Goal: Task Accomplishment & Management: Use online tool/utility

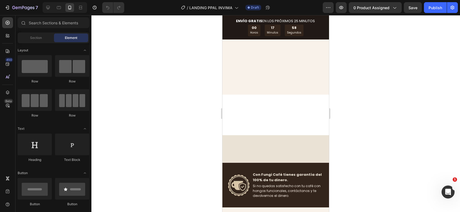
scroll to position [1057, 0]
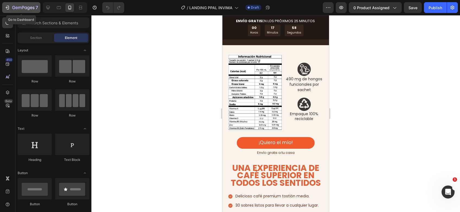
click at [24, 5] on div "7" at bounding box center [25, 7] width 26 height 7
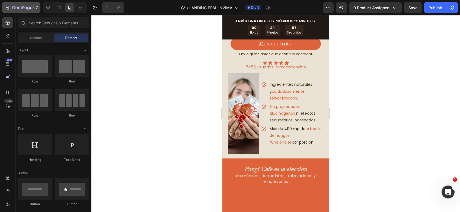
scroll to position [0, 7]
click at [18, 9] on icon "button" at bounding box center [23, 8] width 22 height 5
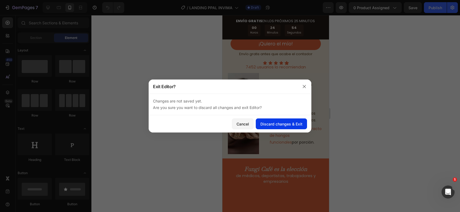
click at [283, 121] on div "Discard changes & Exit" at bounding box center [281, 124] width 42 height 6
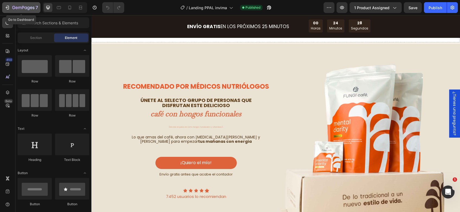
click at [12, 7] on div "7" at bounding box center [21, 7] width 33 height 7
click at [19, 8] on icon "button" at bounding box center [23, 8] width 22 height 5
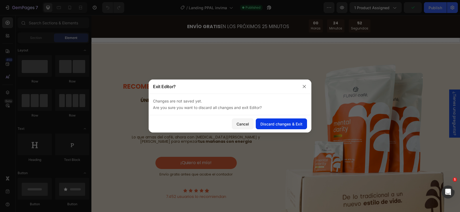
click at [294, 126] on div "Discard changes & Exit" at bounding box center [281, 124] width 42 height 6
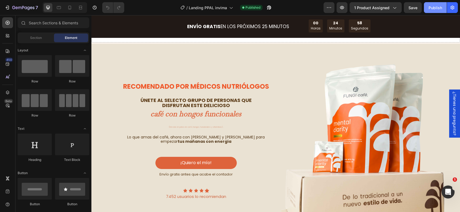
click at [439, 7] on div "Publish" at bounding box center [435, 8] width 14 height 6
click at [439, 7] on button "Publish" at bounding box center [435, 7] width 23 height 11
click at [451, 7] on icon "button" at bounding box center [451, 7] width 5 height 5
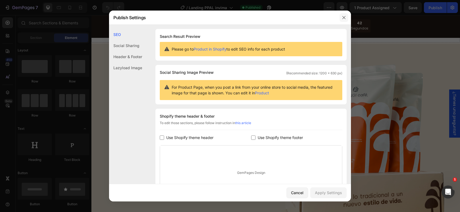
click at [347, 15] on button "button" at bounding box center [343, 17] width 9 height 9
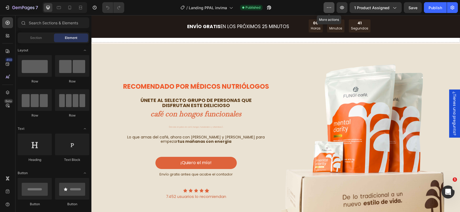
click at [333, 11] on button "button" at bounding box center [328, 7] width 11 height 11
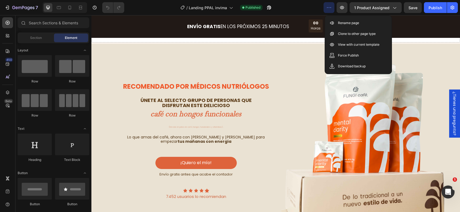
click at [331, 5] on icon "button" at bounding box center [328, 7] width 5 height 5
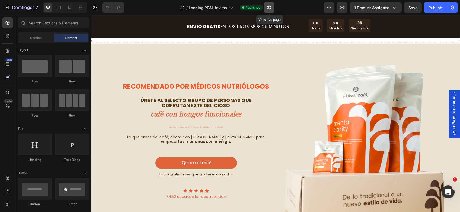
click at [268, 8] on icon "button" at bounding box center [267, 8] width 1 height 1
click at [434, 7] on div "Publish" at bounding box center [435, 8] width 14 height 6
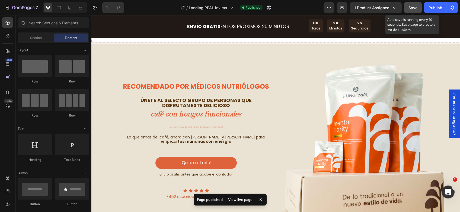
click at [414, 9] on span "Save" at bounding box center [412, 7] width 9 height 5
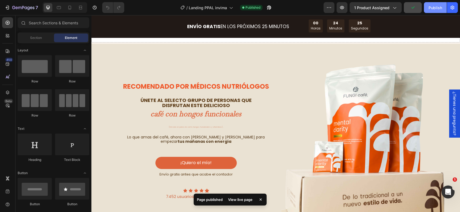
click at [431, 9] on div "Publish" at bounding box center [435, 8] width 14 height 6
click at [268, 9] on icon "button" at bounding box center [267, 8] width 1 height 1
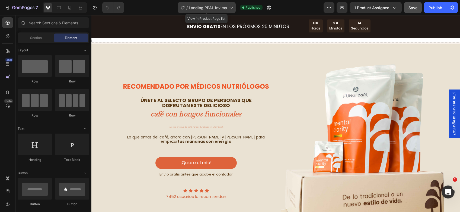
click at [222, 5] on span "Landing PPAL invima" at bounding box center [208, 8] width 38 height 6
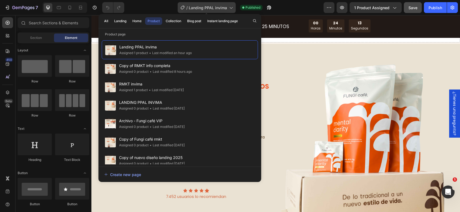
click at [220, 7] on span "Landing PPAL invima" at bounding box center [208, 8] width 38 height 6
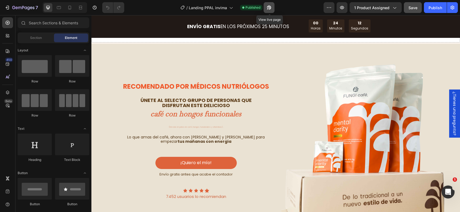
click at [272, 8] on button "button" at bounding box center [268, 7] width 11 height 11
click at [327, 4] on button "button" at bounding box center [328, 7] width 11 height 11
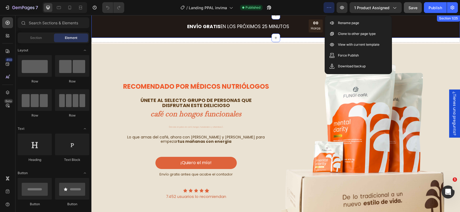
click at [162, 29] on div "ENVÍO GRATIS EN LOS PRÓXIMOS 25 MINUTOS Heading 00 Horas 23 Minutos 58 Segundos…" at bounding box center [275, 27] width 368 height 14
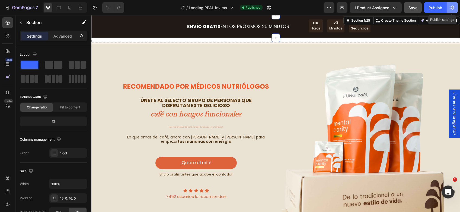
click at [451, 8] on icon "button" at bounding box center [451, 7] width 5 height 5
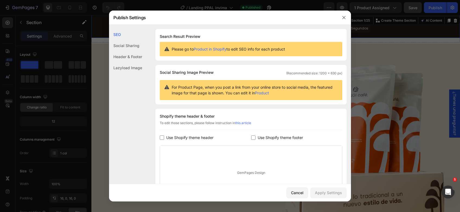
click at [218, 49] on link "Product in Shopify" at bounding box center [209, 49] width 33 height 5
click at [343, 17] on icon "button" at bounding box center [343, 17] width 4 height 4
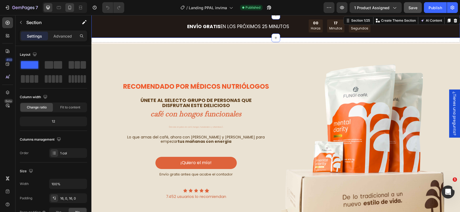
click at [69, 8] on icon at bounding box center [69, 7] width 5 height 5
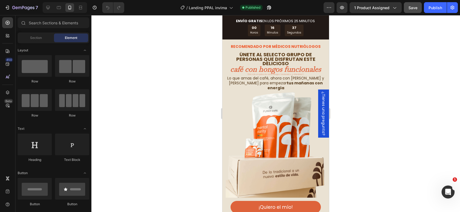
scroll to position [29, 0]
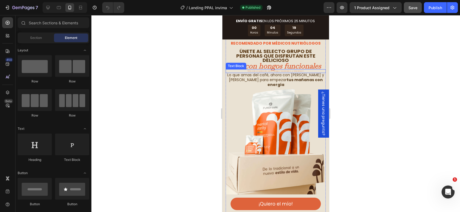
click at [275, 72] on span "(Mezcla en polvo de café, hongos funcionales y vitaminas)." at bounding box center [275, 71] width 57 height 3
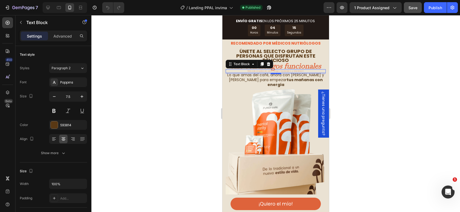
click at [357, 87] on div at bounding box center [275, 113] width 368 height 197
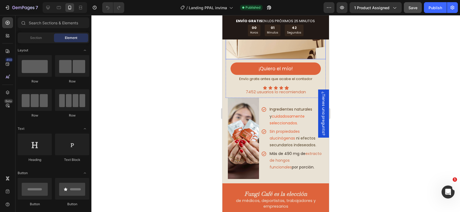
scroll to position [0, 7]
click at [281, 107] on span "Ingredientes naturales y" at bounding box center [290, 113] width 43 height 12
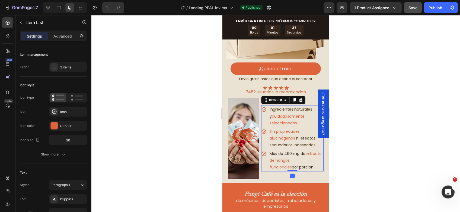
click at [281, 107] on span "Ingredientes naturales y" at bounding box center [290, 113] width 43 height 12
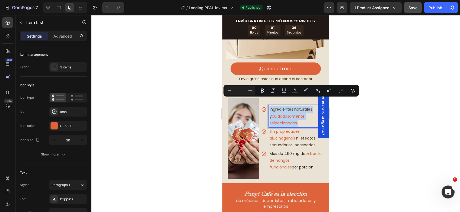
copy p "Ingredientes naturales y cuidadosamente seleccionados."
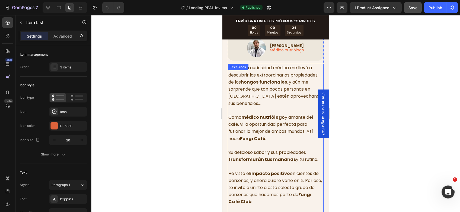
scroll to position [490, 0]
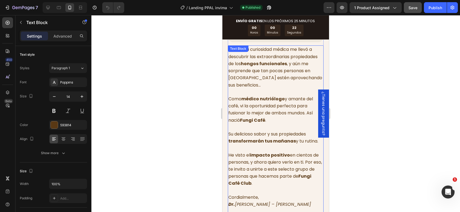
click at [264, 109] on span "Como médico nutriólogo y amante del café, vi la oportunidad perfecta para fusio…" at bounding box center [270, 110] width 85 height 28
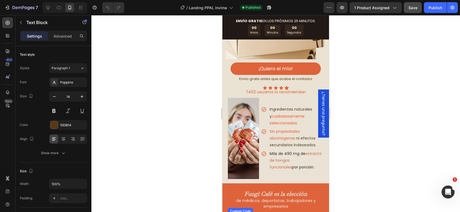
scroll to position [165, 0]
click at [286, 114] on span "cuidadosamente seleccionados." at bounding box center [286, 120] width 35 height 12
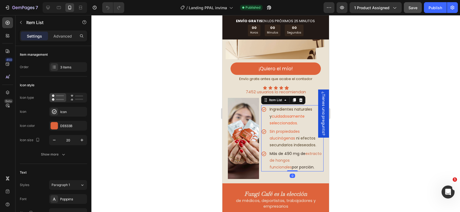
click at [286, 114] on span "cuidadosamente seleccionados." at bounding box center [286, 120] width 35 height 12
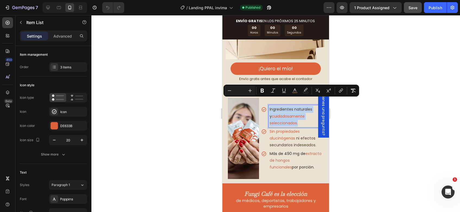
copy p "Ingredientes naturales y cuidadosamente seleccionados."
click at [170, 124] on div at bounding box center [275, 113] width 368 height 197
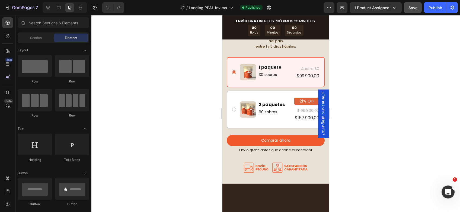
scroll to position [1384, 0]
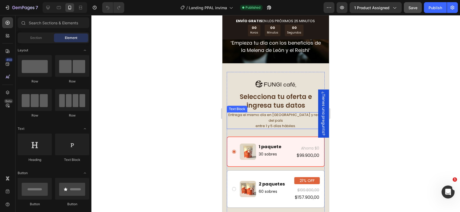
click at [272, 129] on span "entre 1 y 5 días hábiles." at bounding box center [275, 126] width 40 height 5
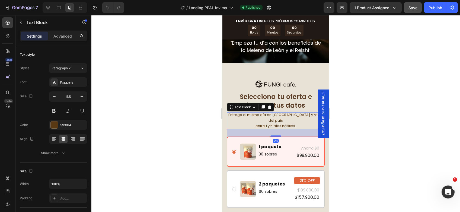
click at [272, 129] on span "entre 1 y 5 días hábiles." at bounding box center [275, 126] width 40 height 5
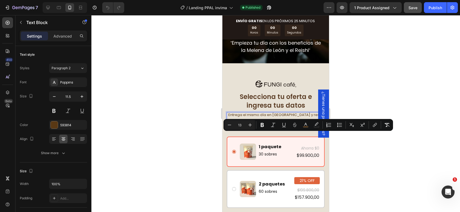
click at [267, 129] on span "entre 1 y 5 días hábiles." at bounding box center [275, 126] width 40 height 5
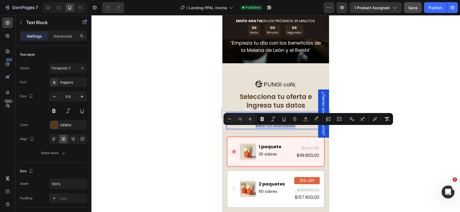
drag, startPoint x: 231, startPoint y: 129, endPoint x: 295, endPoint y: 138, distance: 64.5
click at [295, 129] on div "Entrega el mismo día en Bogotá y resto del país entre 1 y 5 días hábiles." at bounding box center [276, 120] width 98 height 17
copy div "Entrega el mismo día en Bogotá y resto del país entre 1 y 5 días hábiles."
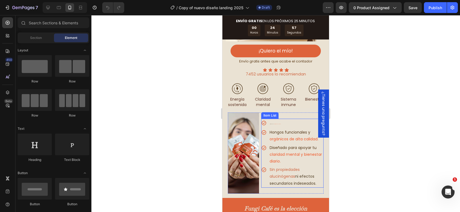
scroll to position [0, 7]
click at [274, 120] on p "Ingredientes naturales y cuidadosamente seleccionados." at bounding box center [295, 124] width 53 height 8
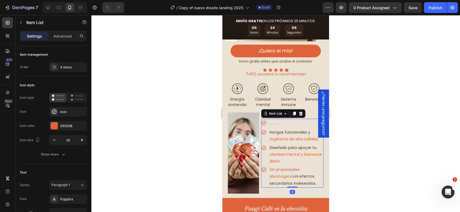
click at [278, 120] on p "Ingredientes naturales y cuidadosamente seleccionados." at bounding box center [295, 124] width 53 height 8
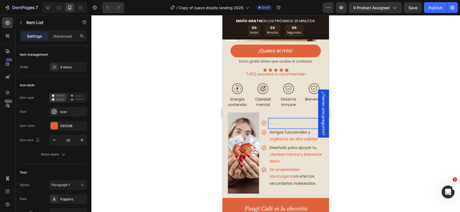
click at [278, 120] on p "Ingredientes naturales y cuidadosamente seleccionados." at bounding box center [295, 124] width 53 height 8
click at [274, 124] on span "cuidadosamente seleccionados." at bounding box center [277, 124] width 7 height 0
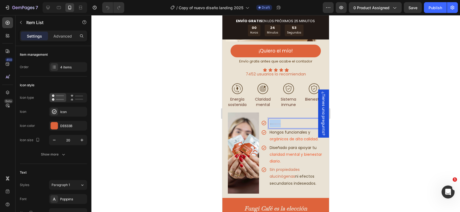
click at [274, 124] on span "cuidadosamente seleccionados." at bounding box center [277, 124] width 7 height 0
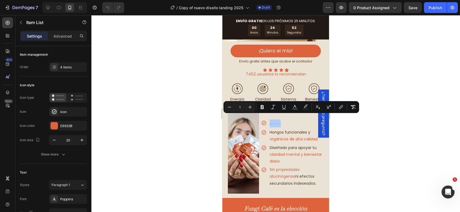
click at [404, 115] on div at bounding box center [275, 113] width 368 height 197
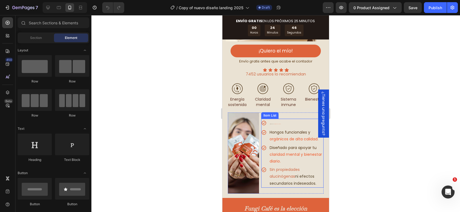
click at [284, 120] on p "Ingredientes naturales y cuidadosamente seleccionados." at bounding box center [295, 124] width 53 height 8
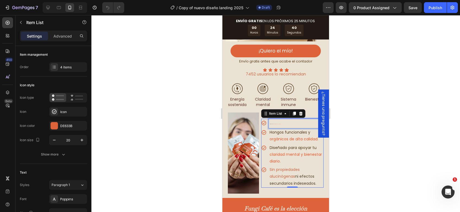
click at [274, 120] on p "Ingredientes naturales y cuidadosamente seleccionados." at bounding box center [295, 124] width 53 height 8
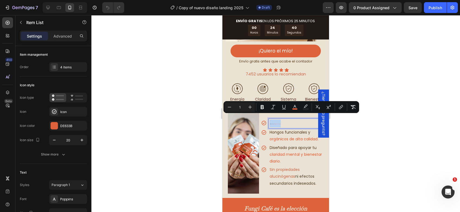
click at [274, 120] on p "Ingredientes naturales y cuidadosamente seleccionados." at bounding box center [295, 124] width 53 height 8
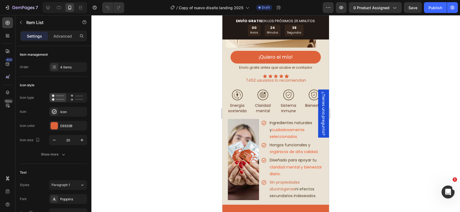
click at [380, 124] on div at bounding box center [275, 113] width 368 height 197
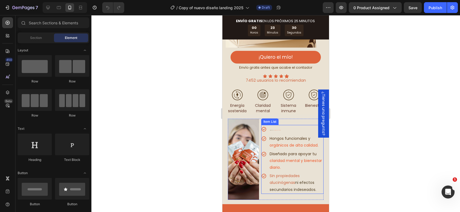
scroll to position [0, 7]
click at [359, 124] on div at bounding box center [275, 113] width 368 height 197
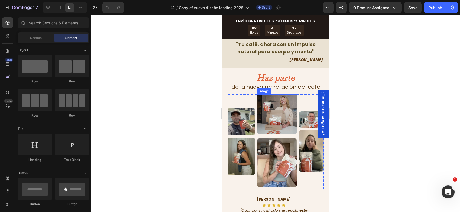
scroll to position [834, 0]
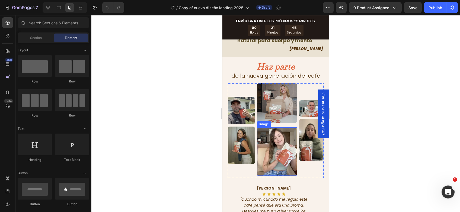
click at [240, 162] on img at bounding box center [241, 146] width 27 height 38
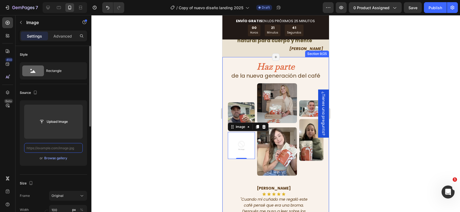
scroll to position [0, 0]
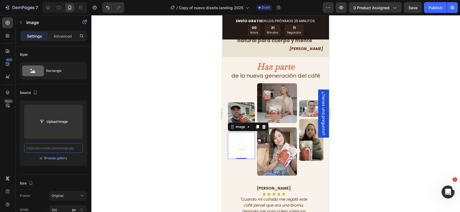
click at [47, 151] on input "text" at bounding box center [53, 148] width 59 height 10
paste input "https://cdn.shopify.com/s/files/1/0603/6950/2323/files/FUNGI-24.jpg?v=1755006940"
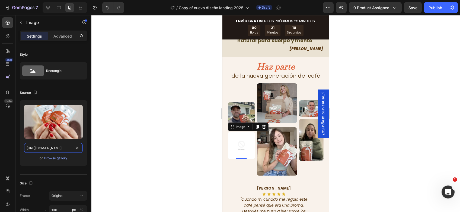
scroll to position [0, 87]
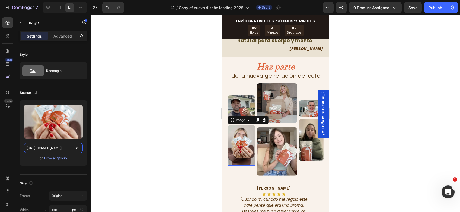
type input "https://cdn.shopify.com/s/files/1/0603/6950/2323/files/FUNGI-24.jpg?v=1755006940"
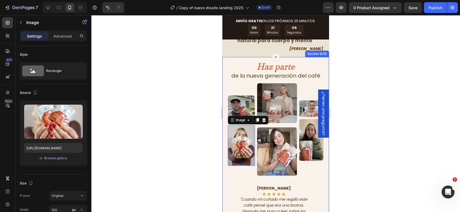
scroll to position [0, 0]
click at [390, 136] on div at bounding box center [275, 113] width 368 height 197
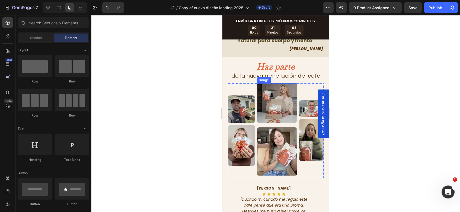
click at [263, 123] on img at bounding box center [277, 103] width 40 height 40
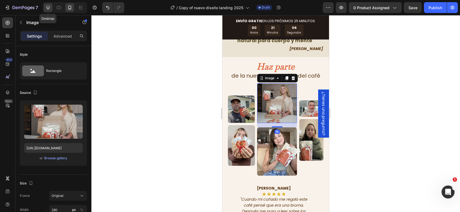
click at [49, 7] on icon at bounding box center [48, 8] width 4 height 4
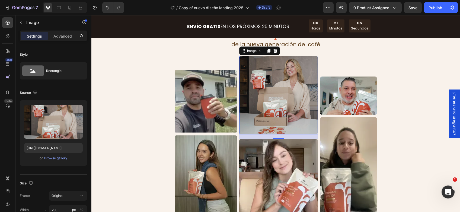
scroll to position [877, 0]
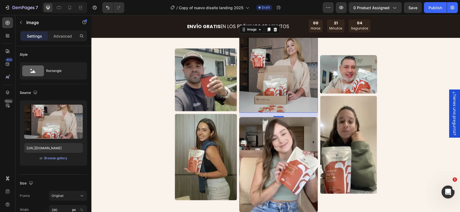
click at [290, 75] on img at bounding box center [278, 74] width 79 height 78
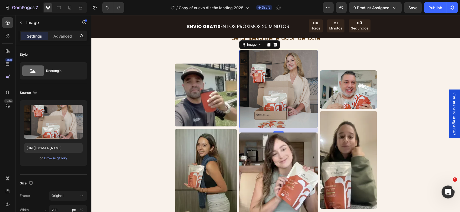
scroll to position [850, 0]
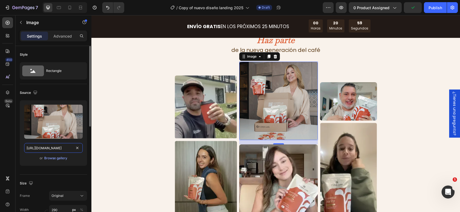
click at [67, 147] on input "https://cdn.shopify.com/s/files/1/0603/6950/2323/files/fungi_imgs_web-02.webp?v…" at bounding box center [53, 148] width 59 height 10
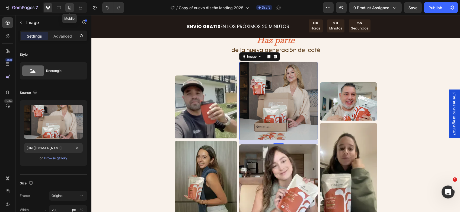
click at [70, 9] on icon at bounding box center [69, 8] width 3 height 4
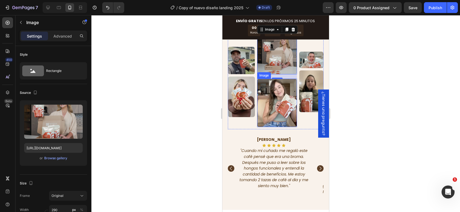
scroll to position [824, 0]
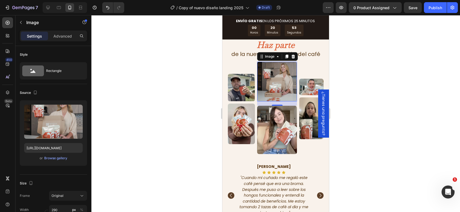
click at [274, 91] on img at bounding box center [277, 82] width 40 height 40
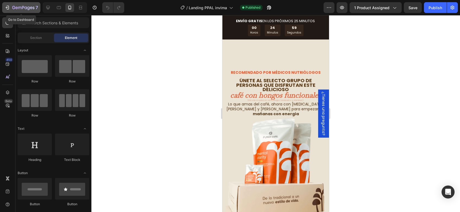
click at [8, 7] on icon "button" at bounding box center [7, 7] width 5 height 5
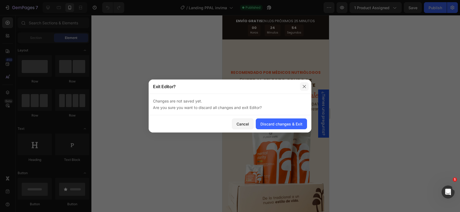
click at [304, 83] on button "button" at bounding box center [304, 86] width 9 height 9
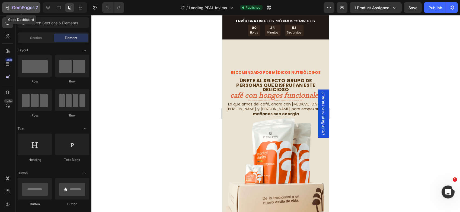
click at [11, 6] on div "7" at bounding box center [21, 7] width 33 height 7
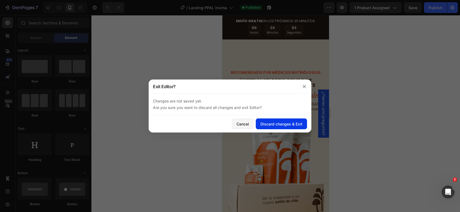
click at [288, 123] on div "Discard changes & Exit" at bounding box center [281, 124] width 42 height 6
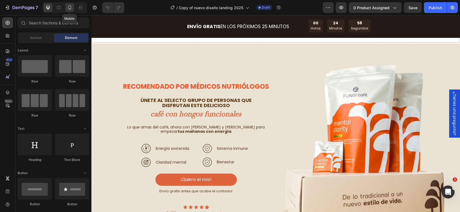
click at [72, 8] on icon at bounding box center [69, 7] width 5 height 5
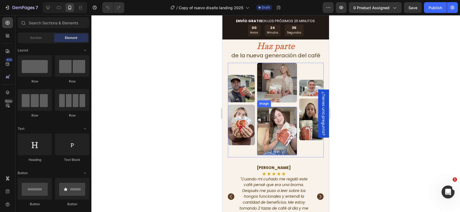
scroll to position [894, 0]
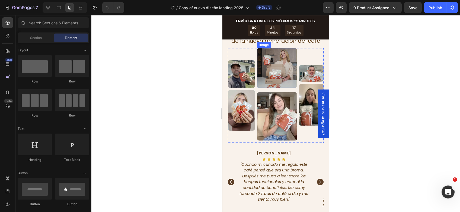
click at [281, 68] on img at bounding box center [277, 68] width 40 height 40
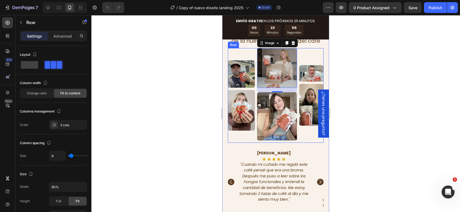
click at [317, 48] on div "Image Image" at bounding box center [311, 95] width 24 height 95
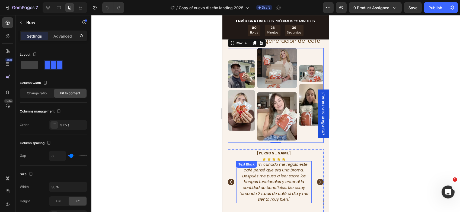
scroll to position [921, 0]
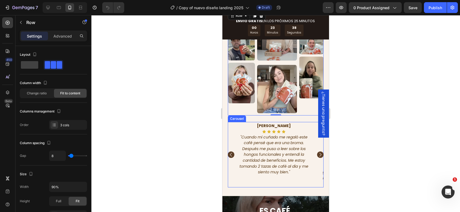
click at [317, 152] on icon "Carousel Next Arrow" at bounding box center [319, 154] width 5 height 5
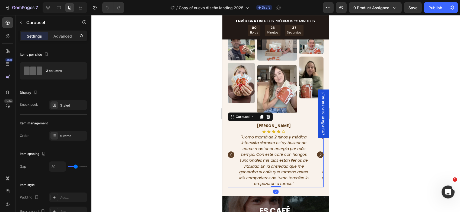
click at [317, 152] on icon "Carousel Next Arrow" at bounding box center [319, 154] width 5 height 5
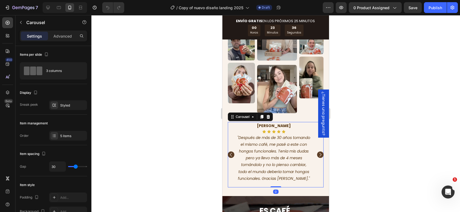
click at [317, 152] on icon "Carousel Next Arrow" at bounding box center [319, 154] width 5 height 5
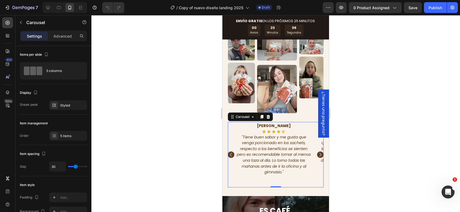
click at [317, 152] on icon "Carousel Next Arrow" at bounding box center [319, 154] width 5 height 5
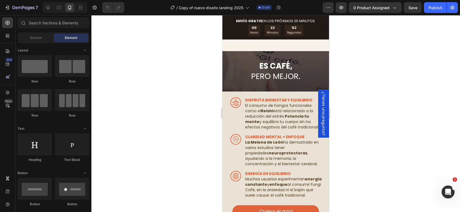
scroll to position [1069, 0]
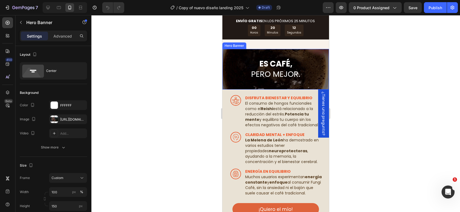
click at [314, 50] on div "ES CAFÉ, PERO MEJOR. Heading" at bounding box center [276, 69] width 98 height 39
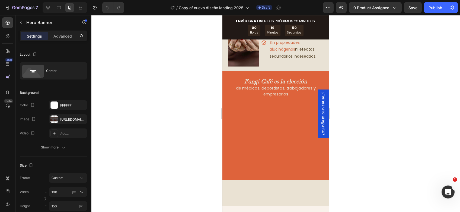
scroll to position [229, 0]
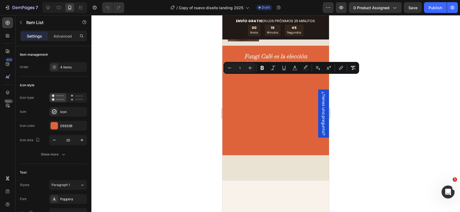
click at [162, 61] on div at bounding box center [275, 113] width 368 height 197
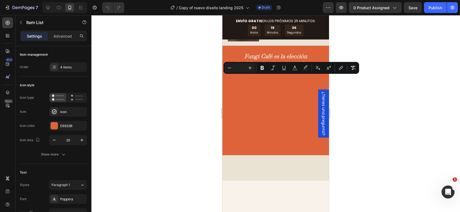
scroll to position [223, 0]
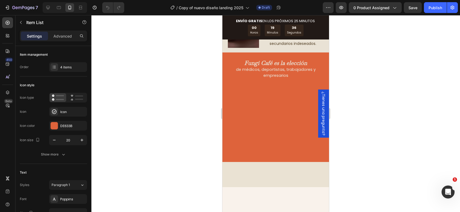
click at [386, 94] on div at bounding box center [275, 113] width 368 height 197
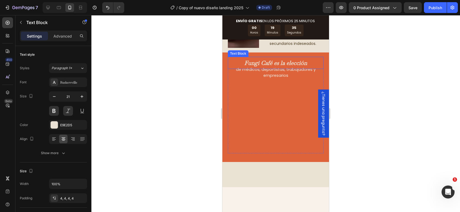
click at [293, 67] on span "Fungi Café es la elección" at bounding box center [275, 62] width 63 height 7
click at [362, 97] on div at bounding box center [275, 113] width 368 height 197
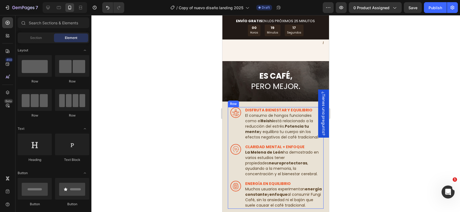
scroll to position [1063, 0]
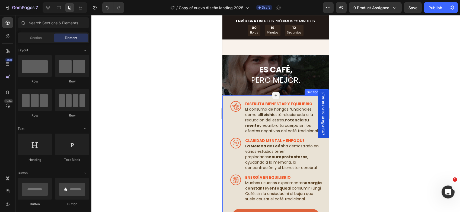
click at [224, 96] on div "Image ﻿DISFRUTA BIENESTAR Y EQUILIBRIO El consumo de hongos funcionales como el…" at bounding box center [275, 165] width 107 height 138
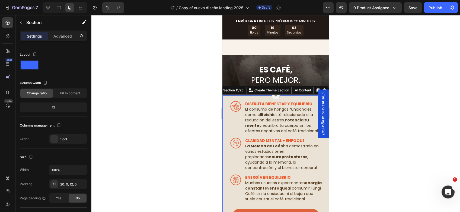
click at [224, 101] on div "Image ﻿DISFRUTA BIENESTAR Y EQUILIBRIO El consumo de hongos funcionales como el…" at bounding box center [275, 165] width 107 height 129
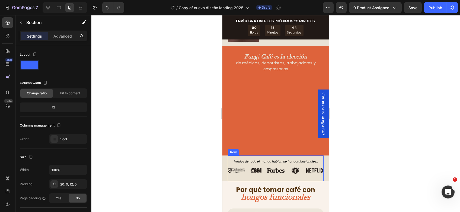
scroll to position [331, 0]
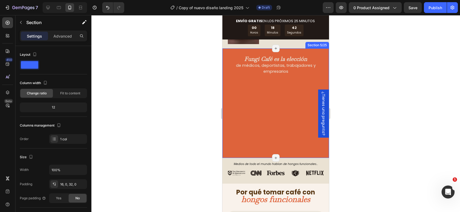
click at [285, 158] on div "Fungi Café es la elección Text Block de médicos, deportistas, trabajadores y em…" at bounding box center [275, 104] width 107 height 110
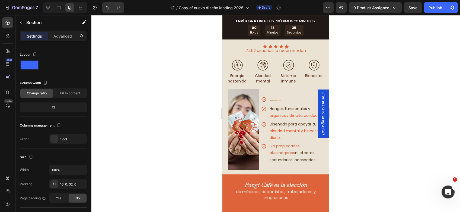
scroll to position [223, 0]
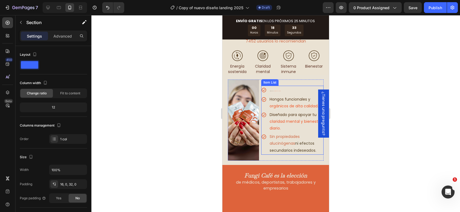
click at [279, 87] on p "Ingredientes naturales y cuidadosamente seleccionados." at bounding box center [295, 91] width 53 height 8
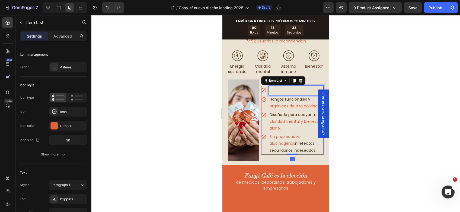
click at [279, 87] on p "Ingredientes naturales y cuidadosamente seleccionados." at bounding box center [295, 91] width 53 height 8
click at [281, 87] on p "Ingredientes naturales y cuidadosamente seleccionados." at bounding box center [295, 91] width 53 height 8
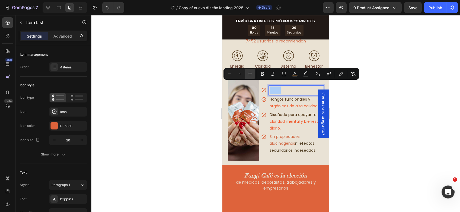
click at [252, 74] on icon "Editor contextual toolbar" at bounding box center [249, 73] width 5 height 5
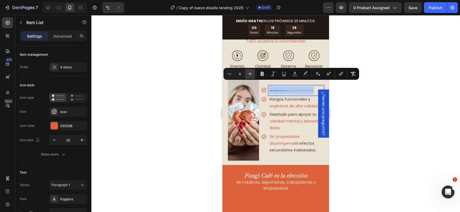
click at [252, 74] on icon "Editor contextual toolbar" at bounding box center [249, 73] width 5 height 5
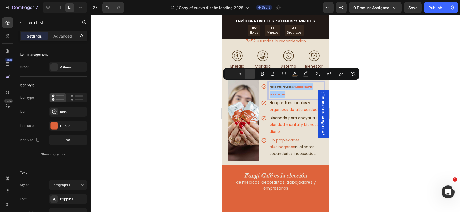
click at [252, 74] on icon "Editor contextual toolbar" at bounding box center [249, 73] width 5 height 5
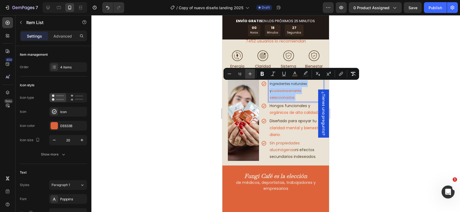
click at [252, 74] on icon "Editor contextual toolbar" at bounding box center [249, 73] width 5 height 5
type input "14"
click at [291, 110] on span "orgánicos de alta calidad." at bounding box center [293, 112] width 49 height 5
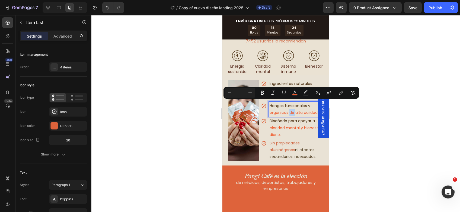
click at [291, 110] on span "orgánicos de alta calidad." at bounding box center [293, 112] width 49 height 5
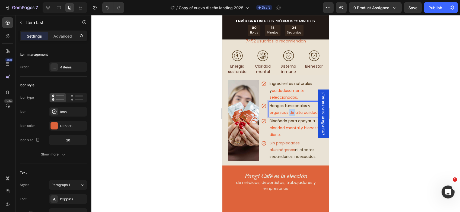
click at [291, 110] on span "orgánicos de alta calidad." at bounding box center [293, 112] width 49 height 5
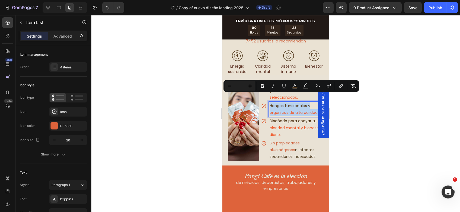
click at [287, 110] on span "orgánicos de alta calidad." at bounding box center [293, 112] width 49 height 5
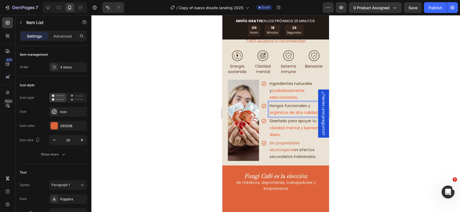
click at [288, 118] on span "Diseñado para apoyar tu" at bounding box center [292, 120] width 47 height 5
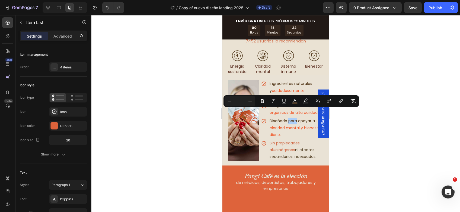
click at [355, 84] on div at bounding box center [275, 113] width 368 height 197
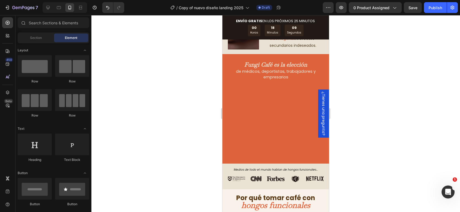
scroll to position [372, 0]
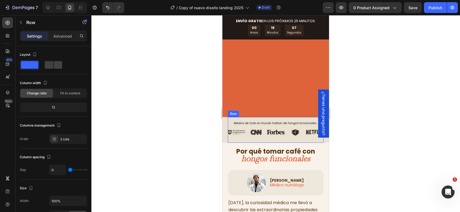
click at [287, 143] on div "Image Image Image Image Image Row" at bounding box center [276, 135] width 96 height 15
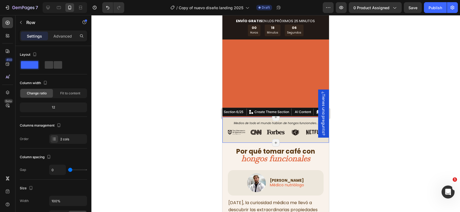
click at [225, 143] on div "Image Image Image Image Image Row Medios de todo el mundo hablan de hongos func…" at bounding box center [275, 130] width 107 height 26
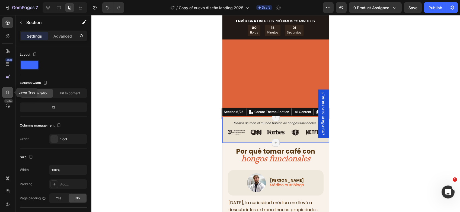
click at [7, 93] on icon at bounding box center [8, 93] width 4 height 4
click at [9, 89] on div at bounding box center [7, 92] width 11 height 11
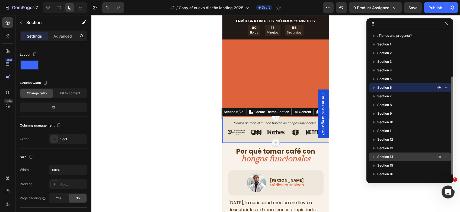
scroll to position [27, 0]
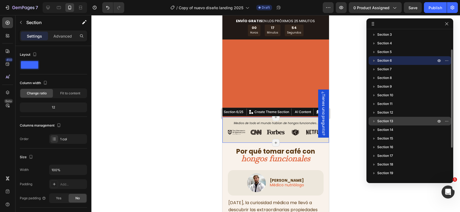
click at [393, 123] on p "Section 13" at bounding box center [407, 121] width 60 height 5
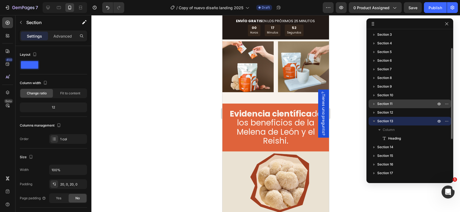
click at [398, 103] on p "Section 11" at bounding box center [407, 103] width 60 height 5
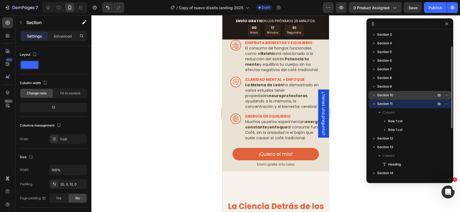
click at [398, 99] on div "Section 10" at bounding box center [409, 95] width 78 height 9
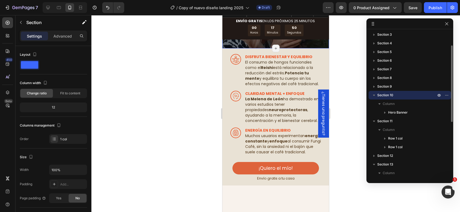
scroll to position [1077, 0]
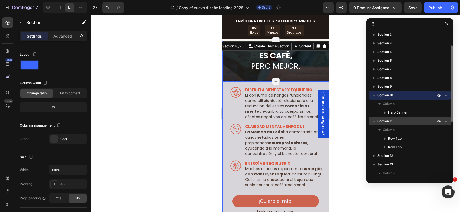
click at [402, 122] on p "Section 11" at bounding box center [407, 121] width 60 height 5
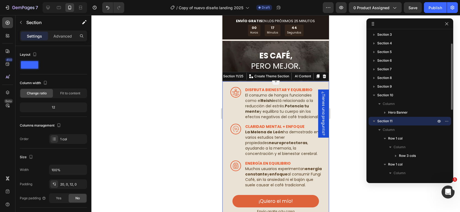
drag, startPoint x: 402, startPoint y: 122, endPoint x: 399, endPoint y: 121, distance: 3.4
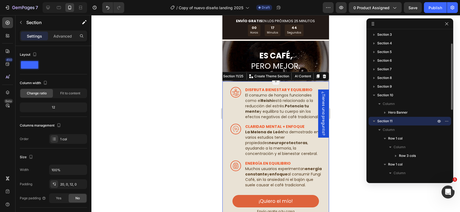
click at [399, 121] on p "Section 11" at bounding box center [407, 121] width 60 height 5
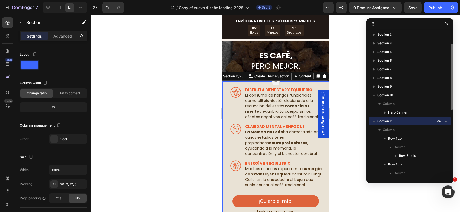
drag, startPoint x: 399, startPoint y: 121, endPoint x: 424, endPoint y: 119, distance: 24.7
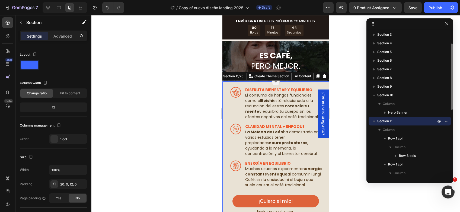
click at [403, 121] on p "Section 11" at bounding box center [407, 121] width 60 height 5
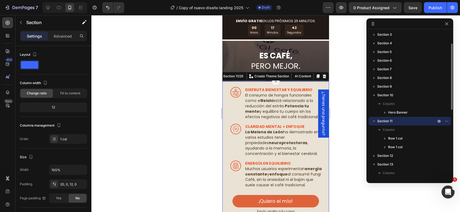
drag, startPoint x: 370, startPoint y: 121, endPoint x: 402, endPoint y: 121, distance: 32.0
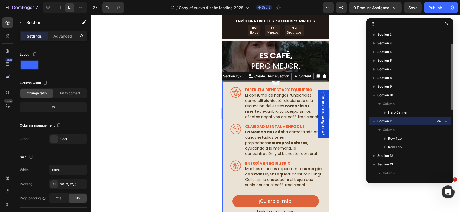
click at [382, 124] on div "Section 11" at bounding box center [409, 121] width 78 height 9
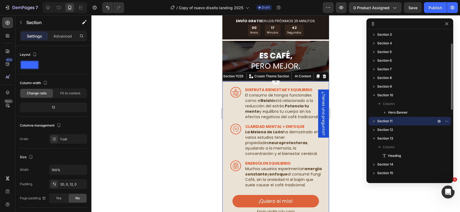
click at [404, 121] on p "Section 11" at bounding box center [407, 121] width 60 height 5
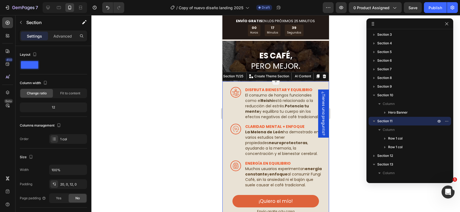
click at [314, 82] on div "Image ﻿DISFRUTA BIENESTAR Y EQUILIBRIO El consumo de hongos funcionales como el…" at bounding box center [275, 151] width 107 height 138
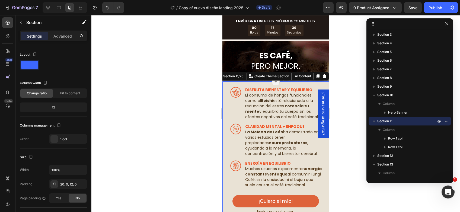
click at [314, 82] on div "Image ﻿DISFRUTA BIENESTAR Y EQUILIBRIO El consumo de hongos funcionales como el…" at bounding box center [275, 151] width 107 height 138
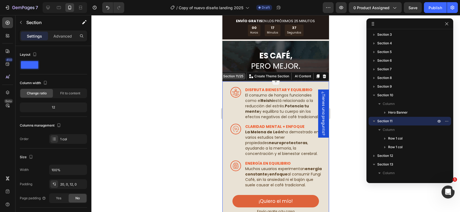
click at [230, 74] on div "Section 11/25" at bounding box center [233, 76] width 22 height 5
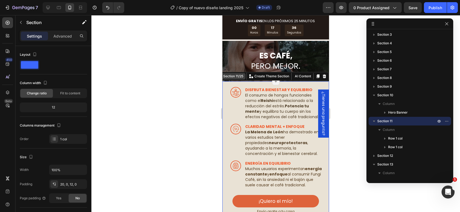
click at [234, 74] on div "Section 11/25" at bounding box center [233, 76] width 22 height 5
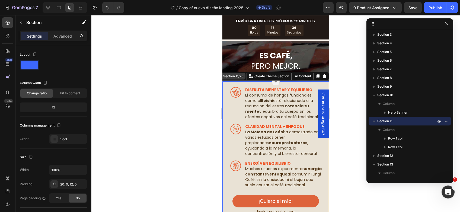
click at [234, 74] on div "Section 11/25" at bounding box center [233, 76] width 22 height 5
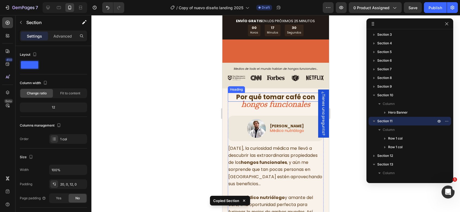
scroll to position [0, 7]
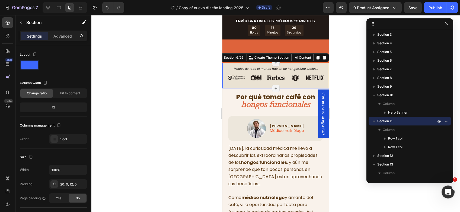
click at [224, 88] on div "Image Image Image Image Image Row Medios de todo el mundo hablan de hongos func…" at bounding box center [275, 76] width 107 height 26
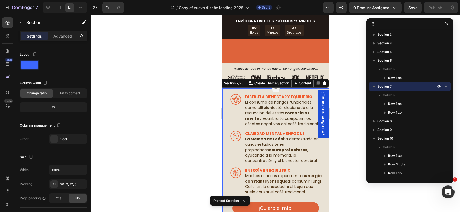
click at [349, 58] on div at bounding box center [275, 113] width 368 height 197
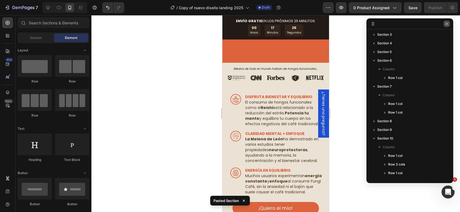
click at [445, 26] on icon "button" at bounding box center [446, 24] width 4 height 4
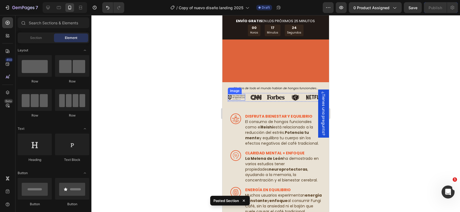
scroll to position [399, 0]
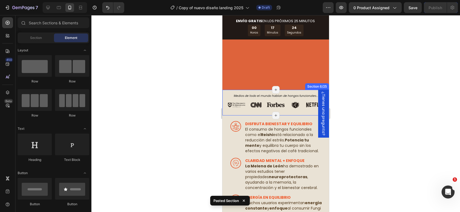
click at [225, 98] on div "Image Image Image Image Image Row Medios de todo el mundo hablan de hongos func…" at bounding box center [275, 103] width 107 height 26
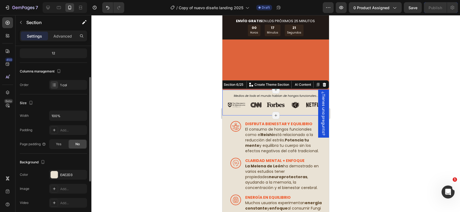
scroll to position [81, 0]
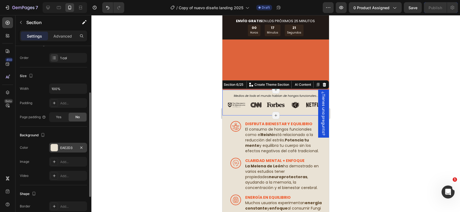
click at [61, 150] on div "EAE2D3" at bounding box center [68, 148] width 38 height 10
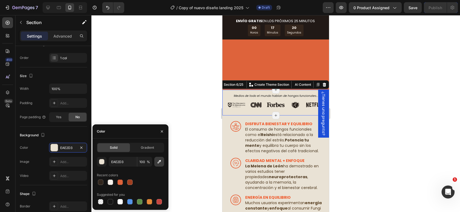
click at [158, 165] on button "button" at bounding box center [159, 162] width 10 height 10
type input "FFFFFF"
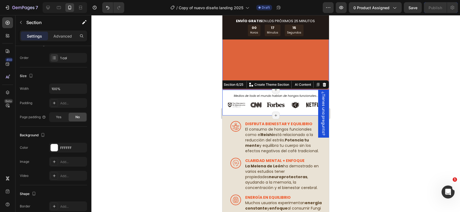
click at [387, 76] on div at bounding box center [275, 113] width 368 height 197
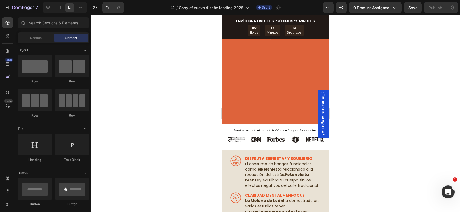
scroll to position [372, 0]
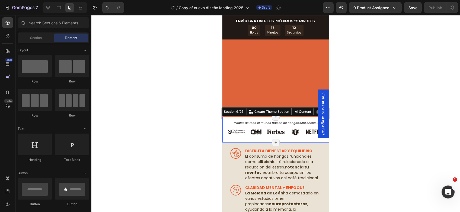
click at [225, 138] on div "Image Image Image Image Image Row Medios de todo el mundo hablan de hongos func…" at bounding box center [275, 130] width 107 height 26
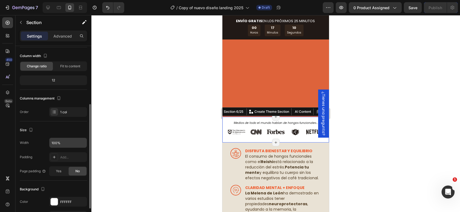
scroll to position [54, 0]
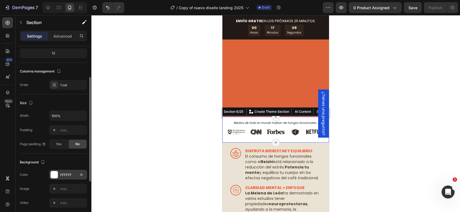
click at [63, 177] on div "FFFFFF" at bounding box center [68, 175] width 38 height 10
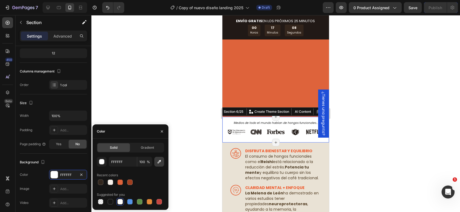
click at [161, 163] on icon "button" at bounding box center [158, 161] width 5 height 5
type input "FCFCFC"
click at [374, 110] on div at bounding box center [275, 113] width 368 height 197
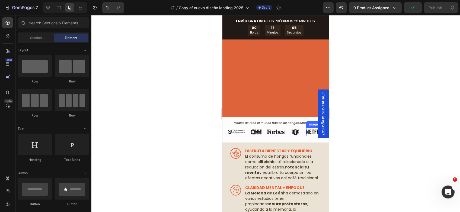
click at [306, 147] on div "Image ﻿DISFRUTA BIENESTAR Y EQUILIBRIO El consumo de hongos funcionales como el…" at bounding box center [275, 212] width 107 height 138
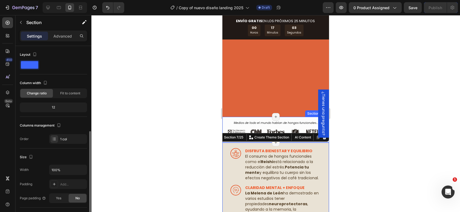
click at [224, 124] on div "Image Image Image Image Image Row Medios de todo el mundo hablan de hongos func…" at bounding box center [275, 130] width 107 height 26
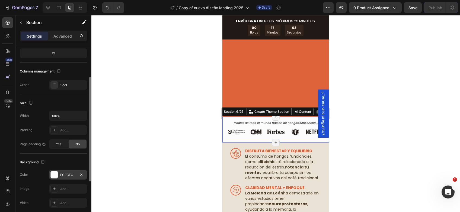
click at [60, 177] on div "FCFCFC" at bounding box center [68, 175] width 38 height 10
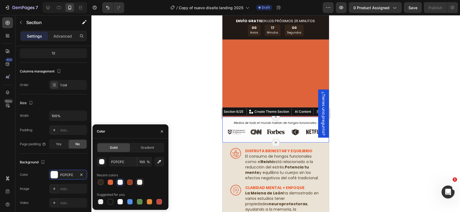
click at [138, 183] on div at bounding box center [139, 182] width 5 height 5
type input "F8F2EC"
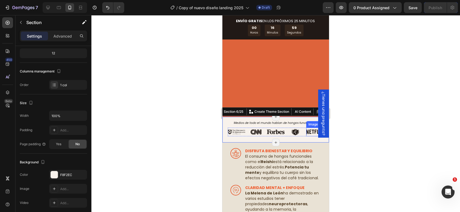
click at [356, 126] on div at bounding box center [275, 113] width 368 height 197
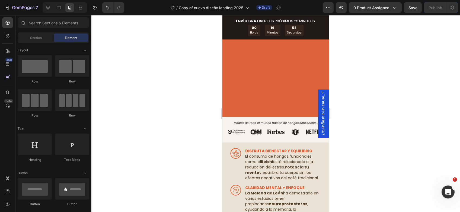
click at [364, 130] on div at bounding box center [275, 113] width 368 height 197
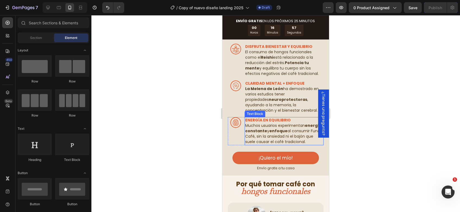
scroll to position [589, 0]
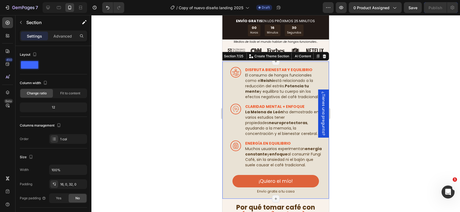
scroll to position [54, 0]
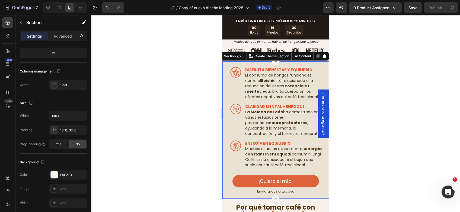
click at [224, 193] on div "Image ﻿DISFRUTA BIENESTAR Y EQUILIBRIO El consumo de hongos funcionales como el…" at bounding box center [275, 131] width 107 height 129
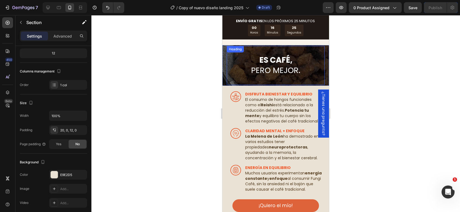
scroll to position [1240, 0]
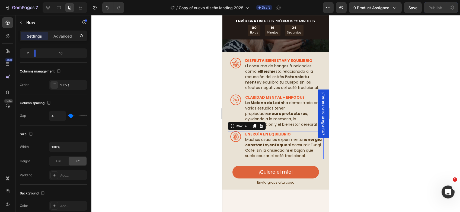
click at [237, 148] on div "Image" at bounding box center [236, 145] width 16 height 28
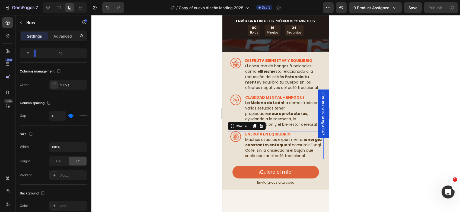
scroll to position [0, 0]
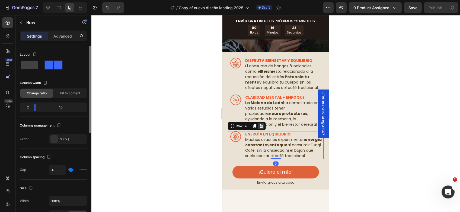
click at [261, 123] on div at bounding box center [261, 126] width 7 height 7
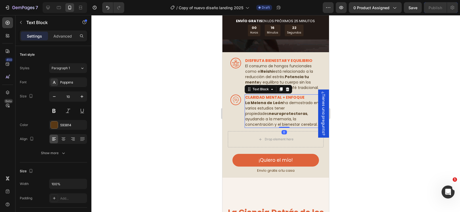
click at [246, 101] on strong "La Melena de León" at bounding box center [264, 102] width 38 height 5
click at [286, 88] on icon at bounding box center [287, 90] width 4 height 4
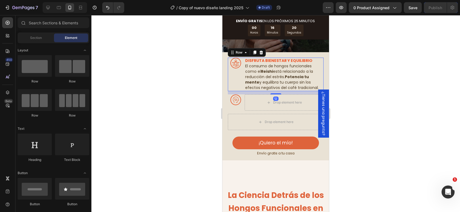
click at [230, 72] on div "Image" at bounding box center [236, 75] width 16 height 34
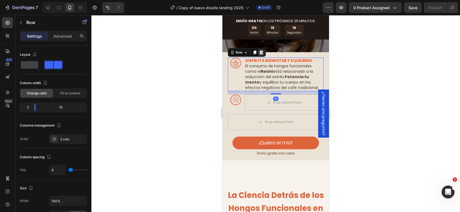
click at [259, 51] on icon at bounding box center [261, 52] width 4 height 4
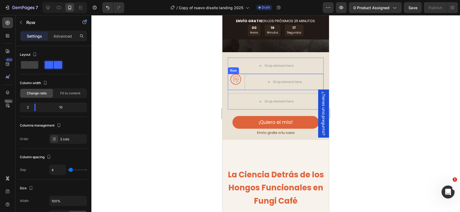
click at [238, 86] on div "Image" at bounding box center [236, 82] width 16 height 16
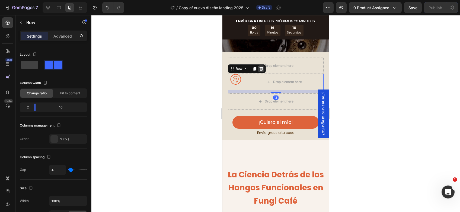
click at [258, 69] on div at bounding box center [261, 69] width 7 height 7
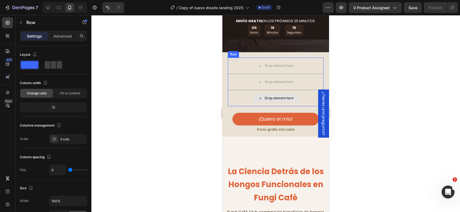
click at [229, 100] on div "Drop element here" at bounding box center [276, 98] width 96 height 16
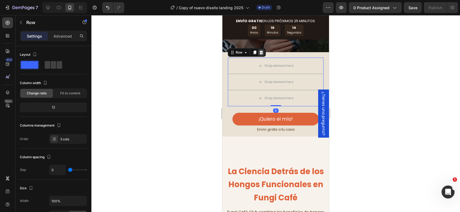
click at [261, 52] on icon at bounding box center [261, 52] width 4 height 4
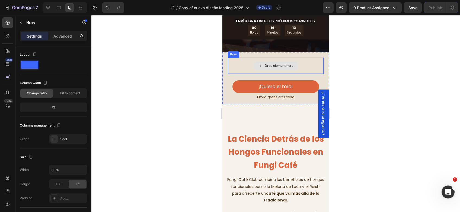
click at [232, 68] on div "Drop element here" at bounding box center [276, 66] width 96 height 16
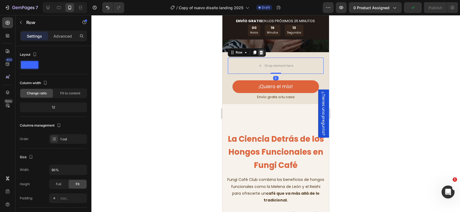
click at [261, 53] on icon at bounding box center [261, 53] width 4 height 4
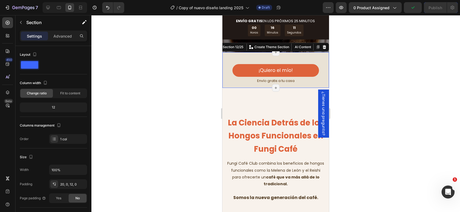
click at [284, 61] on div "¡Quiero el mío! Button Envío gratis a tu casa Text Block Row" at bounding box center [275, 71] width 107 height 27
click at [62, 34] on p "Advanced" at bounding box center [62, 36] width 18 height 6
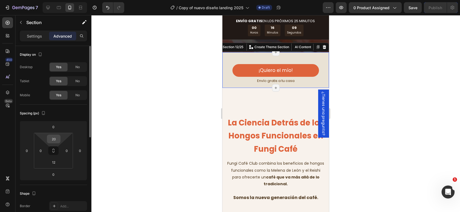
click at [55, 141] on input "20" at bounding box center [53, 139] width 11 height 8
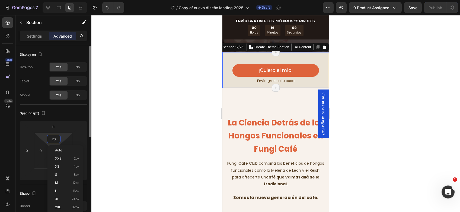
click at [55, 141] on input "20" at bounding box center [53, 139] width 11 height 8
type input "0"
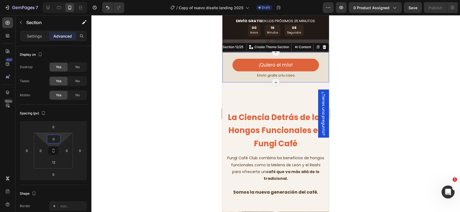
click at [380, 111] on div at bounding box center [275, 113] width 368 height 197
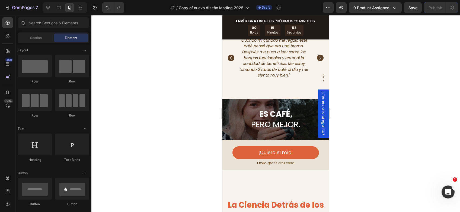
scroll to position [1104, 0]
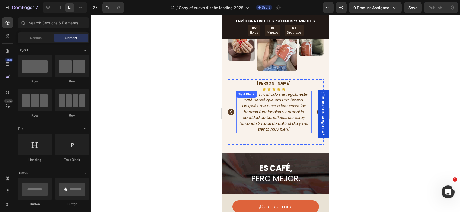
click at [276, 115] on icon ""Cuando mi cuñado me regaló este café pensé que era una broma. Después me puso …" at bounding box center [273, 112] width 69 height 41
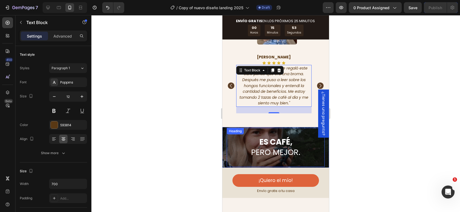
scroll to position [1131, 0]
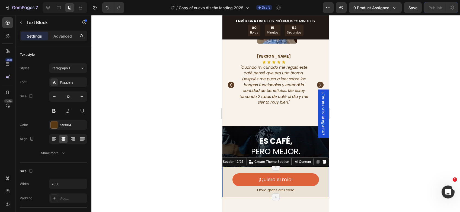
click at [225, 167] on div "¡Quiero el mío! Button Envío gratis a tu casa Text Block Row" at bounding box center [275, 180] width 107 height 27
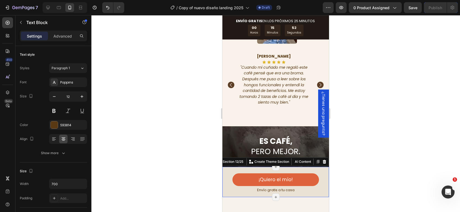
click at [225, 167] on div "¡Quiero el mío! Button Envío gratis a tu casa Text Block Row" at bounding box center [275, 180] width 107 height 27
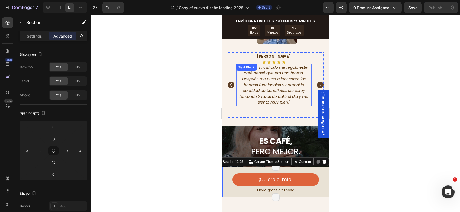
click at [281, 72] on icon ""Cuando mi cuñado me regaló este café pensé que era una broma. Después me puso …" at bounding box center [273, 85] width 69 height 41
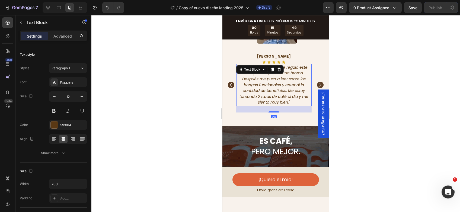
scroll to position [1104, 0]
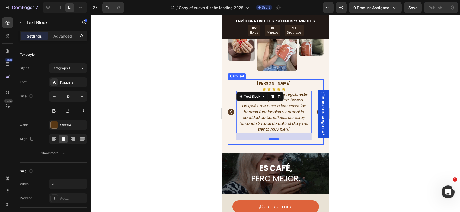
click at [230, 109] on icon "Carousel Back Arrow" at bounding box center [230, 111] width 5 height 5
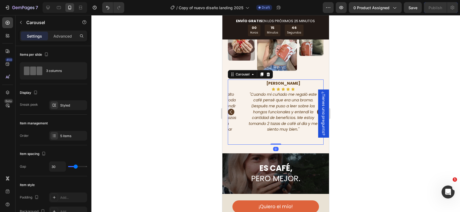
click at [230, 109] on icon "Carousel Back Arrow" at bounding box center [230, 111] width 5 height 5
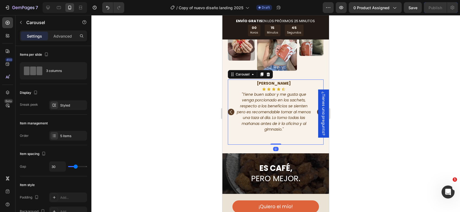
click at [230, 109] on icon "Carousel Back Arrow" at bounding box center [230, 111] width 5 height 5
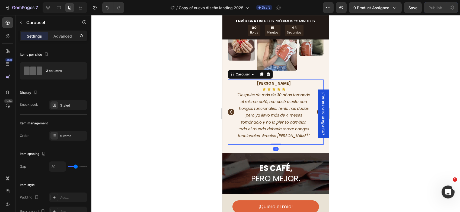
click at [230, 109] on icon "Carousel Back Arrow" at bounding box center [230, 111] width 5 height 5
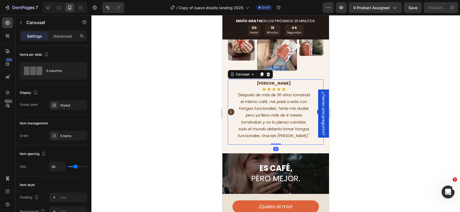
click at [230, 109] on icon "Carousel Back Arrow" at bounding box center [230, 111] width 5 height 5
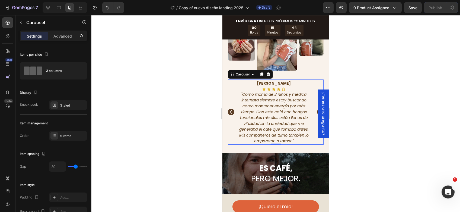
click at [230, 109] on icon "Carousel Back Arrow" at bounding box center [230, 111] width 5 height 5
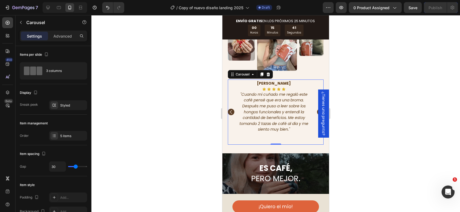
click at [230, 109] on icon "Carousel Back Arrow" at bounding box center [230, 111] width 5 height 5
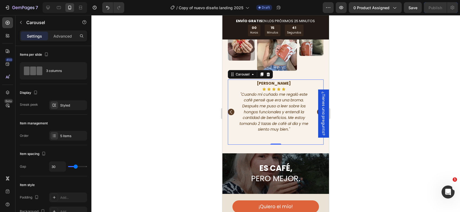
click at [230, 109] on icon "Carousel Back Arrow" at bounding box center [230, 111] width 5 height 5
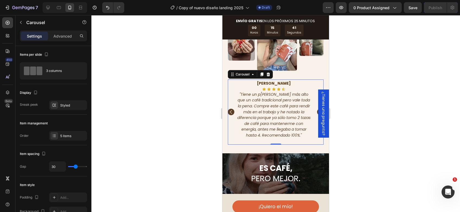
click at [230, 109] on icon "Carousel Back Arrow" at bounding box center [230, 111] width 5 height 5
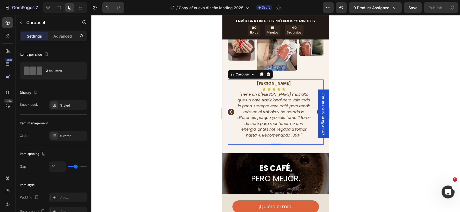
click at [230, 109] on icon "Carousel Back Arrow" at bounding box center [230, 111] width 5 height 5
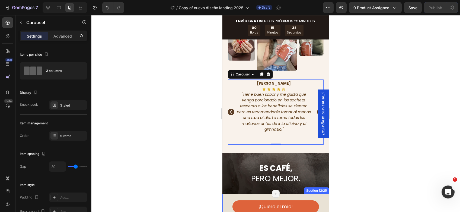
click at [224, 198] on div "¡Quiero el mío! Button Envío gratis a tu casa Text Block Row" at bounding box center [275, 207] width 107 height 27
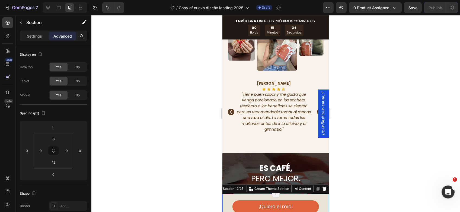
click at [226, 194] on div "¡Quiero el mío! Button Envío gratis a tu casa Text Block Row" at bounding box center [275, 207] width 107 height 27
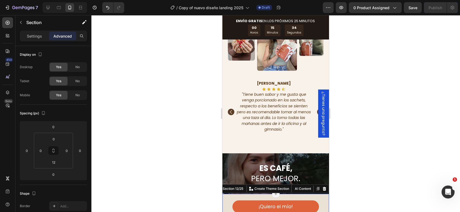
click at [226, 194] on div "¡Quiero el mío! Button Envío gratis a tu casa Text Block Row" at bounding box center [275, 207] width 107 height 27
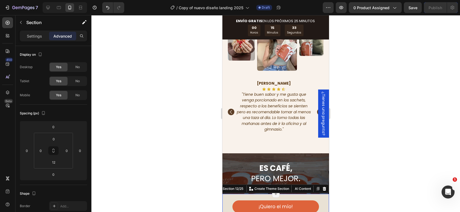
click at [226, 194] on div "¡Quiero el mío! Button Envío gratis a tu casa Text Block Row" at bounding box center [275, 207] width 107 height 27
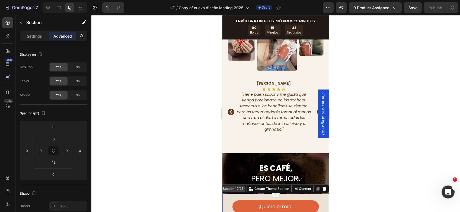
click at [229, 187] on div "Section 12/25" at bounding box center [232, 189] width 23 height 5
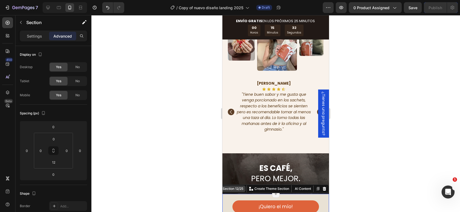
click at [230, 187] on div "Section 12/25" at bounding box center [232, 189] width 23 height 5
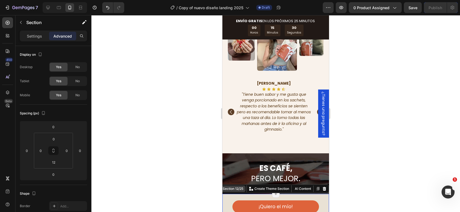
click at [230, 187] on div "Section 12/25" at bounding box center [232, 189] width 23 height 5
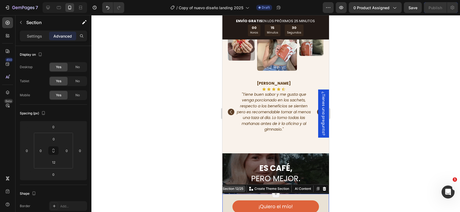
click at [230, 187] on div "Section 12/25" at bounding box center [232, 189] width 23 height 5
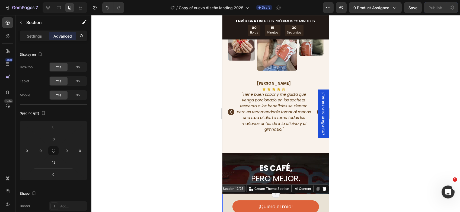
click at [230, 187] on div "Section 12/25" at bounding box center [232, 189] width 23 height 5
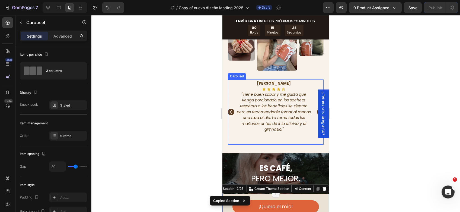
click at [251, 138] on div "Mauricio Hernández Duque Text Block Icon Icon Icon Icon Icon Icon List "Tiene b…" at bounding box center [273, 113] width 75 height 66
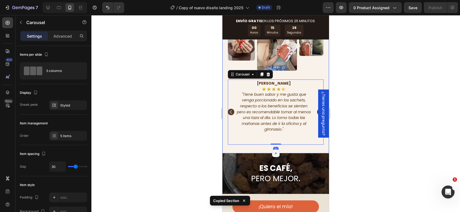
click at [259, 144] on div "Haz parte Text Block de la nueva generación del café Text Block Row Image Image…" at bounding box center [275, 53] width 107 height 202
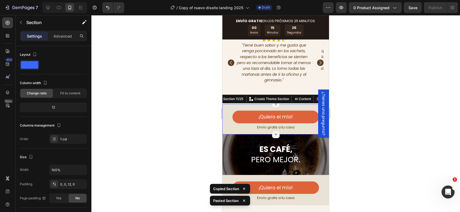
scroll to position [1158, 0]
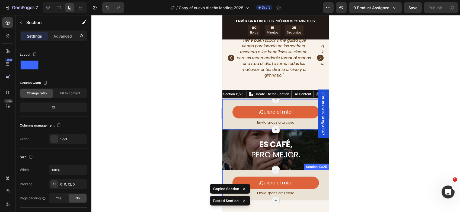
click at [227, 170] on div "¡Quiero el mío! Button Envío gratis a tu casa Text Block Row" at bounding box center [275, 183] width 107 height 27
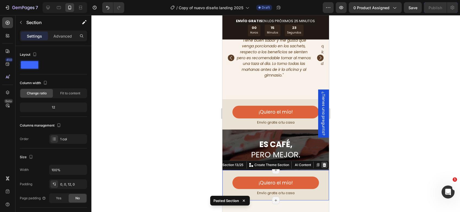
click at [322, 163] on icon at bounding box center [324, 165] width 4 height 4
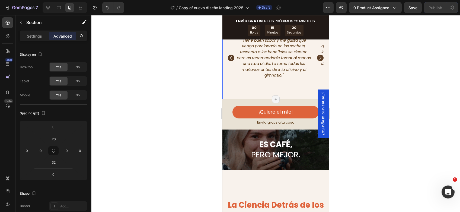
scroll to position [1131, 0]
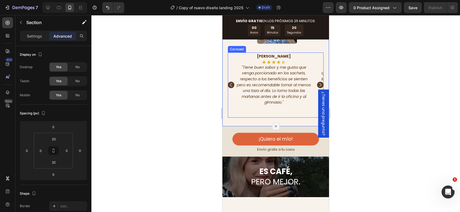
click at [317, 82] on icon "Carousel Next Arrow" at bounding box center [319, 84] width 5 height 5
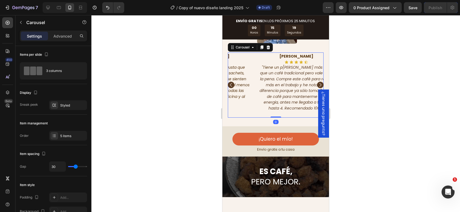
click at [317, 82] on icon "Carousel Next Arrow" at bounding box center [319, 84] width 5 height 5
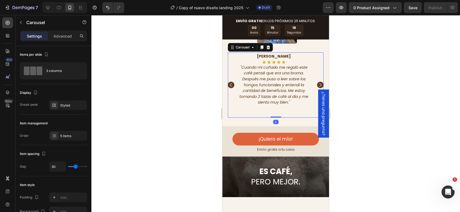
click at [317, 82] on icon "Carousel Next Arrow" at bounding box center [319, 84] width 5 height 5
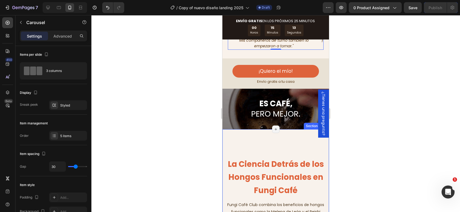
scroll to position [1212, 0]
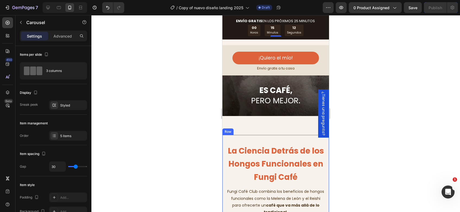
click at [287, 136] on div "La Ciencia Detrás de los Hongos Funcionales en Fungi Café Heading Fungi Café Cl…" at bounding box center [275, 188] width 107 height 107
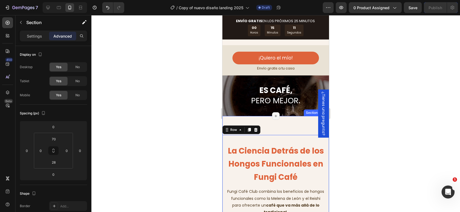
click at [282, 121] on div "Image Image Row La Ciencia Detrás de los Hongos Funcionales en Fungi Café Headi…" at bounding box center [275, 212] width 107 height 192
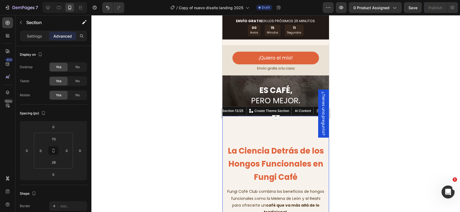
click at [260, 123] on div "Image Image Row La Ciencia Detrás de los Hongos Funcionales en Fungi Café Headi…" at bounding box center [275, 212] width 107 height 192
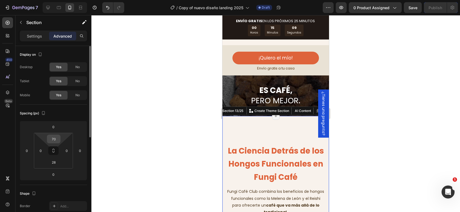
click at [54, 137] on input "70" at bounding box center [53, 139] width 11 height 8
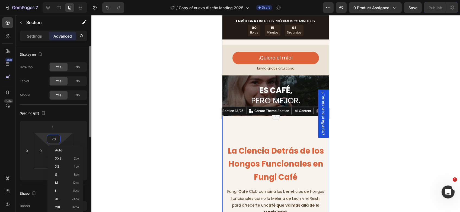
type input "0"
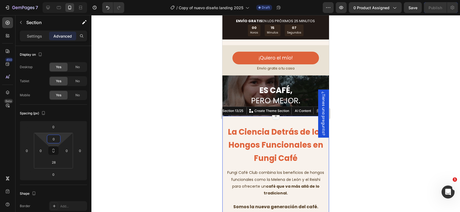
click at [353, 112] on div at bounding box center [275, 113] width 368 height 197
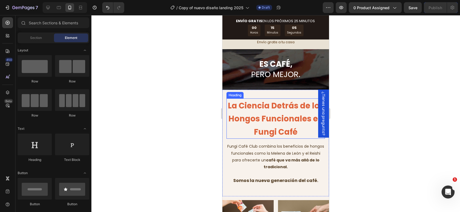
scroll to position [1240, 0]
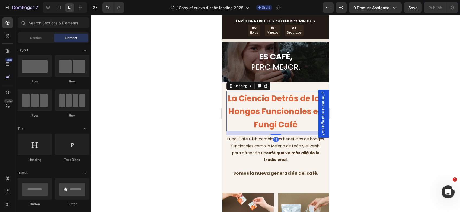
click at [276, 130] on span "La Ciencia Detrás de los Hongos Funcionales en Fungi Café" at bounding box center [276, 111] width 96 height 37
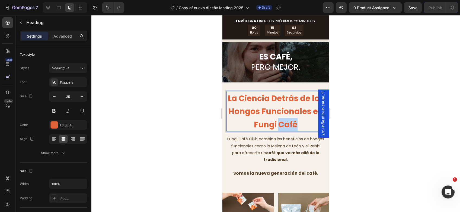
click at [276, 130] on span "La Ciencia Detrás de los Hongos Funcionales en Fungi Café" at bounding box center [276, 111] width 96 height 37
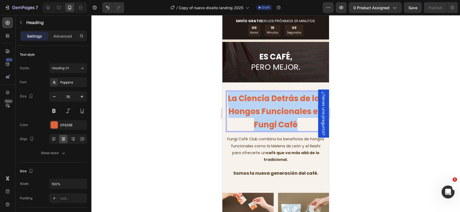
click at [276, 130] on span "La Ciencia Detrás de los Hongos Funcionales en Fungi Café" at bounding box center [276, 111] width 96 height 37
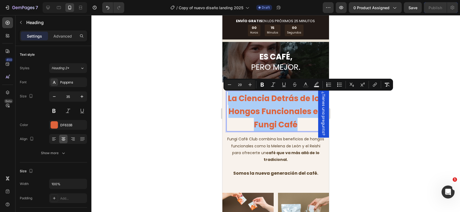
click at [366, 147] on div at bounding box center [275, 113] width 368 height 197
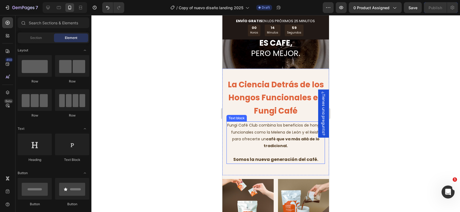
scroll to position [1267, 0]
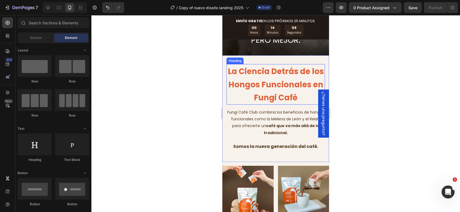
click at [271, 99] on span "La Ciencia Detrás de los Hongos Funcionales en Fungi Café" at bounding box center [276, 84] width 96 height 37
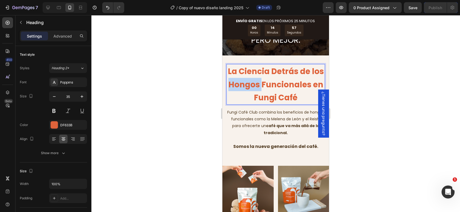
click at [264, 88] on span "La Ciencia Detrás de los Hongos Funcionales en Fungi Café" at bounding box center [276, 84] width 96 height 37
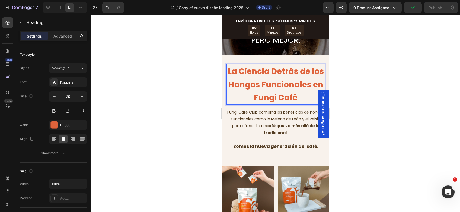
click at [258, 90] on p "La Ciencia Detrás de los Hongos Funcionales en Fungi Café" at bounding box center [275, 85] width 97 height 40
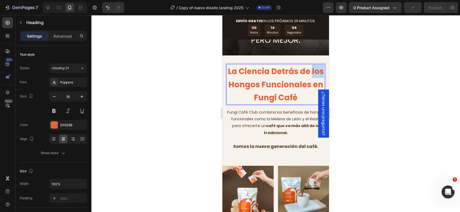
click at [258, 90] on p "La Ciencia Detrás de los Hongos Funcionales en Fungi Café" at bounding box center [275, 85] width 97 height 40
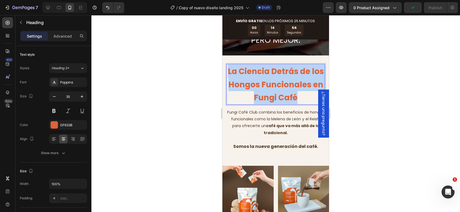
click at [258, 90] on p "La Ciencia Detrás de los Hongos Funcionales en Fungi Café" at bounding box center [275, 85] width 97 height 40
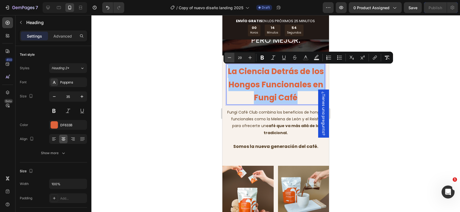
click at [228, 60] on icon "Editor contextual toolbar" at bounding box center [229, 57] width 5 height 5
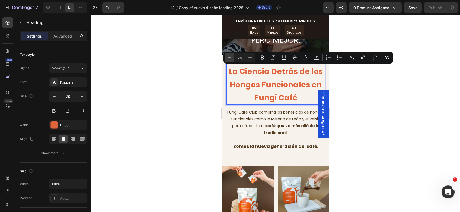
click at [228, 60] on icon "Editor contextual toolbar" at bounding box center [229, 57] width 5 height 5
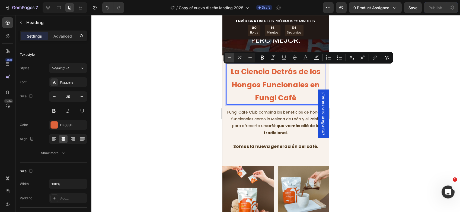
click at [228, 60] on icon "Editor contextual toolbar" at bounding box center [229, 57] width 5 height 5
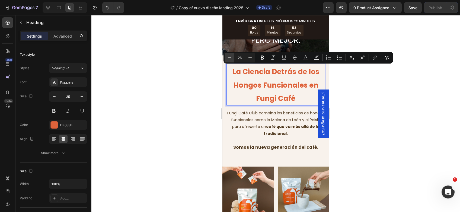
click at [228, 60] on icon "Editor contextual toolbar" at bounding box center [229, 57] width 5 height 5
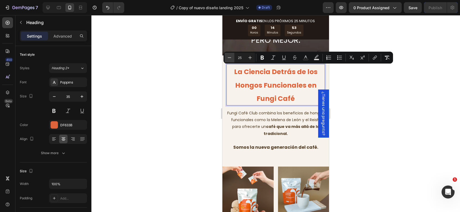
click at [228, 60] on icon "Editor contextual toolbar" at bounding box center [229, 57] width 5 height 5
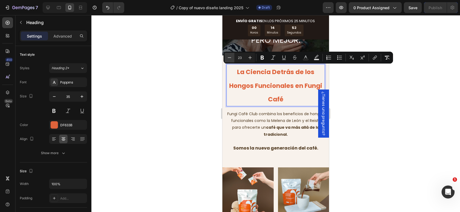
click at [228, 60] on icon "Editor contextual toolbar" at bounding box center [229, 57] width 5 height 5
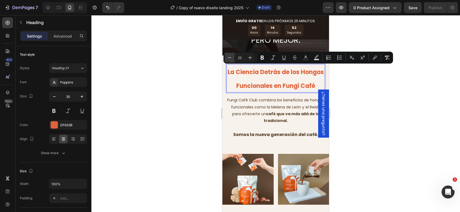
click at [228, 60] on icon "Editor contextual toolbar" at bounding box center [229, 57] width 5 height 5
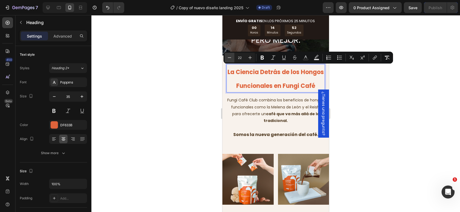
type input "21"
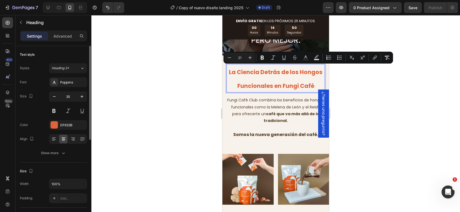
scroll to position [27, 0]
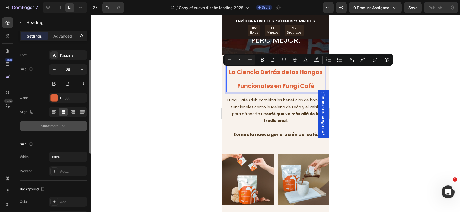
click at [58, 124] on div "Show more" at bounding box center [53, 126] width 25 height 5
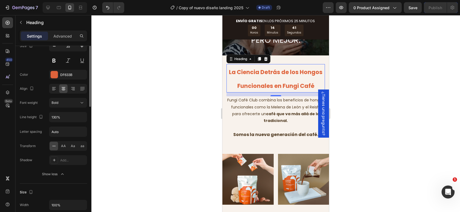
scroll to position [0, 0]
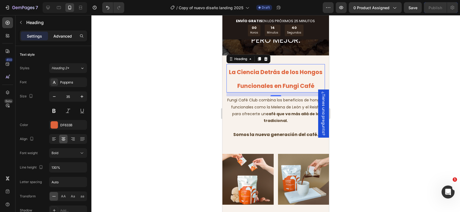
click at [61, 32] on div "Advanced" at bounding box center [62, 36] width 27 height 9
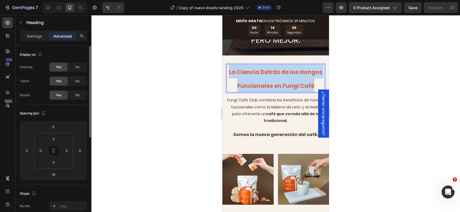
click at [274, 83] on span "La Ciencia Detrás de los Hongos Funcionales en Fungi Café" at bounding box center [275, 79] width 93 height 22
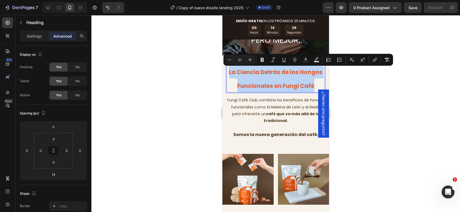
click at [288, 83] on span "La Ciencia Detrás de los Hongos Funcionales en Fungi Café" at bounding box center [275, 79] width 93 height 22
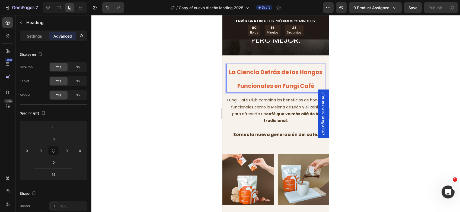
click at [288, 83] on span "La Ciencia Detrás de los Hongos Funcionales en Fungi Café" at bounding box center [275, 79] width 93 height 22
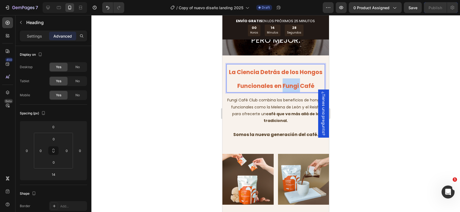
click at [288, 83] on span "La Ciencia Detrás de los Hongos Funcionales en Fungi Café" at bounding box center [275, 79] width 93 height 22
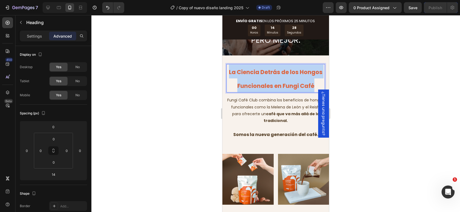
click at [288, 83] on span "La Ciencia Detrás de los Hongos Funcionales en Fungi Café" at bounding box center [275, 79] width 93 height 22
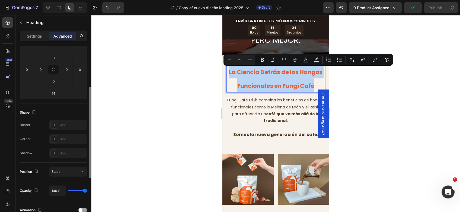
scroll to position [108, 0]
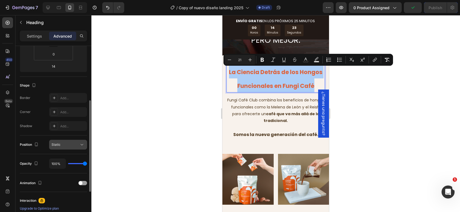
click at [58, 143] on span "Static" at bounding box center [55, 145] width 9 height 4
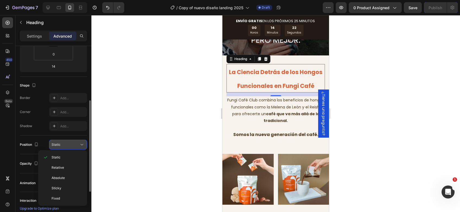
click at [58, 143] on span "Static" at bounding box center [55, 145] width 9 height 4
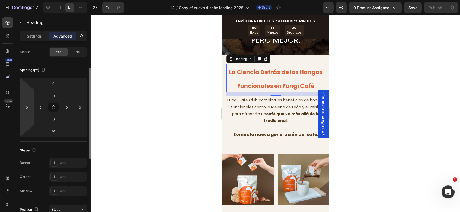
scroll to position [0, 0]
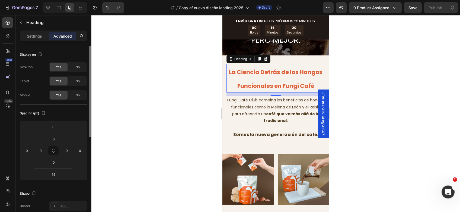
click at [31, 30] on div "Heading" at bounding box center [50, 22] width 70 height 15
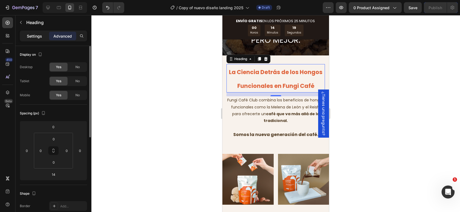
click at [33, 38] on p "Settings" at bounding box center [34, 36] width 15 height 6
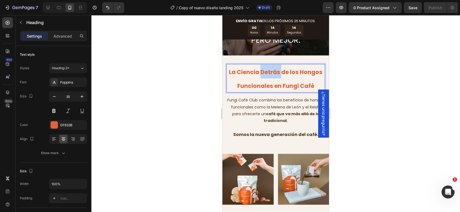
click at [268, 73] on span "La Ciencia Detrás de los Hongos Funcionales en Fungi Café" at bounding box center [275, 79] width 93 height 22
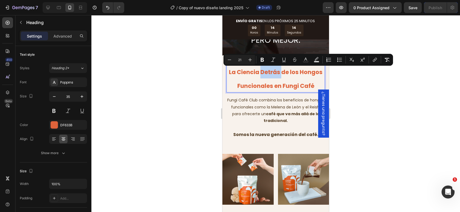
click at [261, 73] on span "La Ciencia Detrás de los Hongos Funcionales en Fungi Café" at bounding box center [275, 79] width 93 height 22
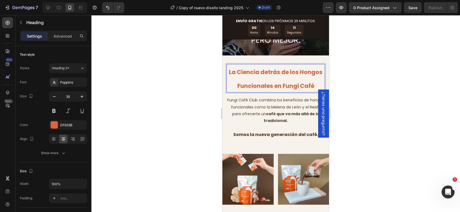
click at [238, 72] on span "La Ciencia detrás de los Hongos Funcionales en Fungi Café" at bounding box center [275, 79] width 93 height 22
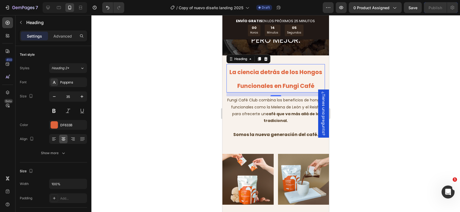
click at [181, 99] on div at bounding box center [275, 113] width 368 height 197
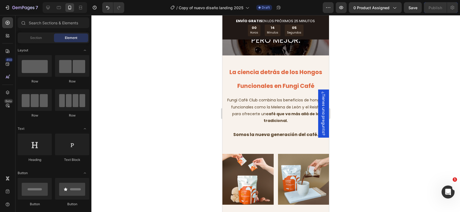
click at [263, 81] on p "⁠⁠⁠⁠⁠⁠⁠ La ciencia detrás de los Hongos Funcionales en Fungi Café" at bounding box center [275, 78] width 97 height 27
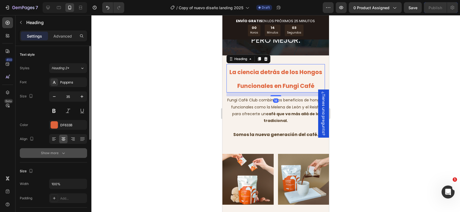
click at [50, 156] on button "Show more" at bounding box center [53, 154] width 67 height 10
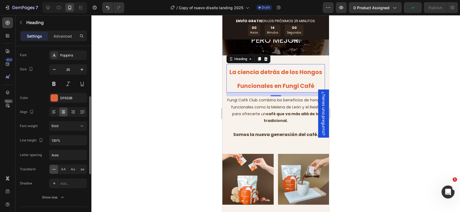
scroll to position [54, 0]
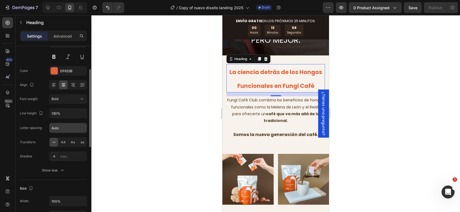
click at [72, 127] on input "Auto" at bounding box center [67, 128] width 37 height 10
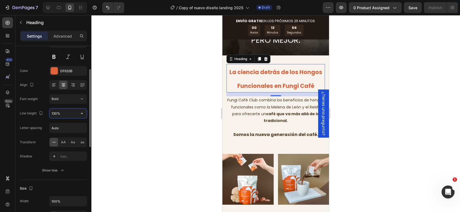
click at [66, 113] on input "130%" at bounding box center [67, 114] width 37 height 10
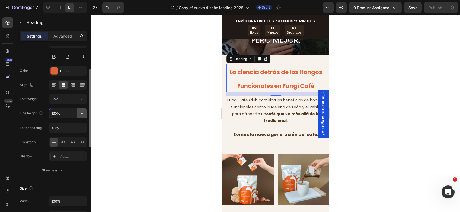
click at [82, 114] on icon "button" at bounding box center [81, 113] width 5 height 5
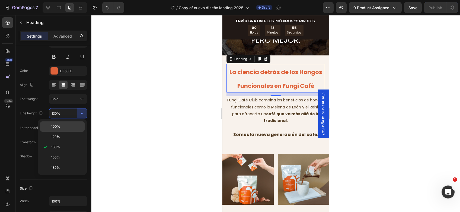
click at [61, 132] on div "100%" at bounding box center [62, 137] width 44 height 10
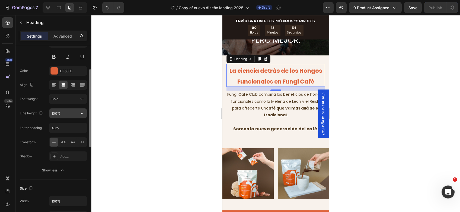
click at [67, 111] on input "100%" at bounding box center [67, 114] width 37 height 10
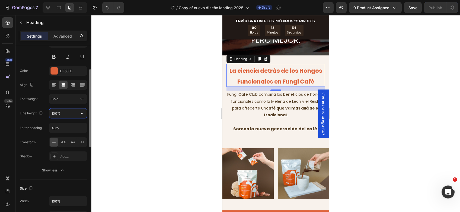
click at [67, 111] on input "100%" at bounding box center [67, 114] width 37 height 10
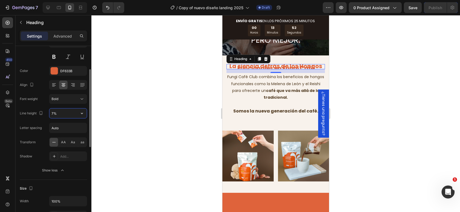
type input "70%"
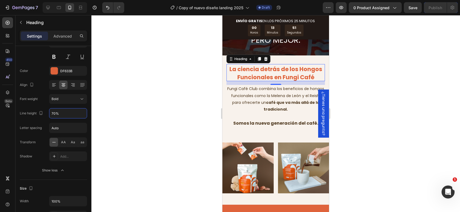
click at [388, 103] on div at bounding box center [275, 113] width 368 height 197
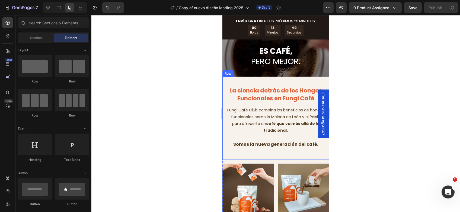
scroll to position [1240, 0]
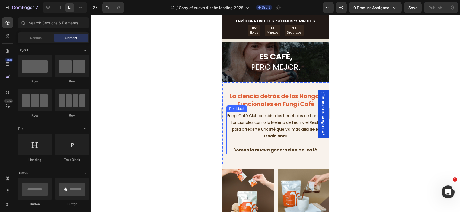
click at [283, 117] on span "Fungi Café Club combina los beneficios de hongos funcionales como la Melena de …" at bounding box center [275, 126] width 97 height 26
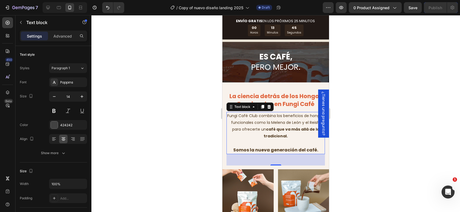
click at [375, 115] on div at bounding box center [275, 113] width 368 height 197
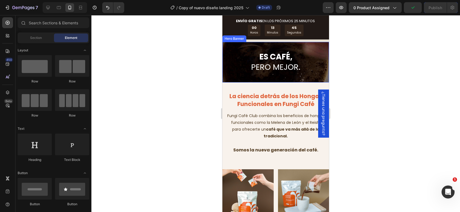
click at [280, 77] on div "ES CAFÉ, PERO MEJOR. Heading" at bounding box center [276, 62] width 98 height 39
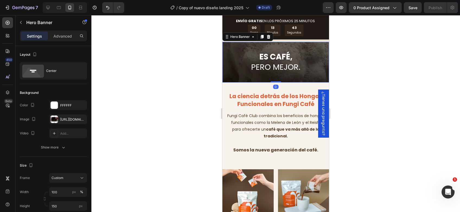
drag, startPoint x: 276, startPoint y: 82, endPoint x: 276, endPoint y: 75, distance: 7.6
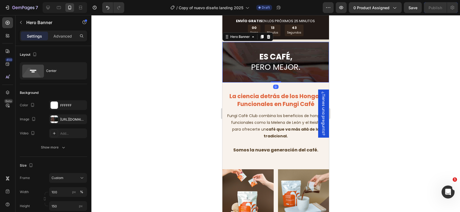
click at [276, 75] on div "ES CAFÉ, PERO MEJOR. Heading Hero Banner 0" at bounding box center [275, 62] width 107 height 41
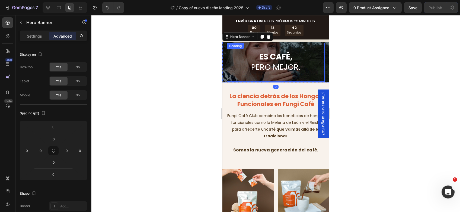
click at [282, 64] on span "PERO MEJOR." at bounding box center [275, 67] width 49 height 11
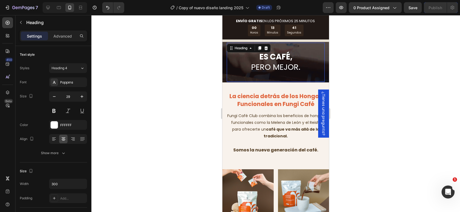
click at [65, 31] on div "Settings Advanced" at bounding box center [53, 36] width 67 height 11
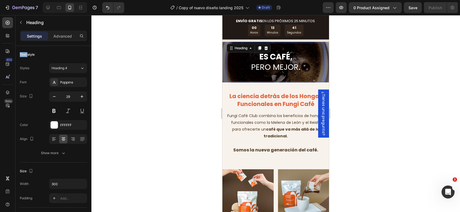
click at [65, 31] on div "Settings Advanced" at bounding box center [53, 36] width 67 height 11
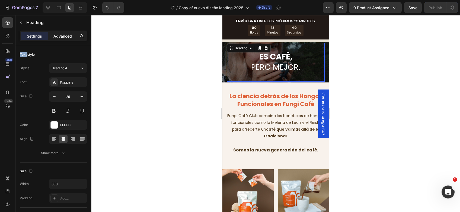
click at [66, 37] on p "Advanced" at bounding box center [62, 36] width 18 height 6
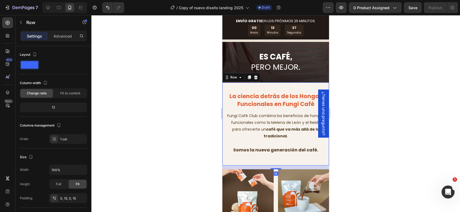
click at [288, 89] on div "⁠⁠⁠⁠⁠⁠⁠ La ciencia detrás de los Hongos Funcionales en Fungi Café Heading Fungi…" at bounding box center [275, 124] width 107 height 83
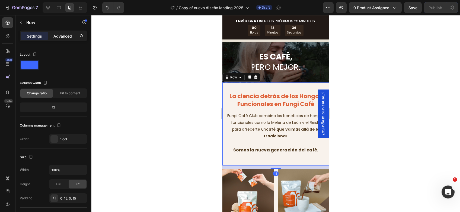
click at [65, 35] on p "Advanced" at bounding box center [62, 36] width 18 height 6
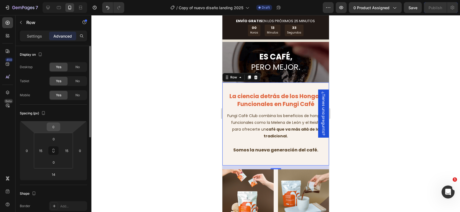
click at [56, 127] on input "0" at bounding box center [53, 127] width 11 height 8
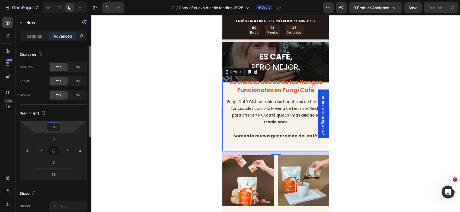
type input "-2"
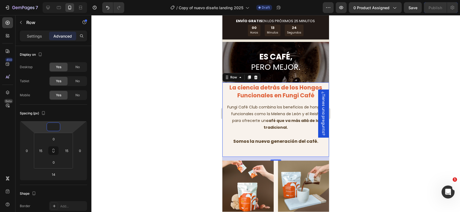
click at [391, 98] on div at bounding box center [275, 113] width 368 height 197
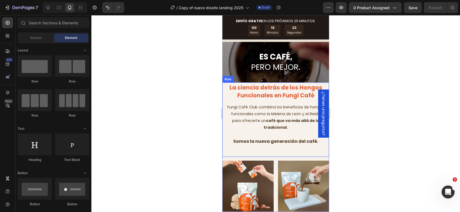
click at [283, 152] on div "⁠⁠⁠⁠⁠⁠⁠ La ciencia detrás de los Hongos Funcionales en Fungi Café Heading Fungi…" at bounding box center [275, 120] width 98 height 75
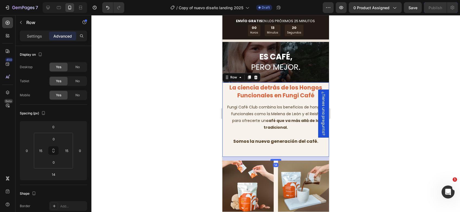
click at [275, 160] on div at bounding box center [275, 160] width 11 height 2
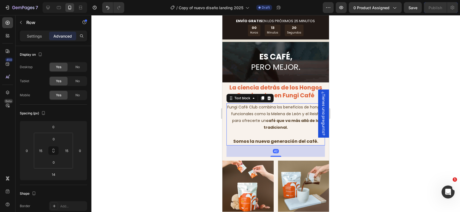
click at [275, 137] on p at bounding box center [275, 134] width 97 height 7
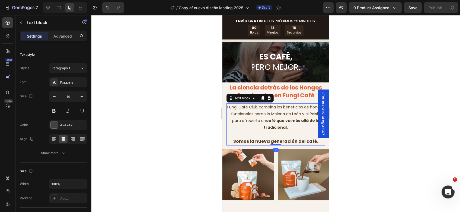
drag, startPoint x: 272, startPoint y: 156, endPoint x: 271, endPoint y: 144, distance: 11.5
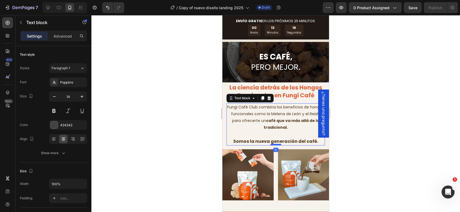
click at [271, 144] on div at bounding box center [275, 145] width 11 height 2
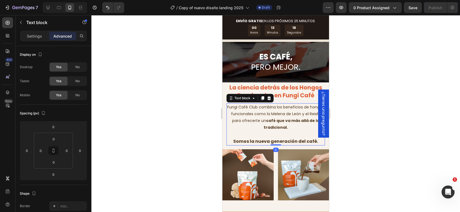
click at [367, 140] on div at bounding box center [275, 113] width 368 height 197
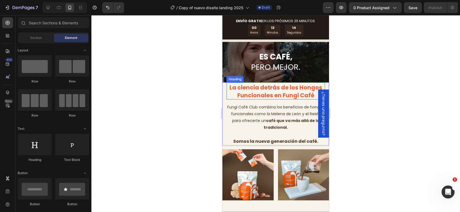
click at [274, 95] on span "La ciencia detrás de los Hongos Funcionales en Fungi Café" at bounding box center [275, 92] width 93 height 16
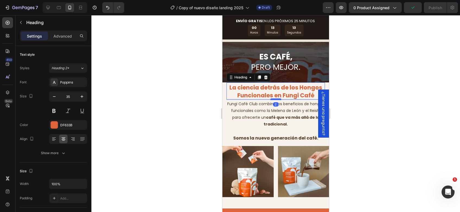
drag, startPoint x: 274, startPoint y: 103, endPoint x: 274, endPoint y: 99, distance: 3.3
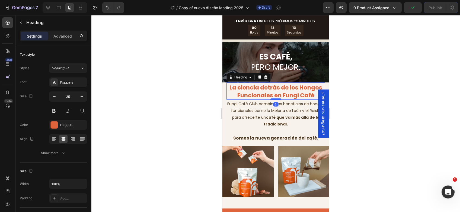
click at [274, 99] on div at bounding box center [275, 100] width 11 height 2
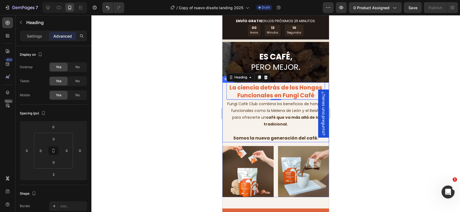
click at [224, 88] on div "⁠⁠⁠⁠⁠⁠⁠ La ciencia detrás de los Hongos Funcionales en Fungi Café Heading 2 Fun…" at bounding box center [275, 113] width 107 height 60
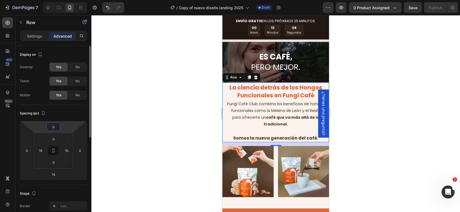
click at [55, 128] on input "0" at bounding box center [53, 127] width 11 height 8
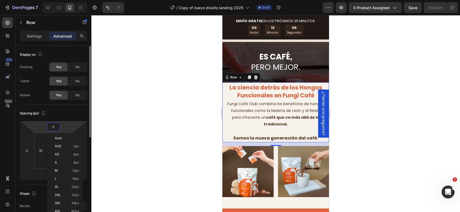
type input "2"
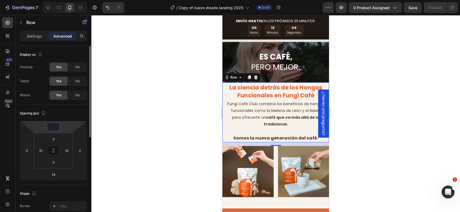
type input "5"
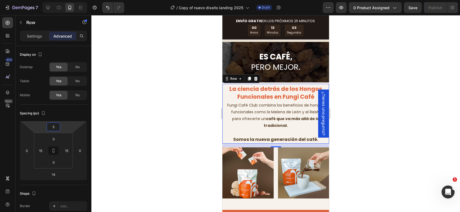
click at [387, 115] on div at bounding box center [275, 113] width 368 height 197
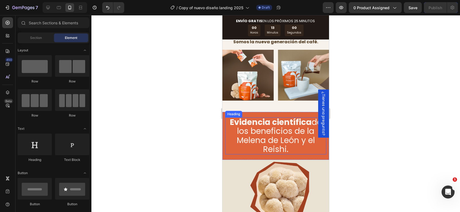
scroll to position [1348, 0]
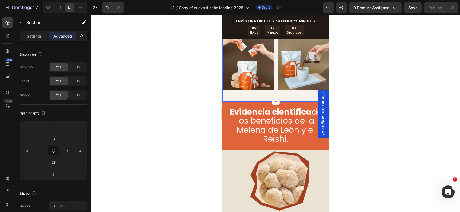
click at [245, 94] on div "Image Image Row ⁠⁠⁠⁠⁠⁠⁠ La ciencia detrás de los Hongos Funcionales en Fungi Ca…" at bounding box center [275, 38] width 107 height 128
click at [53, 162] on input "28" at bounding box center [53, 163] width 11 height 8
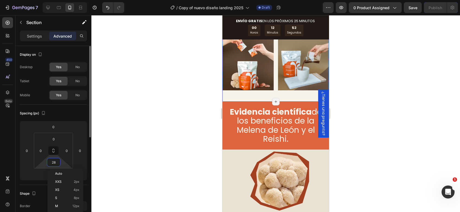
type input "0"
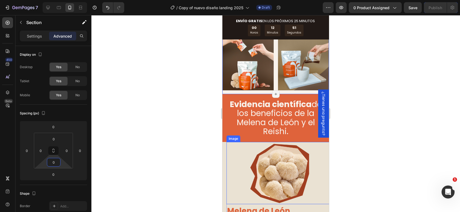
click at [371, 127] on div at bounding box center [275, 113] width 368 height 197
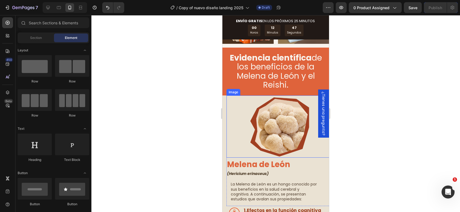
scroll to position [1402, 0]
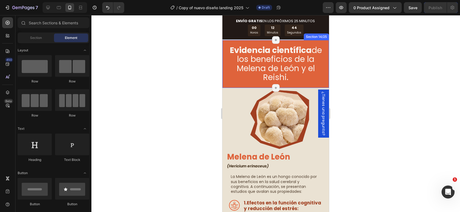
click at [361, 84] on div at bounding box center [275, 113] width 368 height 197
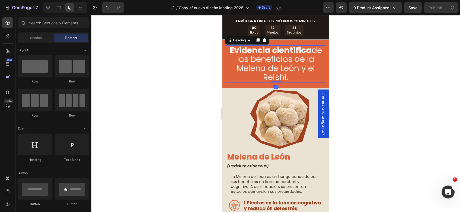
click at [291, 68] on span "Evidencia científica de los beneficios de la Melena de León y el Reishi." at bounding box center [276, 63] width 92 height 39
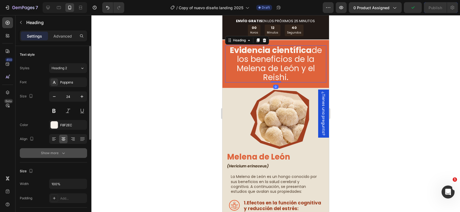
click at [57, 151] on div "Show more" at bounding box center [53, 153] width 25 height 5
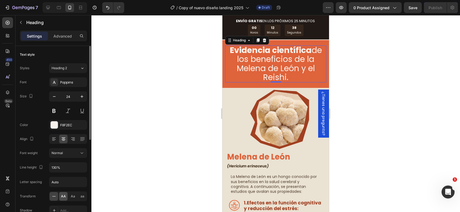
click at [63, 195] on span "AA" at bounding box center [63, 196] width 5 height 5
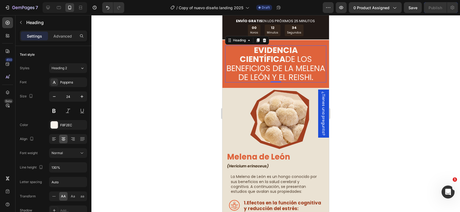
click at [431, 81] on div at bounding box center [275, 113] width 368 height 197
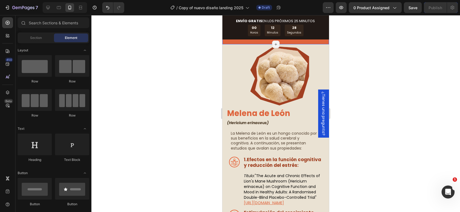
scroll to position [1456, 0]
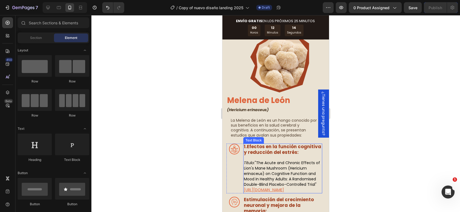
click at [243, 154] on div "1. Efectos en la función cognitiva y reducción del estrés: Título: "The Acute a…" at bounding box center [282, 169] width 79 height 50
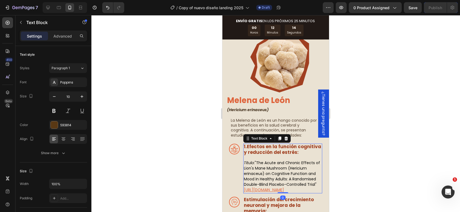
click at [244, 147] on strong "1." at bounding box center [245, 147] width 3 height 7
click at [247, 147] on strong "Efectos en la función cognitiva y reducción del estrés:" at bounding box center [282, 150] width 77 height 12
click at [383, 91] on div at bounding box center [275, 113] width 368 height 197
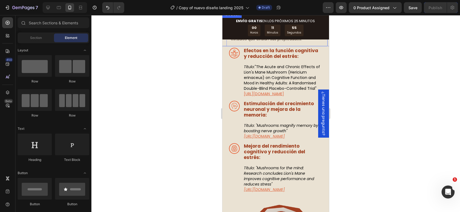
scroll to position [1565, 0]
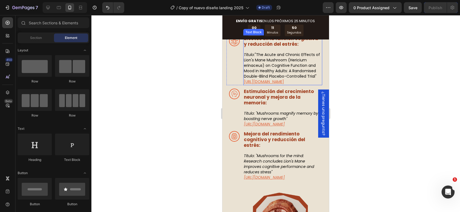
click at [254, 81] on u "[URL][DOMAIN_NAME]" at bounding box center [264, 81] width 40 height 5
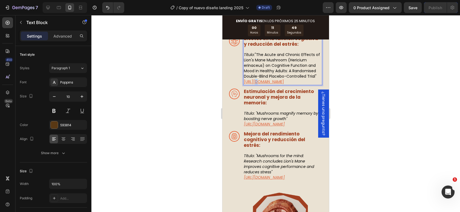
click at [254, 81] on u "[URL][DOMAIN_NAME]" at bounding box center [264, 81] width 40 height 5
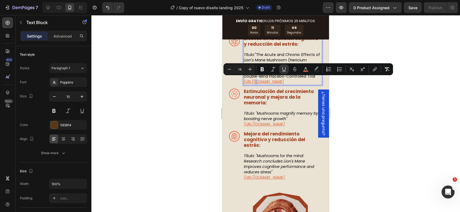
click at [254, 81] on u "[URL][DOMAIN_NAME]" at bounding box center [264, 81] width 40 height 5
click at [400, 85] on div at bounding box center [275, 113] width 368 height 197
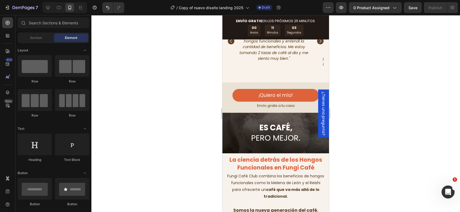
scroll to position [1121, 0]
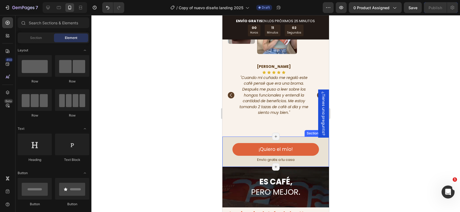
click at [226, 139] on div "¡Quiero el mío! Button Envío gratis a tu casa Text Block Row" at bounding box center [275, 150] width 107 height 27
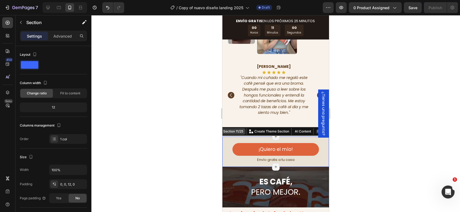
click at [231, 129] on div "Section 11/25" at bounding box center [233, 131] width 22 height 5
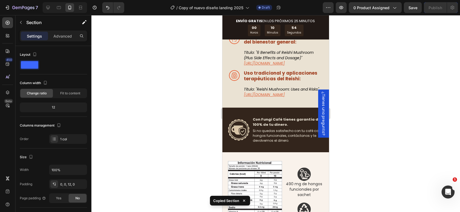
scroll to position [1907, 0]
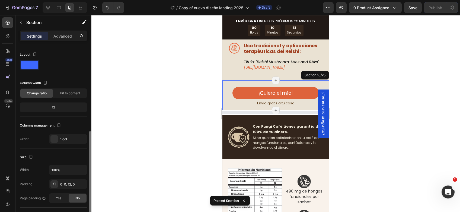
scroll to position [54, 0]
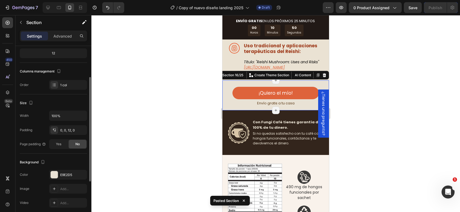
click at [377, 144] on div at bounding box center [275, 113] width 368 height 197
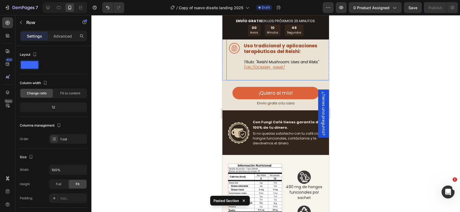
drag, startPoint x: 282, startPoint y: 135, endPoint x: 280, endPoint y: 129, distance: 5.7
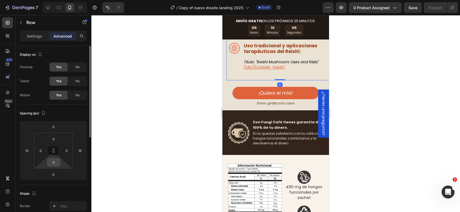
click at [53, 164] on input "0" at bounding box center [53, 163] width 11 height 8
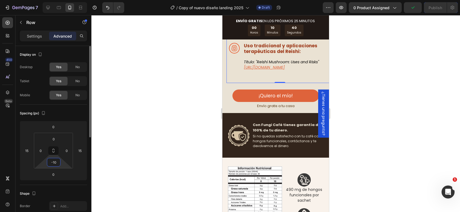
click at [53, 162] on input "-10" at bounding box center [53, 163] width 11 height 8
click at [55, 163] on input "-10" at bounding box center [53, 163] width 11 height 8
type input "-"
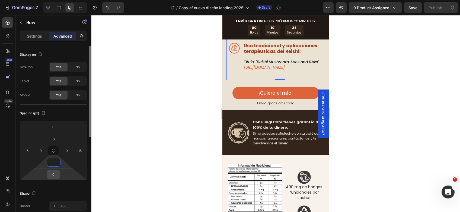
click at [56, 174] on input "0" at bounding box center [53, 175] width 11 height 8
type input "0"
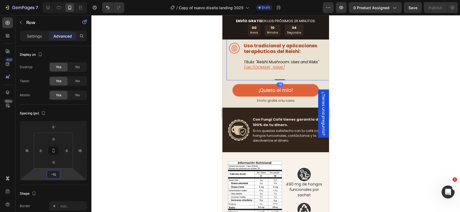
type input "-1"
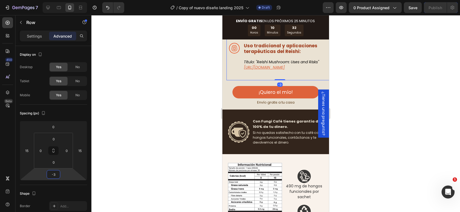
type input "-30"
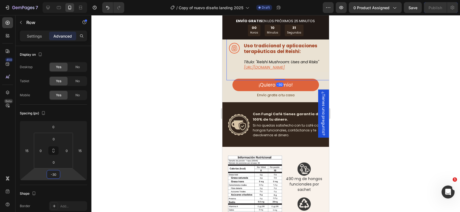
click at [369, 121] on div at bounding box center [275, 113] width 368 height 197
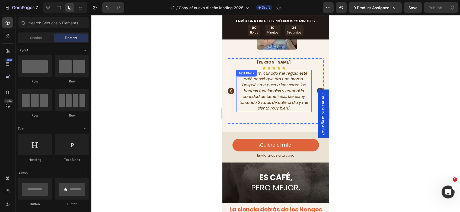
scroll to position [1148, 0]
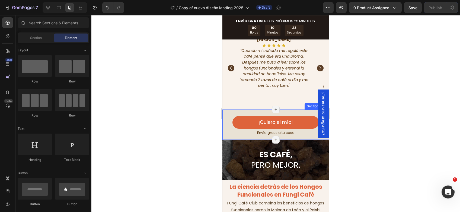
click at [233, 110] on div "¡Quiero el mío! Button Envío gratis a tu casa Text Block Row" at bounding box center [275, 123] width 107 height 27
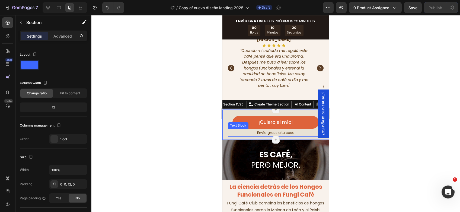
scroll to position [1175, 0]
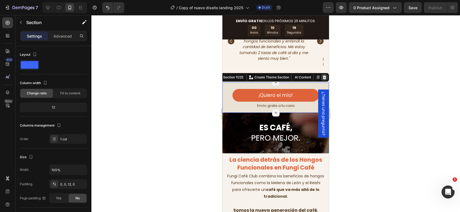
click at [322, 75] on icon at bounding box center [324, 77] width 4 height 4
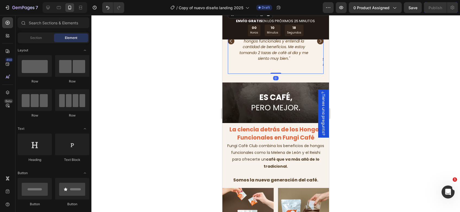
click at [282, 63] on div "Álvaro Parra Text Block Icon Icon Icon Icon Icon Icon List "Cuando mi cuñado me…" at bounding box center [273, 42] width 75 height 66
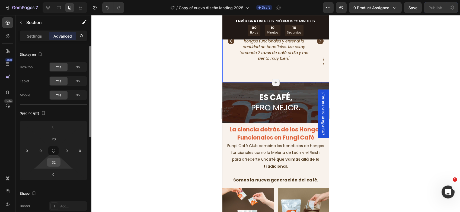
click at [52, 160] on input "32" at bounding box center [53, 163] width 11 height 8
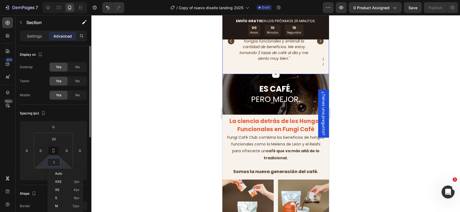
type input "10"
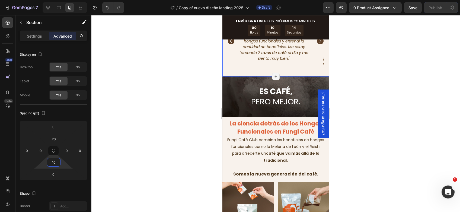
click at [362, 118] on div at bounding box center [275, 113] width 368 height 197
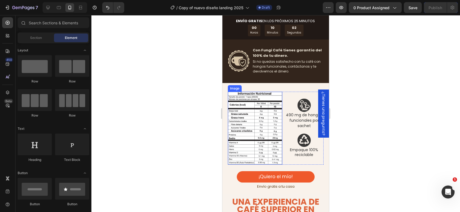
scroll to position [1988, 0]
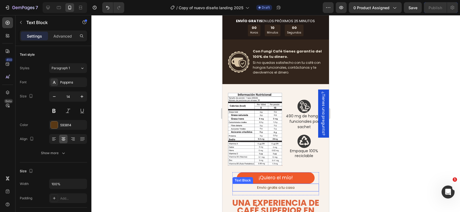
click at [233, 185] on p "Envío gratis a tu casa" at bounding box center [275, 188] width 85 height 7
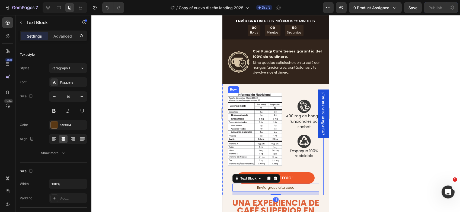
click at [229, 178] on div "Image Image 490 mg de hongos funcionales por sachet Text Block Image Empaque 10…" at bounding box center [276, 144] width 96 height 103
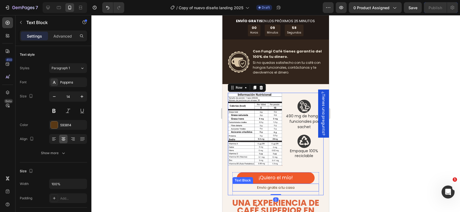
click at [232, 185] on div "Envío gratis a tu casa" at bounding box center [275, 188] width 86 height 8
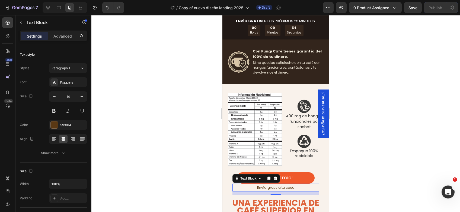
click at [341, 86] on div at bounding box center [275, 113] width 368 height 197
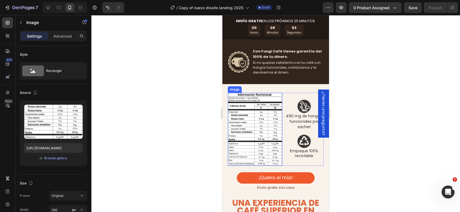
click at [252, 130] on img at bounding box center [255, 129] width 55 height 73
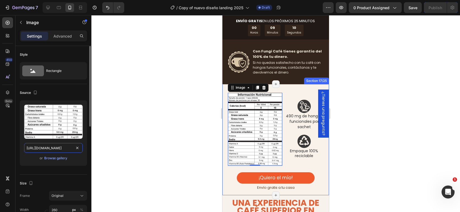
click at [70, 146] on input "https://cdn.shopify.com/s/files/1/0603/6950/2323/files/Captura_de_pantalla_2025…" at bounding box center [53, 148] width 59 height 10
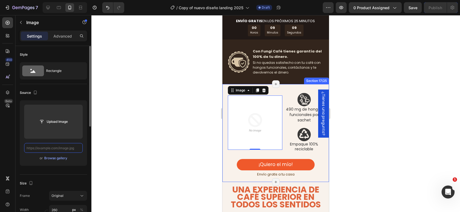
paste input "https://cdn.shopify.com/s/files/1/0603/6950/2323/files/Tabla_agosto_2025.png?v=…"
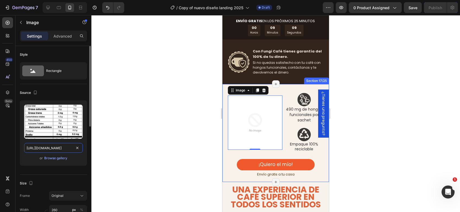
scroll to position [0, 100]
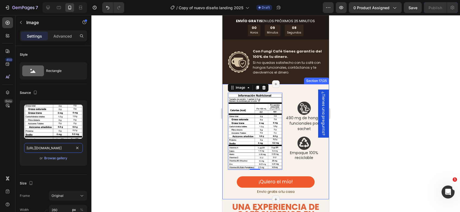
type input "https://cdn.shopify.com/s/files/1/0603/6950/2323/files/Tabla_agosto_2025.png?v=…"
click at [154, 140] on div at bounding box center [275, 113] width 368 height 197
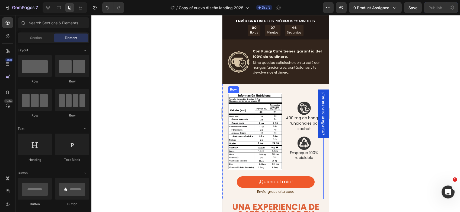
click at [230, 183] on div "Image Image 490 mg de hongos funcionales por sachet Text Block Image Empaque 10…" at bounding box center [276, 146] width 96 height 107
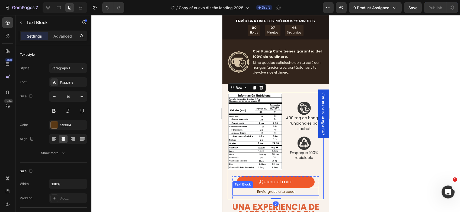
click at [234, 188] on div "Envío gratis a tu casa" at bounding box center [275, 192] width 86 height 8
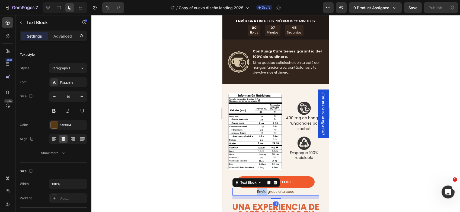
click at [234, 188] on div "Envío gratis a tu casa" at bounding box center [275, 192] width 86 height 8
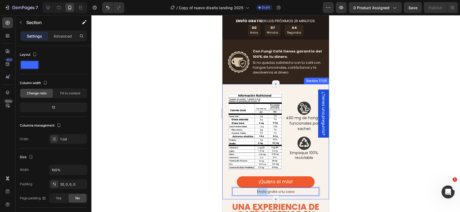
click at [323, 191] on div "Image Image 490 mg de hongos funcionales por sachet Text Block Image Empaque 10…" at bounding box center [275, 146] width 107 height 107
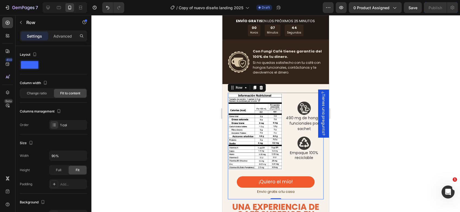
click at [319, 190] on div "Image Image 490 mg de hongos funcionales por sachet Text Block Image Empaque 10…" at bounding box center [276, 146] width 96 height 107
click at [316, 186] on div "Image Image 490 mg de hongos funcionales por sachet Text Block Image Empaque 10…" at bounding box center [276, 146] width 96 height 107
click at [315, 183] on div "Image Image 490 mg de hongos funcionales por sachet Text Block Image Empaque 10…" at bounding box center [276, 146] width 96 height 107
click at [311, 180] on div "¡Quiero el mío! Button" at bounding box center [275, 182] width 86 height 11
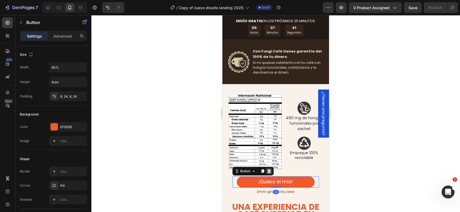
click at [269, 169] on icon at bounding box center [269, 171] width 4 height 4
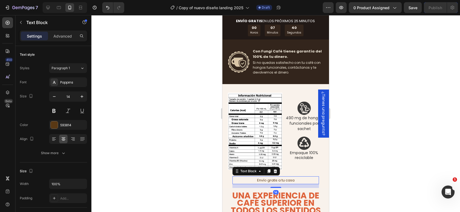
click at [296, 177] on p "Envío gratis a tu casa" at bounding box center [275, 180] width 85 height 7
click at [274, 169] on icon at bounding box center [275, 171] width 4 height 4
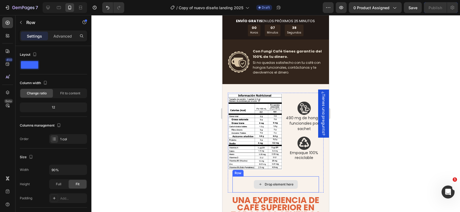
click at [305, 177] on div "Drop element here" at bounding box center [275, 185] width 86 height 16
click at [266, 169] on icon at bounding box center [266, 171] width 4 height 4
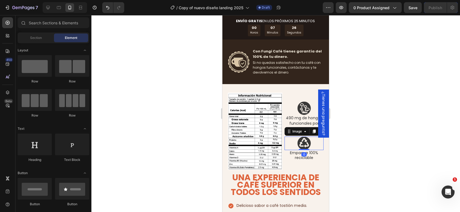
click at [301, 146] on img at bounding box center [304, 144] width 14 height 14
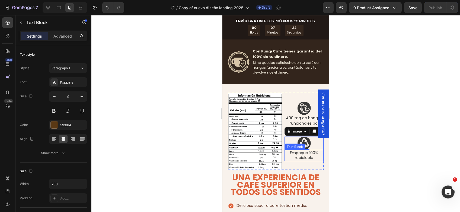
click at [310, 153] on span "Empaque 100% reciclable" at bounding box center [304, 155] width 28 height 10
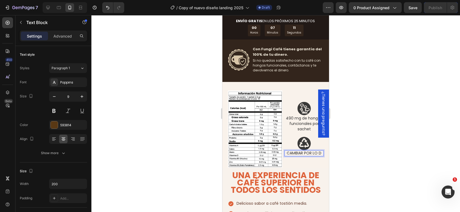
scroll to position [1988, 0]
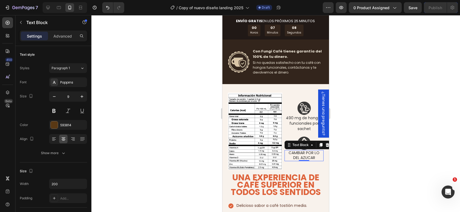
click at [339, 118] on div at bounding box center [275, 113] width 368 height 197
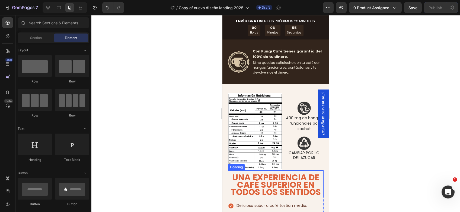
click at [293, 172] on strong "UNA EXPERIENCIA DE CAFÉ SUPERIOR EN TODOS LOS SENTIDOS" at bounding box center [276, 185] width 90 height 27
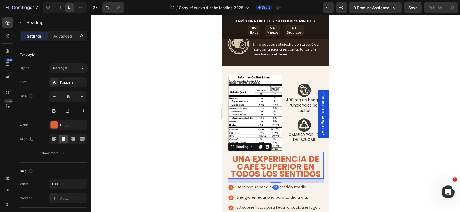
scroll to position [2015, 0]
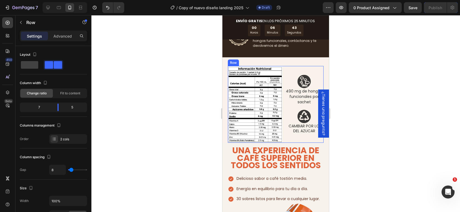
click at [287, 136] on div "Image 490 mg de hongos funcionales por sachet Text Block Image CAMBIAR POR LO D…" at bounding box center [303, 104] width 39 height 77
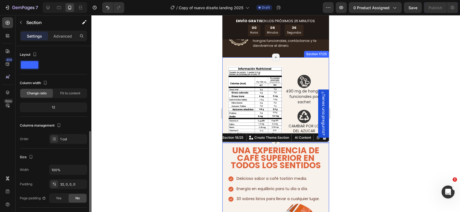
click at [276, 64] on div "Image Image 490 mg de hongos funcionales por sachet Text Block Image CAMBIAR PO…" at bounding box center [275, 100] width 107 height 86
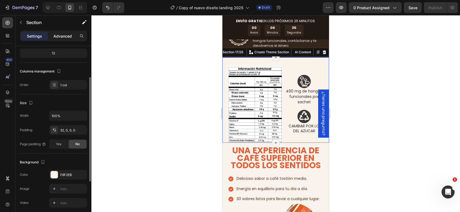
click at [58, 35] on p "Advanced" at bounding box center [62, 36] width 18 height 6
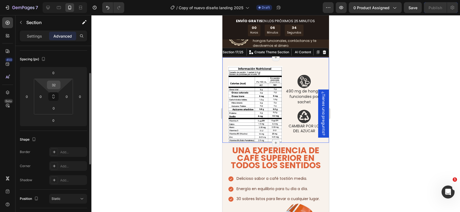
click at [54, 87] on input "32" at bounding box center [53, 85] width 11 height 8
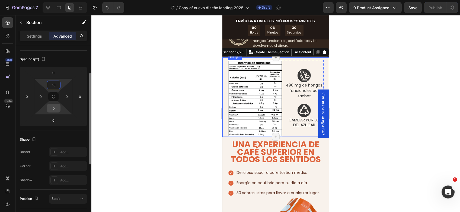
type input "10"
click at [54, 107] on input "0" at bounding box center [53, 108] width 11 height 8
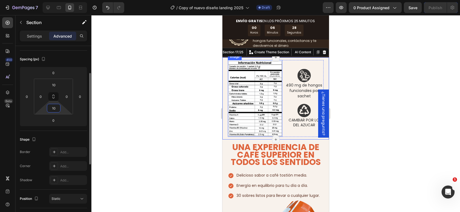
type input "10"
click at [341, 131] on div at bounding box center [275, 113] width 368 height 197
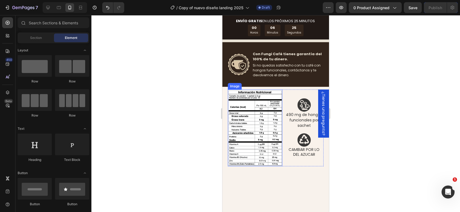
scroll to position [1934, 0]
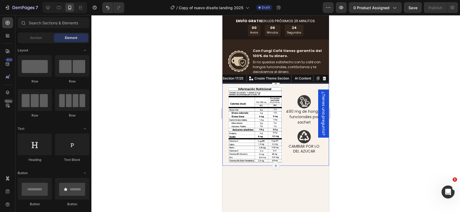
click at [225, 144] on div "Image Image 490 mg de hongos funcionales por sachet Text Block Image CAMBIAR PO…" at bounding box center [275, 124] width 107 height 77
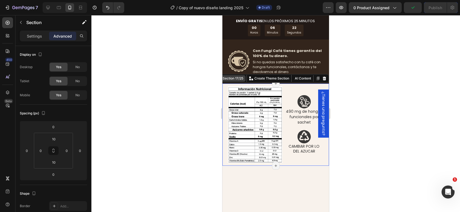
click at [230, 81] on div "Section 17/25" at bounding box center [232, 78] width 23 height 5
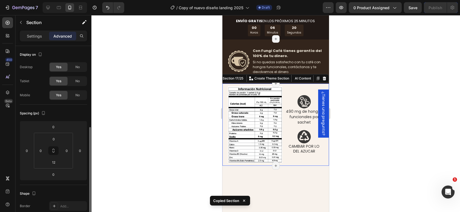
scroll to position [54, 0]
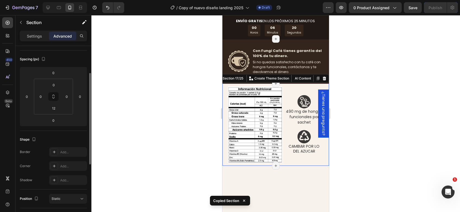
click at [233, 39] on div "¡Quiero el mío! Button Envío gratis a tu casa Text Block Row Section 15/25 Page…" at bounding box center [275, 24] width 107 height 30
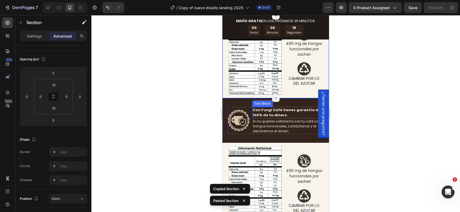
scroll to position [2042, 0]
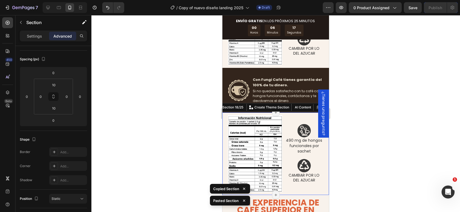
click at [224, 116] on div "Image Image 490 mg de hongos funcionales por sachet Text Block Image CAMBIAR PO…" at bounding box center [275, 153] width 107 height 77
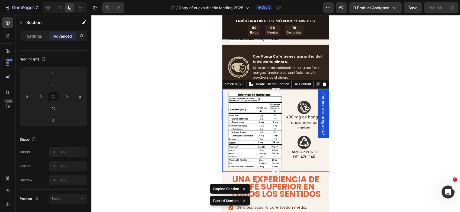
scroll to position [2069, 0]
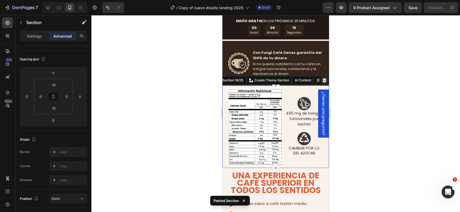
click at [322, 78] on icon at bounding box center [324, 80] width 4 height 4
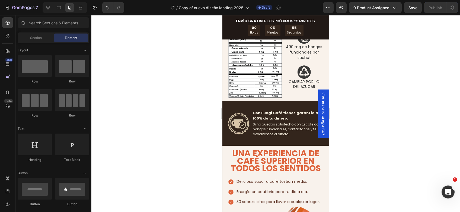
scroll to position [1988, 0]
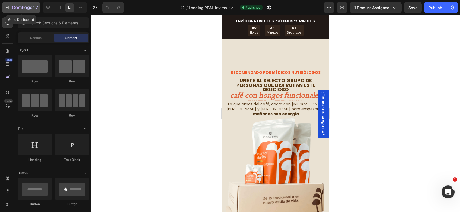
click at [10, 6] on div "7" at bounding box center [21, 7] width 33 height 7
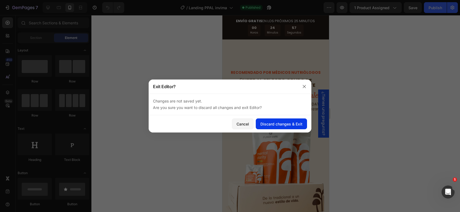
click at [284, 125] on div "Discard changes & Exit" at bounding box center [281, 124] width 42 height 6
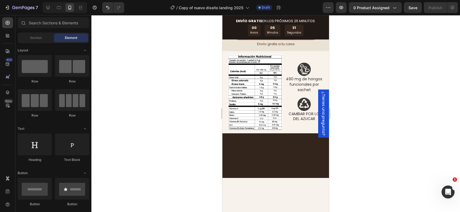
scroll to position [1853, 0]
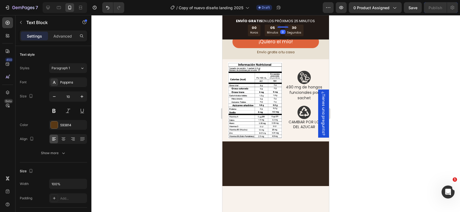
click at [266, 27] on u "[URL][DOMAIN_NAME]" at bounding box center [264, 23] width 41 height 5
click at [253, 27] on u "[URL][DOMAIN_NAME]" at bounding box center [264, 23] width 41 height 5
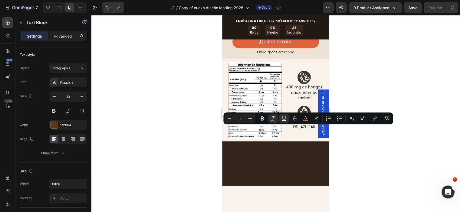
drag, startPoint x: 272, startPoint y: 140, endPoint x: 243, endPoint y: 131, distance: 30.3
click at [243, 28] on div "Uso tradicional y aplicaciones terapéuticas del Reishi: Título: "Reishi Mushroo…" at bounding box center [282, 13] width 79 height 28
copy u "[URL][DOMAIN_NAME]"
click at [376, 73] on div at bounding box center [275, 113] width 368 height 197
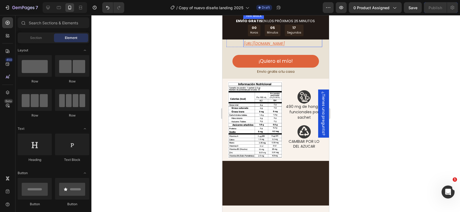
scroll to position [1825, 0]
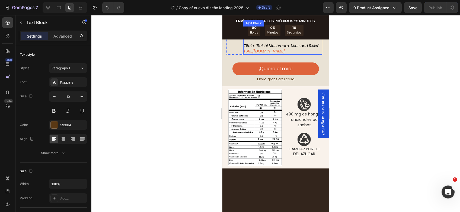
click at [269, 54] on u "[URL][DOMAIN_NAME]" at bounding box center [264, 51] width 41 height 5
click at [376, 135] on div at bounding box center [275, 113] width 368 height 197
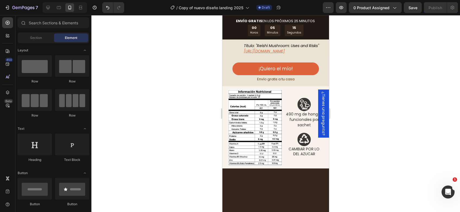
click at [376, 135] on div at bounding box center [275, 113] width 368 height 197
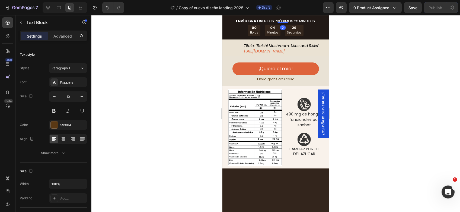
click at [283, 22] on u "[URL][DOMAIN_NAME]" at bounding box center [264, 19] width 41 height 5
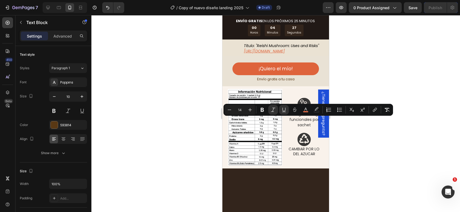
click at [283, 22] on u "[URL][DOMAIN_NAME]" at bounding box center [264, 19] width 41 height 5
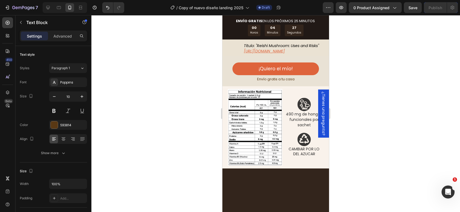
click at [283, 22] on u "[URL][DOMAIN_NAME]" at bounding box center [264, 19] width 41 height 5
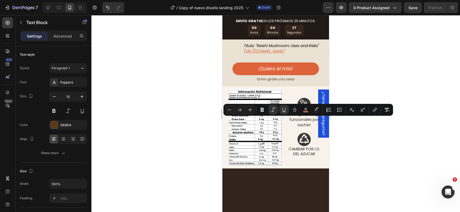
click at [283, 22] on u "[URL][DOMAIN_NAME]" at bounding box center [264, 19] width 41 height 5
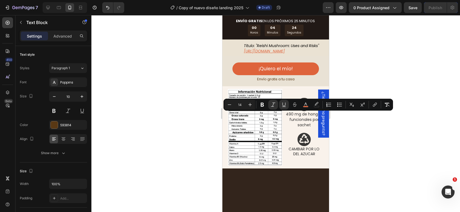
click at [296, 23] on p "[URL][DOMAIN_NAME]" at bounding box center [283, 19] width 78 height 5
drag, startPoint x: 291, startPoint y: 120, endPoint x: 242, endPoint y: 115, distance: 49.3
click at [242, 23] on div "Image Reducción de la fatiga y mejora del bienestar general: Título: "6 Benefit…" at bounding box center [274, 7] width 96 height 34
click at [269, 27] on div "Image Reducción de la fatiga y mejora del bienestar general: Título: "6 Benefit…" at bounding box center [274, 8] width 96 height 37
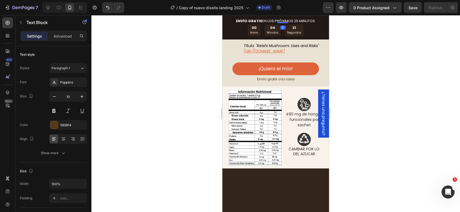
click at [270, 22] on u "[URL][DOMAIN_NAME]" at bounding box center [264, 19] width 41 height 5
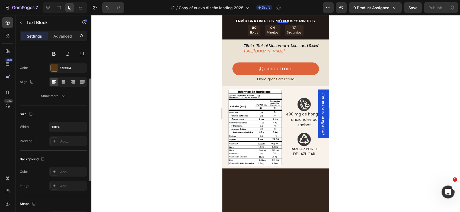
scroll to position [3, 0]
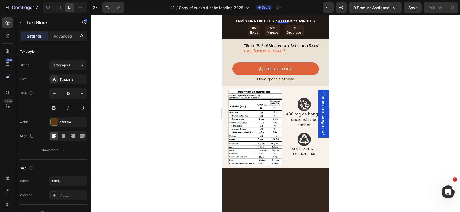
click at [193, 103] on div at bounding box center [275, 113] width 368 height 197
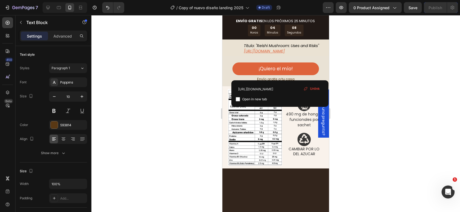
click at [313, 89] on span "Unlink" at bounding box center [315, 88] width 10 height 5
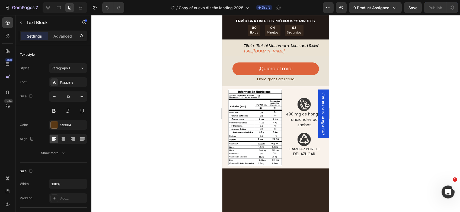
click at [285, 22] on u "[URL][DOMAIN_NAME]" at bounding box center [264, 19] width 41 height 5
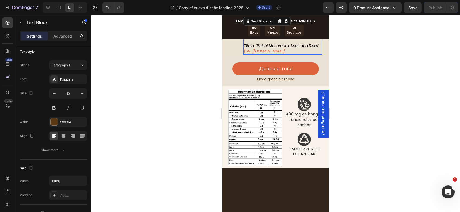
click at [285, 54] on u "[URL][DOMAIN_NAME]" at bounding box center [264, 51] width 41 height 5
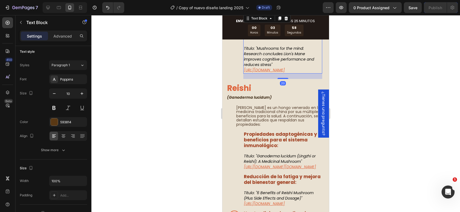
click at [285, 73] on u "[URL][DOMAIN_NAME]" at bounding box center [264, 69] width 41 height 5
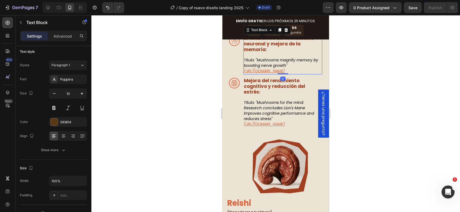
click at [285, 74] on u "[URL][DOMAIN_NAME]" at bounding box center [264, 70] width 41 height 5
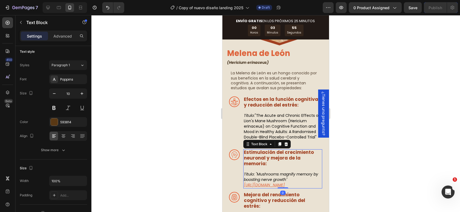
scroll to position [1473, 0]
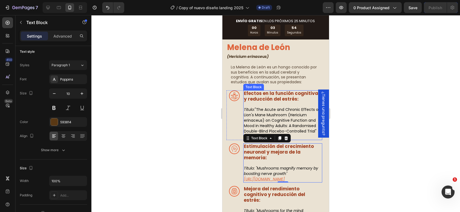
click at [284, 135] on u "[URL][DOMAIN_NAME]" at bounding box center [264, 136] width 40 height 5
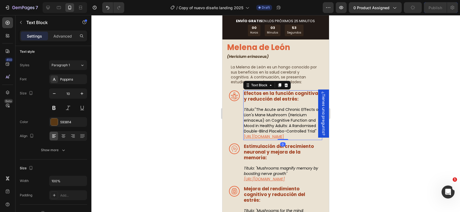
click at [284, 134] on u "[URL][DOMAIN_NAME]" at bounding box center [264, 136] width 40 height 5
click at [274, 135] on link "[URL][DOMAIN_NAME]" at bounding box center [259, 137] width 30 height 4
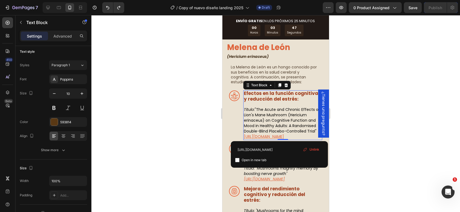
click at [313, 149] on span "Unlink" at bounding box center [314, 149] width 10 height 5
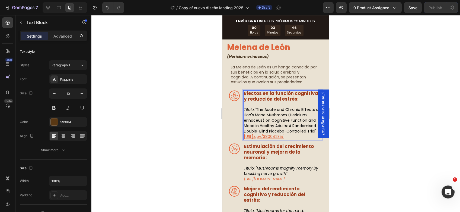
click at [271, 140] on p "[URL] ⁠⁠⁠⁠⁠⁠⁠ .gov/38004235/" at bounding box center [283, 136] width 78 height 5
click at [273, 140] on p "[URL][DOMAIN_NAME]" at bounding box center [283, 136] width 78 height 5
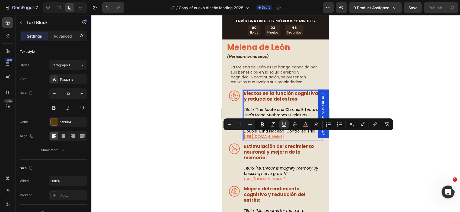
drag, startPoint x: 256, startPoint y: 141, endPoint x: 243, endPoint y: 137, distance: 13.3
click at [244, 137] on p "[URL][DOMAIN_NAME]" at bounding box center [283, 136] width 78 height 5
click at [270, 125] on icon "Editor contextual toolbar" at bounding box center [272, 124] width 5 height 5
click at [368, 161] on div at bounding box center [275, 113] width 368 height 197
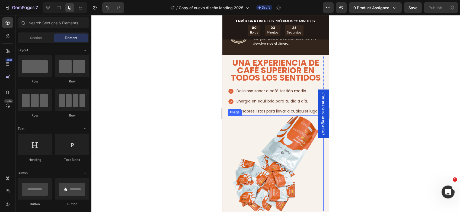
scroll to position [2096, 0]
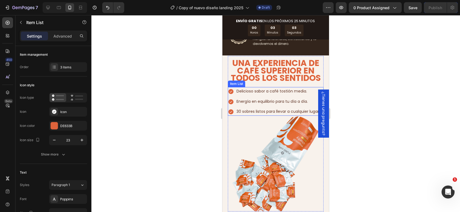
click at [274, 101] on span "Energía en equilibrio para tu día a día." at bounding box center [271, 101] width 71 height 5
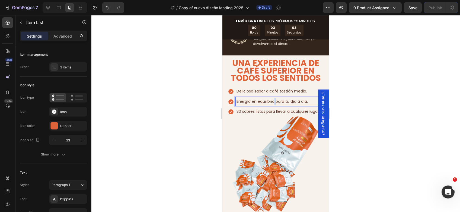
click at [274, 101] on span "Energía en equilibrio para tu día a día." at bounding box center [271, 101] width 71 height 5
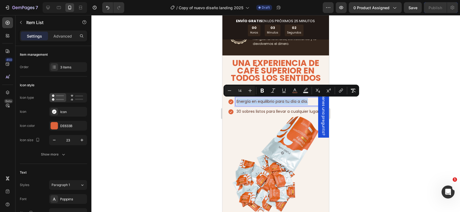
click at [273, 101] on span "Energía en equilibrio para tu día a día." at bounding box center [271, 101] width 71 height 5
drag, startPoint x: 275, startPoint y: 102, endPoint x: 251, endPoint y: 106, distance: 23.3
click at [251, 106] on div "Delicioso sabor a café tostión media. Energía en equilibrio para tu día a día. …" at bounding box center [274, 101] width 93 height 29
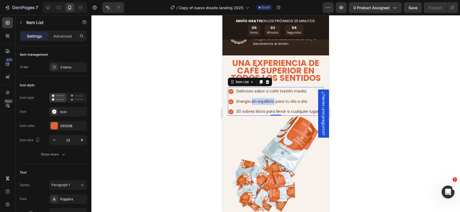
click at [267, 98] on p "Energía en equilibrio para tu día a día." at bounding box center [277, 101] width 83 height 7
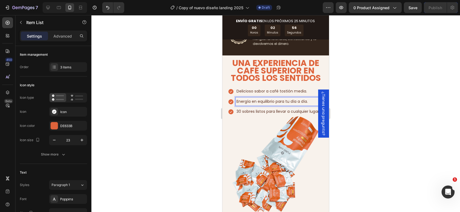
click at [268, 99] on p "Energía en equilibrio para tu día a día." at bounding box center [277, 101] width 83 height 7
click at [272, 102] on span "Energía en equilibrio para tu día a día." at bounding box center [271, 101] width 71 height 5
click at [274, 102] on span "Energía en equilibrio para tu día a día." at bounding box center [271, 101] width 71 height 5
click at [331, 9] on icon "button" at bounding box center [327, 7] width 5 height 5
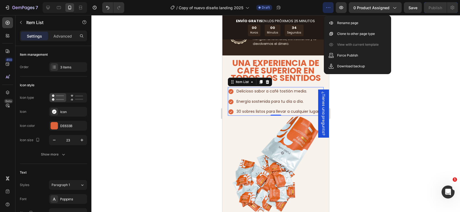
click at [413, 63] on div at bounding box center [275, 113] width 368 height 197
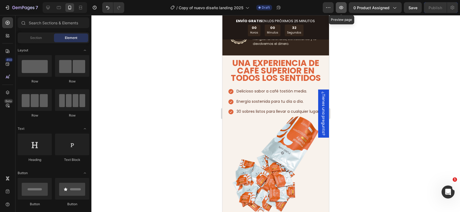
click at [341, 7] on icon "button" at bounding box center [341, 7] width 4 height 3
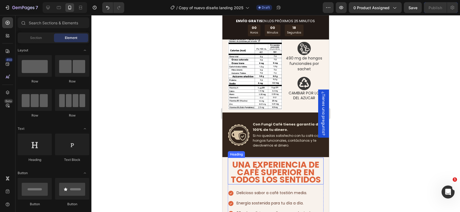
scroll to position [1988, 0]
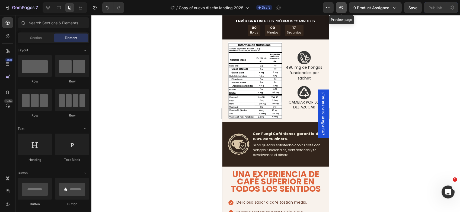
click at [344, 9] on icon "button" at bounding box center [340, 7] width 5 height 5
click at [394, 74] on div at bounding box center [275, 113] width 368 height 197
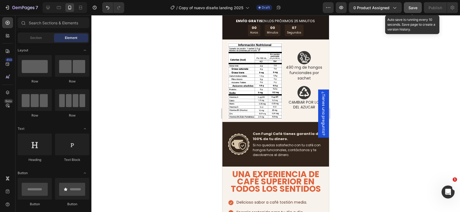
click at [412, 8] on span "Save" at bounding box center [412, 7] width 9 height 5
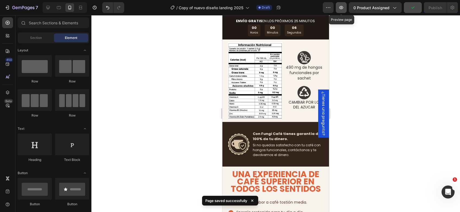
click at [343, 8] on icon "button" at bounding box center [340, 7] width 5 height 5
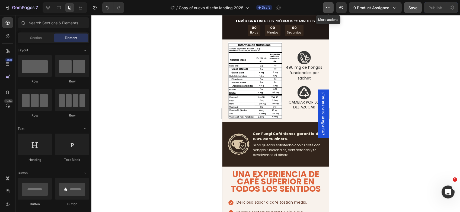
click at [330, 6] on icon "button" at bounding box center [327, 7] width 5 height 5
click at [411, 43] on div at bounding box center [275, 113] width 368 height 197
click at [393, 12] on button "0 product assigned" at bounding box center [374, 7] width 53 height 11
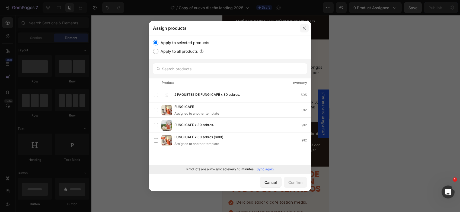
click at [300, 28] on button "button" at bounding box center [304, 28] width 9 height 9
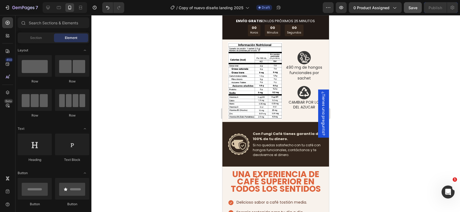
click at [300, 28] on div "00 Horas 00 Minutos 00 Segundos" at bounding box center [276, 31] width 96 height 12
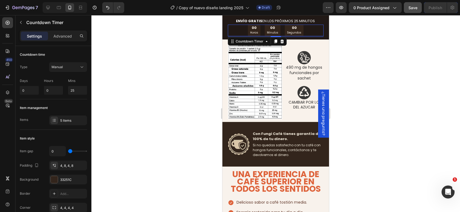
click at [146, 65] on div at bounding box center [275, 113] width 368 height 197
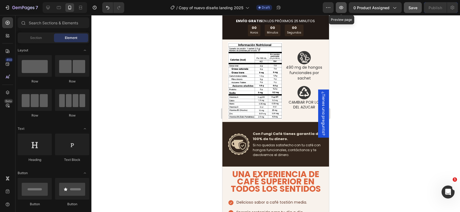
click at [343, 8] on icon "button" at bounding box center [340, 7] width 5 height 5
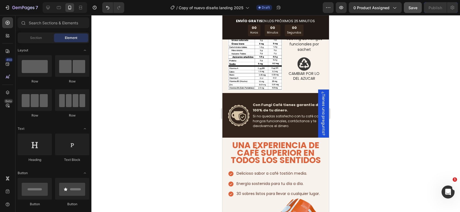
scroll to position [1961, 0]
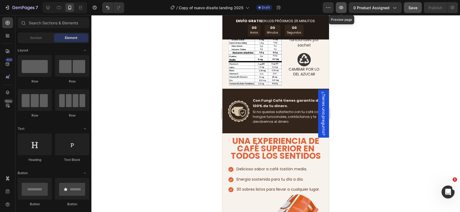
click at [344, 9] on icon "button" at bounding box center [340, 7] width 5 height 5
click at [341, 8] on icon "button" at bounding box center [341, 7] width 4 height 3
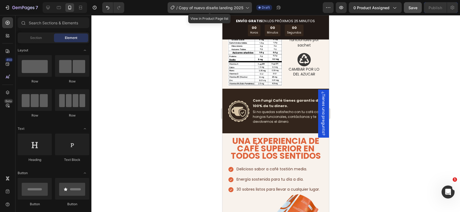
click at [172, 5] on icon at bounding box center [172, 7] width 5 height 5
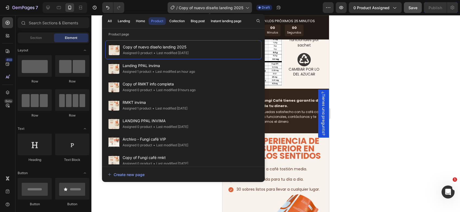
click at [188, 5] on span "Copy of nuevo diseño landing 2025" at bounding box center [211, 8] width 64 height 6
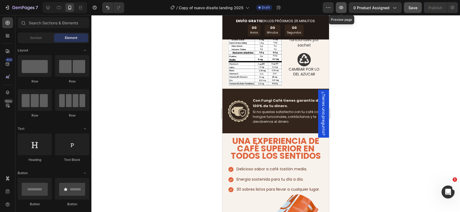
click at [337, 7] on button "button" at bounding box center [340, 7] width 11 height 11
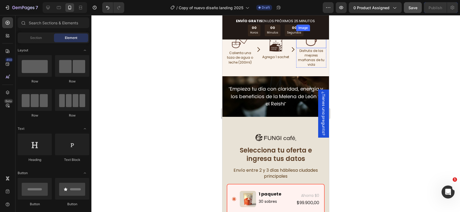
scroll to position [2286, 0]
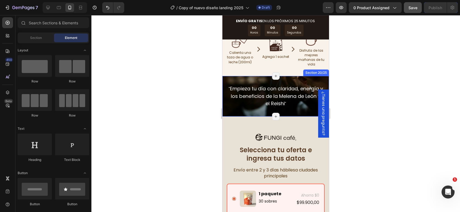
click at [321, 85] on div "" Empieza tu día con claridad, energía y los beneficios de la Melena de León y …" at bounding box center [275, 96] width 107 height 41
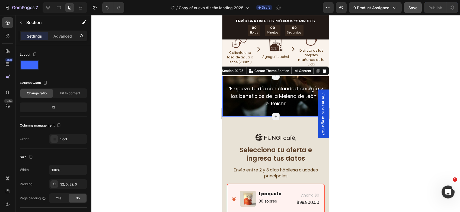
click at [368, 86] on div at bounding box center [275, 113] width 368 height 197
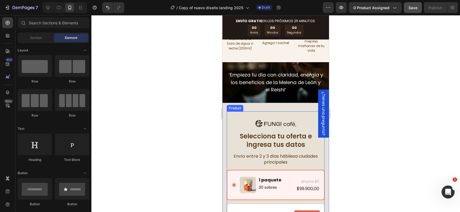
scroll to position [2313, 0]
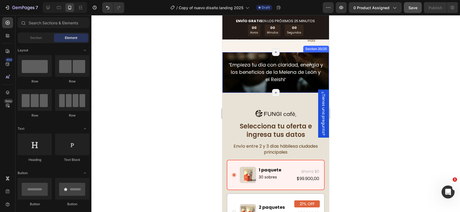
click at [232, 87] on div "" Empieza tu día con claridad, energía y los beneficios de la Melena de León y …" at bounding box center [275, 72] width 107 height 41
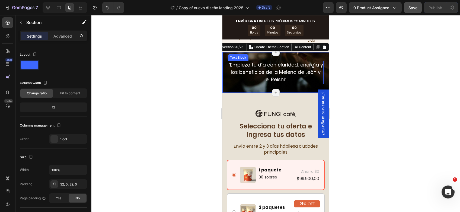
click at [238, 63] on span "Empieza tu día con claridad, energía y los beneficios de la Melena de León y el…" at bounding box center [276, 72] width 93 height 21
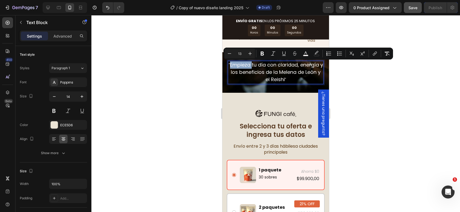
click at [231, 65] on span "Empieza tu día con claridad, energía y los beneficios de la Melena de León y el…" at bounding box center [276, 72] width 93 height 21
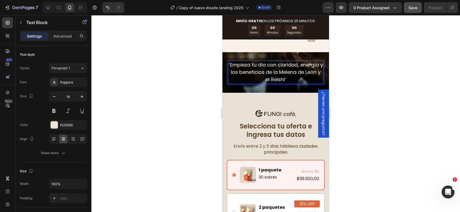
click at [230, 64] on span "Empieza tu día con claridad, energía y los beneficios de la Melena de León y el…" at bounding box center [276, 72] width 93 height 21
click at [286, 81] on p "Empieza tu día con claridad, energía y los beneficios de la Melena de León y el…" at bounding box center [275, 73] width 95 height 22
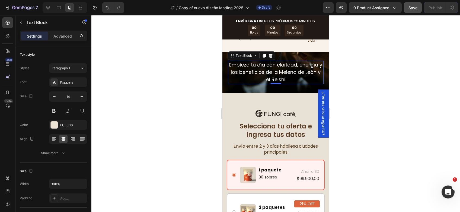
click at [360, 82] on div at bounding box center [275, 113] width 368 height 197
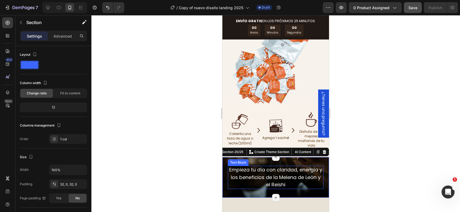
scroll to position [2232, 0]
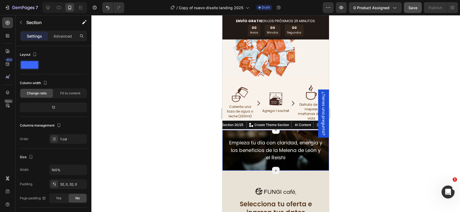
click at [291, 141] on div "Empieza tu día con claridad, energía y los beneficios de la Melena de León y el…" at bounding box center [275, 150] width 107 height 41
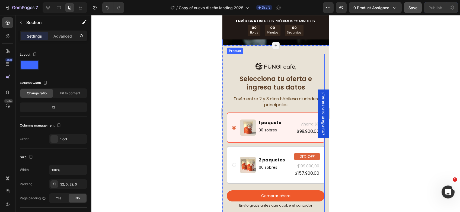
scroll to position [2367, 0]
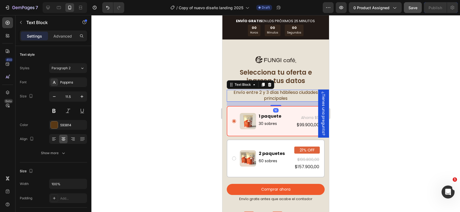
click at [292, 95] on span "Envío entre 2 y 3 días hábilesa ciudades principales" at bounding box center [275, 95] width 84 height 12
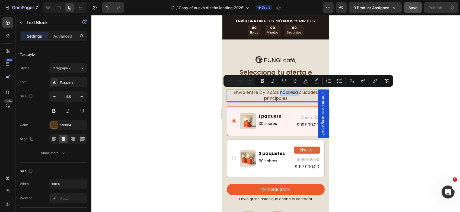
click at [292, 93] on span "Envío entre 2 y 3 días hábilesa ciudades principales" at bounding box center [275, 95] width 84 height 12
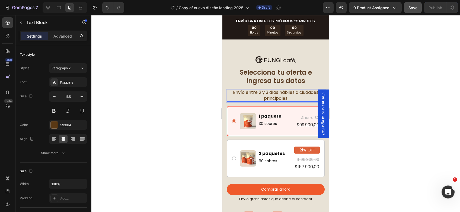
click at [272, 92] on span "Envío entre 2 y 3 días hábiles a ciudades principales" at bounding box center [275, 95] width 85 height 12
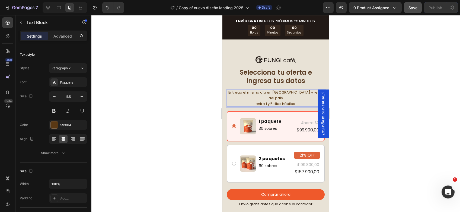
click at [416, 104] on div at bounding box center [275, 113] width 368 height 197
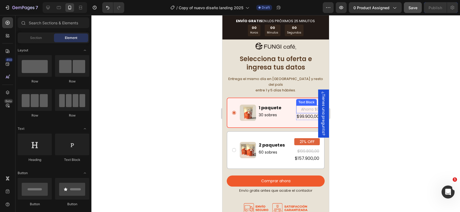
scroll to position [2394, 0]
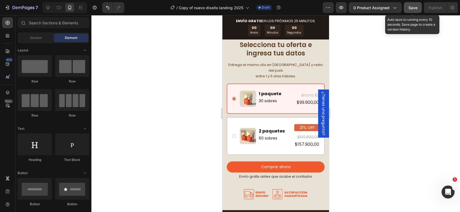
click at [412, 10] on div "Save" at bounding box center [412, 8] width 9 height 6
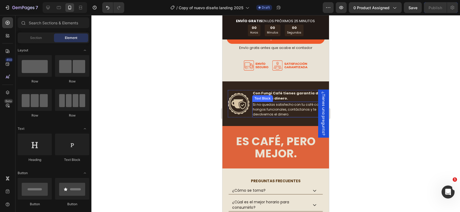
scroll to position [2530, 0]
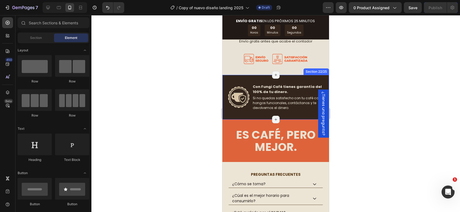
click at [288, 110] on div "Image Con Fungi Café tienes garantía del 100% de tu dinero. Text Block Si no qu…" at bounding box center [275, 97] width 107 height 45
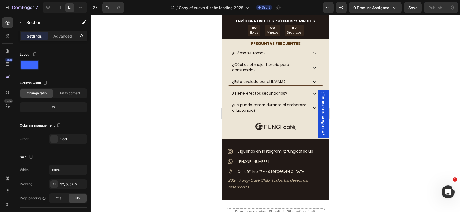
scroll to position [2665, 0]
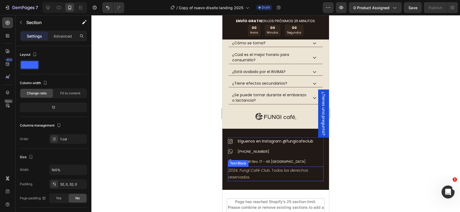
click at [235, 171] on p "2024. Fungi Café Club. Todos los derechos reservados." at bounding box center [275, 174] width 95 height 14
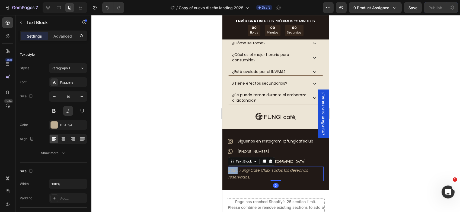
click at [235, 172] on p "2024. Fungi Café Club. Todos los derechos reservados." at bounding box center [275, 174] width 95 height 14
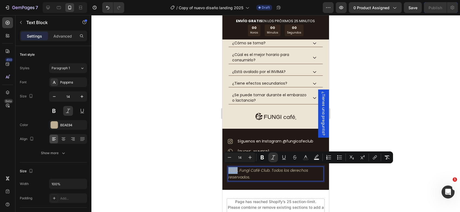
click at [236, 169] on icon "2024. Fungi Café Club. Todos los derechos reservados." at bounding box center [268, 174] width 80 height 12
click at [235, 168] on icon "2024. Fungi Café Club. Todos los derechos reservados." at bounding box center [268, 174] width 80 height 12
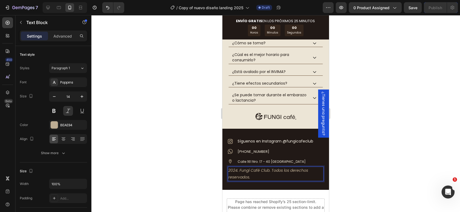
click at [236, 168] on icon "2024. Fungi Café Club. Todos los derechos reservados." at bounding box center [268, 174] width 80 height 12
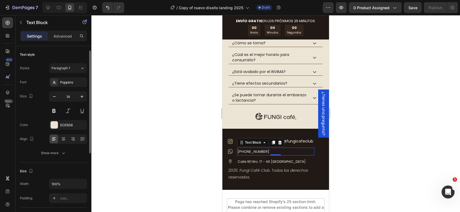
click at [249, 149] on span "[PHONE_NUMBER]" at bounding box center [253, 151] width 32 height 5
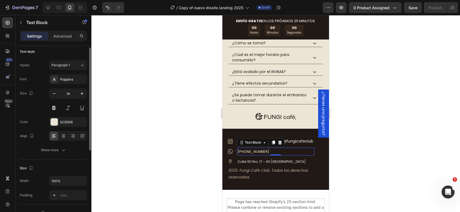
click at [249, 149] on span "[PHONE_NUMBER]" at bounding box center [253, 151] width 32 height 5
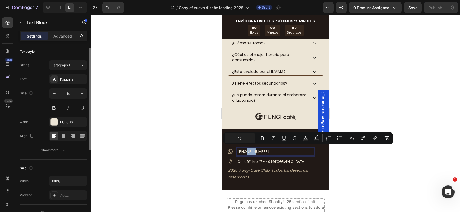
click at [244, 150] on span "[PHONE_NUMBER]" at bounding box center [253, 151] width 32 height 5
drag, startPoint x: 245, startPoint y: 149, endPoint x: 269, endPoint y: 150, distance: 23.3
click at [269, 150] on p "[PHONE_NUMBER]" at bounding box center [275, 152] width 76 height 7
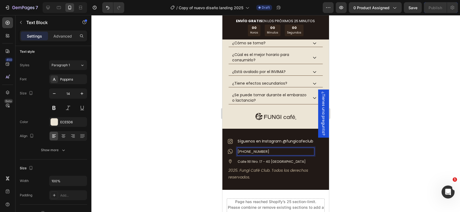
click at [352, 161] on div at bounding box center [275, 113] width 368 height 197
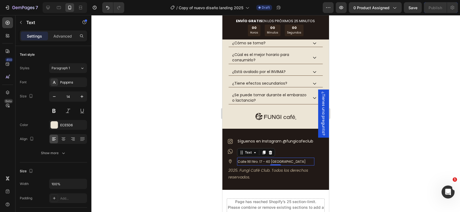
click at [253, 160] on span "Calle 161 Nro. 17 - 40 [GEOGRAPHIC_DATA]" at bounding box center [271, 162] width 68 height 5
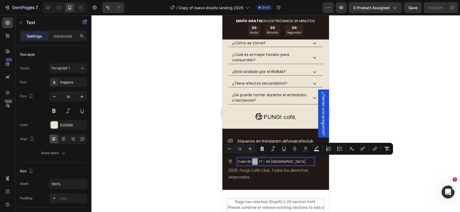
click at [253, 160] on span "Calle 161 Nro. 17 - 40 [GEOGRAPHIC_DATA]" at bounding box center [271, 162] width 68 height 5
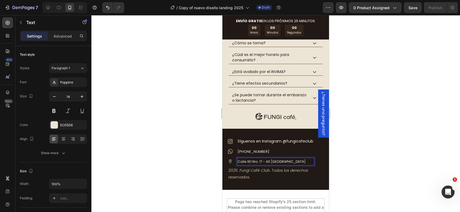
click at [263, 162] on span "Calle 161 Nro. 17 - 40 [GEOGRAPHIC_DATA]" at bounding box center [271, 162] width 68 height 5
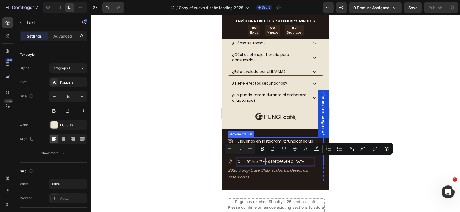
drag, startPoint x: 246, startPoint y: 158, endPoint x: 316, endPoint y: 162, distance: 69.5
click at [316, 162] on div "Image Síguenos en Instagram @fungicafeclub Text Block Image [PHONE_NUMBER] Text…" at bounding box center [276, 152] width 96 height 28
click at [339, 168] on div at bounding box center [275, 113] width 368 height 197
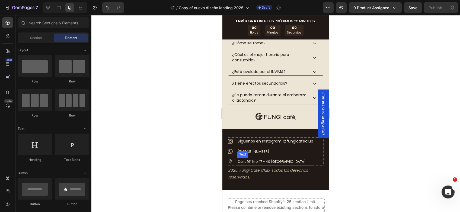
click at [290, 160] on span "Calle 161 Nro. 17 - 40 [GEOGRAPHIC_DATA]" at bounding box center [271, 162] width 68 height 5
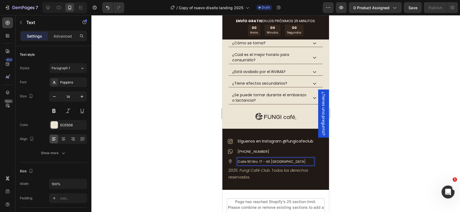
click at [294, 160] on span "Calle 161 Nro. 17 - 40 [GEOGRAPHIC_DATA]" at bounding box center [271, 162] width 68 height 5
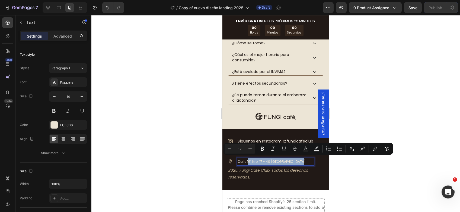
drag, startPoint x: 294, startPoint y: 160, endPoint x: 247, endPoint y: 158, distance: 47.2
click at [247, 160] on span "Calle 161 Nro. 17 - 40 [GEOGRAPHIC_DATA]" at bounding box center [271, 162] width 68 height 5
click at [264, 160] on span "Calle 161 Nro. 17 - 40 [GEOGRAPHIC_DATA]" at bounding box center [271, 162] width 68 height 5
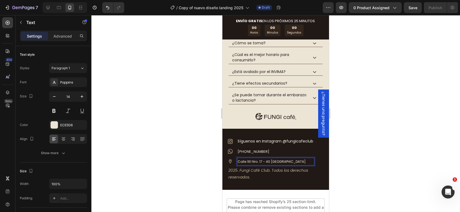
click at [250, 160] on span "Calle 161 Nro. 17 - 40 [GEOGRAPHIC_DATA]" at bounding box center [271, 162] width 68 height 5
click at [259, 160] on span "Calle 18 Nro. 17 - 40 [GEOGRAPHIC_DATA]" at bounding box center [270, 162] width 67 height 5
click at [260, 161] on span "Calle 18 Nro. 17 - 40 [GEOGRAPHIC_DATA]" at bounding box center [270, 162] width 67 height 5
click at [272, 160] on span "Calle 18 Nro. 69f - 40 [GEOGRAPHIC_DATA]" at bounding box center [271, 162] width 69 height 5
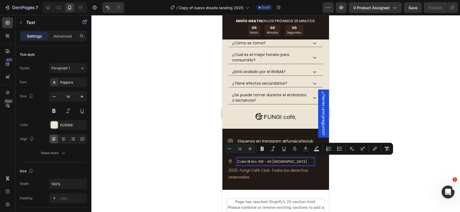
click at [268, 160] on span "Calle 18 Nro. 69f - 40 [GEOGRAPHIC_DATA]" at bounding box center [271, 162] width 69 height 5
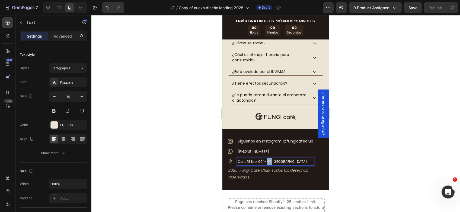
click at [268, 160] on span "Calle 18 Nro. 69f - 40 [GEOGRAPHIC_DATA]" at bounding box center [271, 162] width 69 height 5
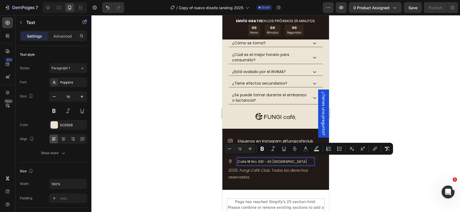
click at [262, 160] on span "Calle 18 Nro. 69f - 40 [GEOGRAPHIC_DATA]" at bounding box center [271, 162] width 69 height 5
click at [263, 160] on span "Calle 18 Nro. 69f - 40 [GEOGRAPHIC_DATA]" at bounding box center [271, 162] width 69 height 5
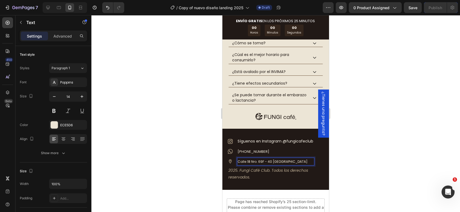
click at [272, 160] on span "Calle 18 Nro. 69F - 40 [GEOGRAPHIC_DATA]" at bounding box center [272, 162] width 70 height 5
click at [270, 160] on span "Calle 18 Nro. 69F - 40 [GEOGRAPHIC_DATA]" at bounding box center [272, 162] width 70 height 5
click at [261, 160] on span "Calle 18 Nro. 69F - 40 [GEOGRAPHIC_DATA]" at bounding box center [272, 162] width 70 height 5
click at [271, 160] on span "Calle 18 Nro. 69 F - 40 [GEOGRAPHIC_DATA]" at bounding box center [272, 162] width 71 height 5
click at [273, 160] on span "Calle 18 Nro. 69 F - 16 [GEOGRAPHIC_DATA]" at bounding box center [272, 162] width 70 height 5
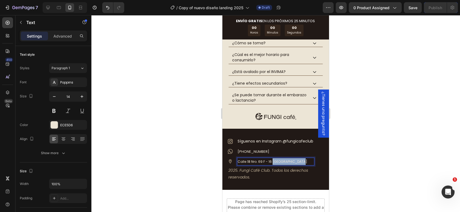
drag, startPoint x: 272, startPoint y: 160, endPoint x: 297, endPoint y: 160, distance: 24.9
click at [296, 160] on span "Calle 18 Nro. 69 F - 16 [GEOGRAPHIC_DATA]" at bounding box center [272, 162] width 70 height 5
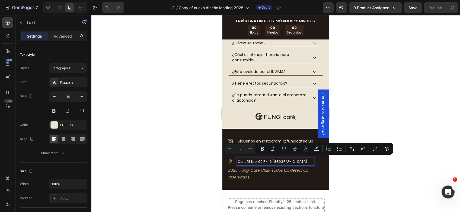
click at [298, 160] on span "Calle 18 Nro. 69 F - 16 [GEOGRAPHIC_DATA]" at bounding box center [272, 162] width 70 height 5
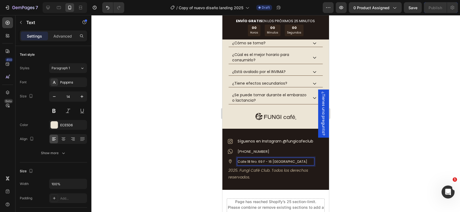
click at [298, 160] on span "Calle 18 Nro. 69 F - 16 [GEOGRAPHIC_DATA]" at bounding box center [272, 162] width 70 height 5
drag, startPoint x: 296, startPoint y: 160, endPoint x: 271, endPoint y: 159, distance: 25.8
click at [271, 160] on span "Calle 18 Nro. 69 F - 16 [GEOGRAPHIC_DATA]" at bounding box center [272, 162] width 70 height 5
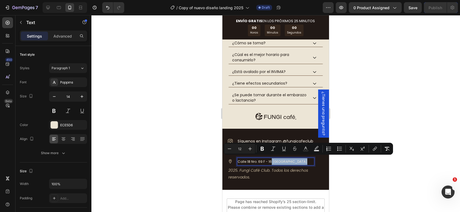
click at [271, 160] on span "Calle 18 Nro. 69 F - 16 [GEOGRAPHIC_DATA]" at bounding box center [272, 162] width 70 height 5
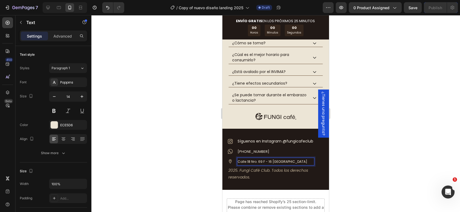
drag, startPoint x: 271, startPoint y: 159, endPoint x: 291, endPoint y: 159, distance: 20.3
click at [291, 160] on span "Calle 18 Nro. 69 F - 16 [GEOGRAPHIC_DATA]" at bounding box center [272, 162] width 70 height 5
drag, startPoint x: 296, startPoint y: 160, endPoint x: 275, endPoint y: 159, distance: 20.9
click at [275, 160] on span "Calle 18 Nro. 69 F - 16 [GEOGRAPHIC_DATA]" at bounding box center [272, 162] width 70 height 5
click at [272, 160] on span "Calle 18 Nro. 69 F - 16, Bogotá D.C." at bounding box center [264, 162] width 55 height 5
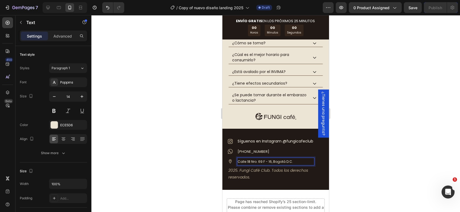
click at [356, 163] on div at bounding box center [275, 113] width 368 height 197
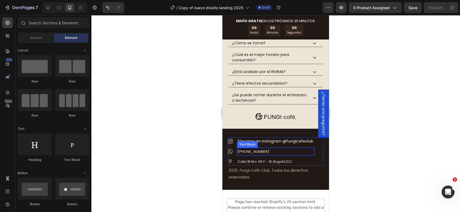
click at [250, 150] on span "[PHONE_NUMBER]" at bounding box center [253, 151] width 32 height 5
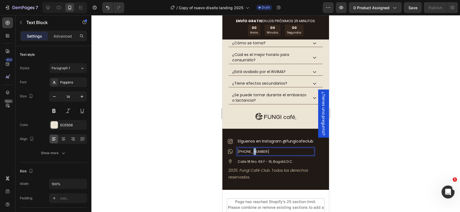
click at [250, 150] on span "[PHONE_NUMBER]" at bounding box center [253, 151] width 32 height 5
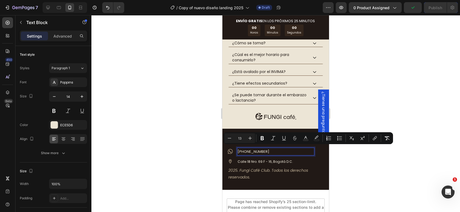
click at [245, 149] on span "[PHONE_NUMBER]" at bounding box center [253, 151] width 32 height 5
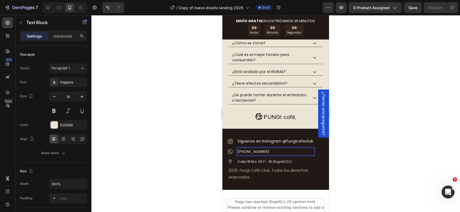
drag, startPoint x: 246, startPoint y: 149, endPoint x: 268, endPoint y: 150, distance: 22.0
click at [268, 150] on p "[PHONE_NUMBER]" at bounding box center [275, 152] width 76 height 7
click at [251, 149] on span "[PHONE_NUMBER]" at bounding box center [253, 151] width 32 height 5
click at [257, 149] on span "[PHONE_NUMBER]" at bounding box center [253, 151] width 32 height 5
click at [367, 129] on div at bounding box center [275, 113] width 368 height 197
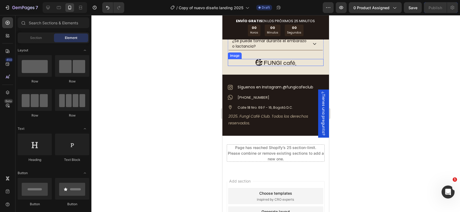
scroll to position [2693, 0]
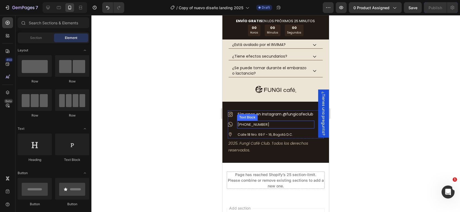
click at [260, 122] on span "[PHONE_NUMBER]" at bounding box center [253, 124] width 32 height 5
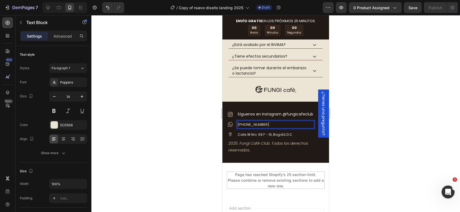
click at [263, 123] on span "[PHONE_NUMBER]" at bounding box center [253, 124] width 32 height 5
click at [391, 96] on div at bounding box center [275, 113] width 368 height 197
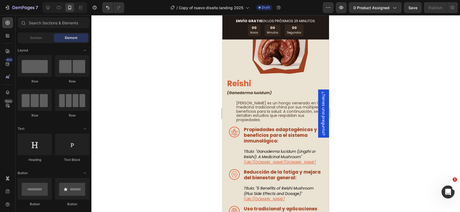
scroll to position [1690, 0]
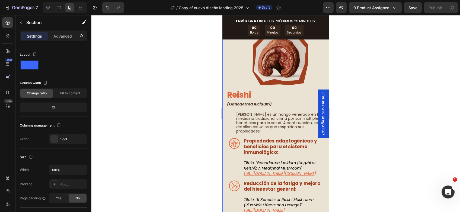
click at [224, 126] on div "Image Melena de León Text Block (Hericium erinaceus) Text Block La Melena de Le…" at bounding box center [275, 5] width 107 height 486
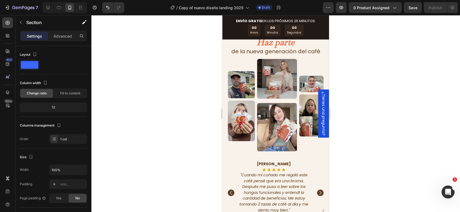
scroll to position [1012, 0]
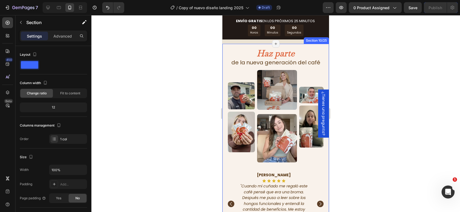
click at [225, 164] on div "Haz parte Text Block de la nueva generación del café Text Block Row Image Image…" at bounding box center [275, 143] width 107 height 188
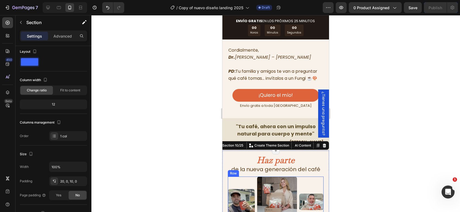
scroll to position [877, 0]
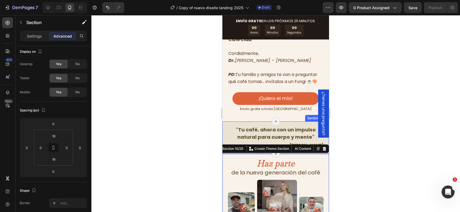
click at [224, 150] on div "" Tu café, ahora con un impulso natural para cuerpo y mente " Text Block [PERSO…" at bounding box center [275, 138] width 107 height 24
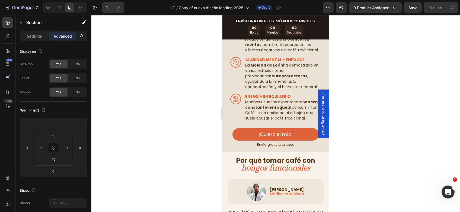
scroll to position [498, 0]
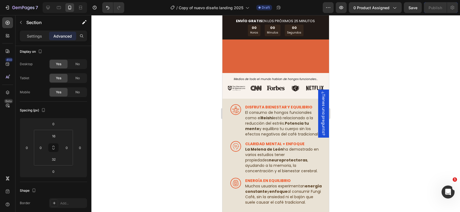
scroll to position [0, 7]
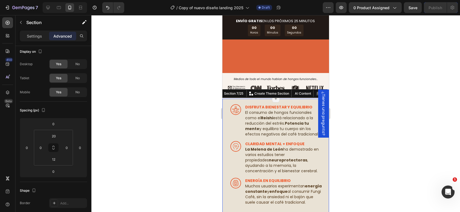
click at [224, 155] on div "Image ﻿DISFRUTA BIENESTAR Y EQUILIBRIO El consumo de hongos funcionales como el…" at bounding box center [275, 168] width 107 height 129
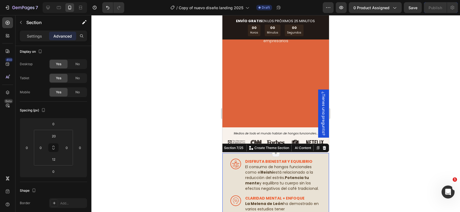
scroll to position [335, 0]
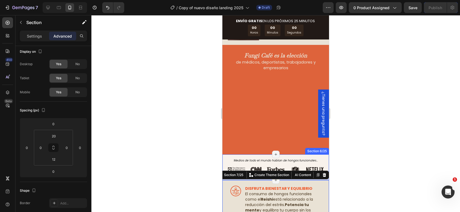
click at [224, 162] on div "Image Image Image Image Image Row Medios de todo el mundo hablan de hongos func…" at bounding box center [275, 168] width 107 height 26
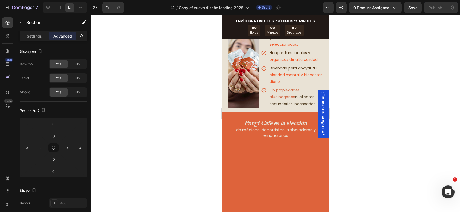
scroll to position [298, 0]
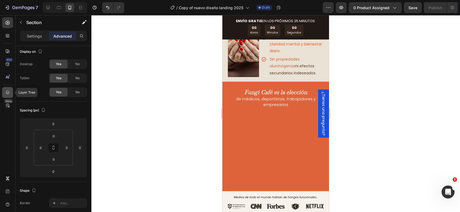
click at [7, 92] on icon at bounding box center [7, 92] width 5 height 5
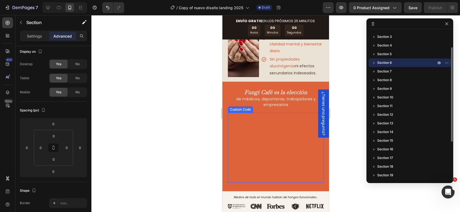
scroll to position [0, 0]
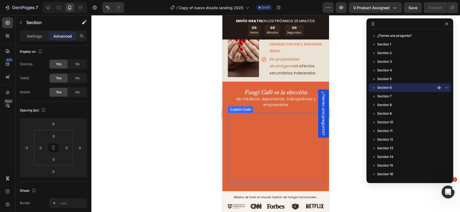
click at [347, 73] on div at bounding box center [275, 113] width 368 height 197
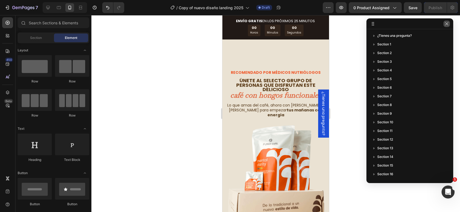
click at [443, 23] on button "button" at bounding box center [446, 24] width 7 height 7
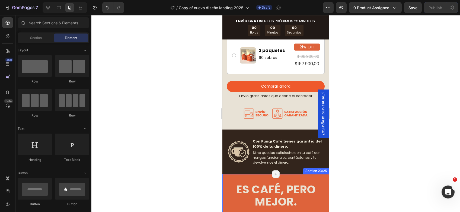
scroll to position [2466, 0]
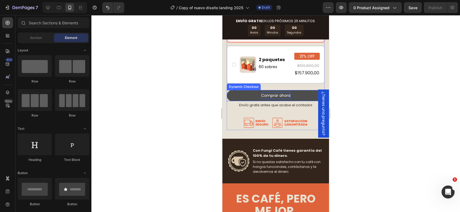
click at [273, 92] on div "Comprar ahora" at bounding box center [275, 95] width 29 height 7
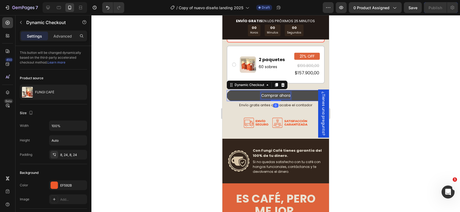
click at [275, 92] on div "Comprar ahora" at bounding box center [275, 95] width 29 height 7
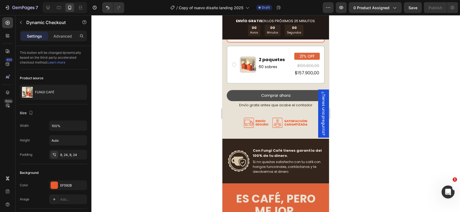
click at [291, 94] on button "Comprar ahora" at bounding box center [276, 95] width 98 height 11
click at [296, 92] on button "Comprar ahora" at bounding box center [276, 95] width 98 height 11
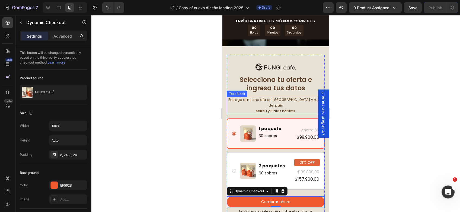
scroll to position [2358, 0]
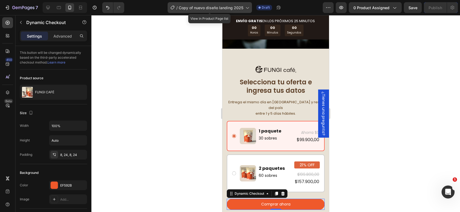
click at [238, 8] on span "Copy of nuevo diseño landing 2025" at bounding box center [211, 8] width 64 height 6
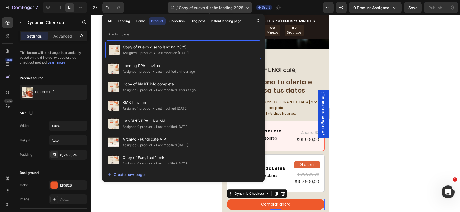
click at [238, 8] on span "Copy of nuevo diseño landing 2025" at bounding box center [211, 8] width 64 height 6
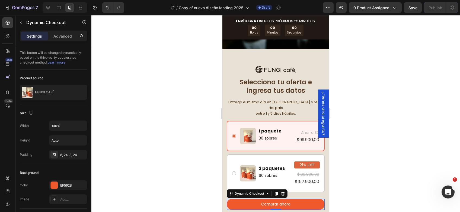
click at [356, 78] on div at bounding box center [275, 113] width 368 height 197
